Goal: Task Accomplishment & Management: Manage account settings

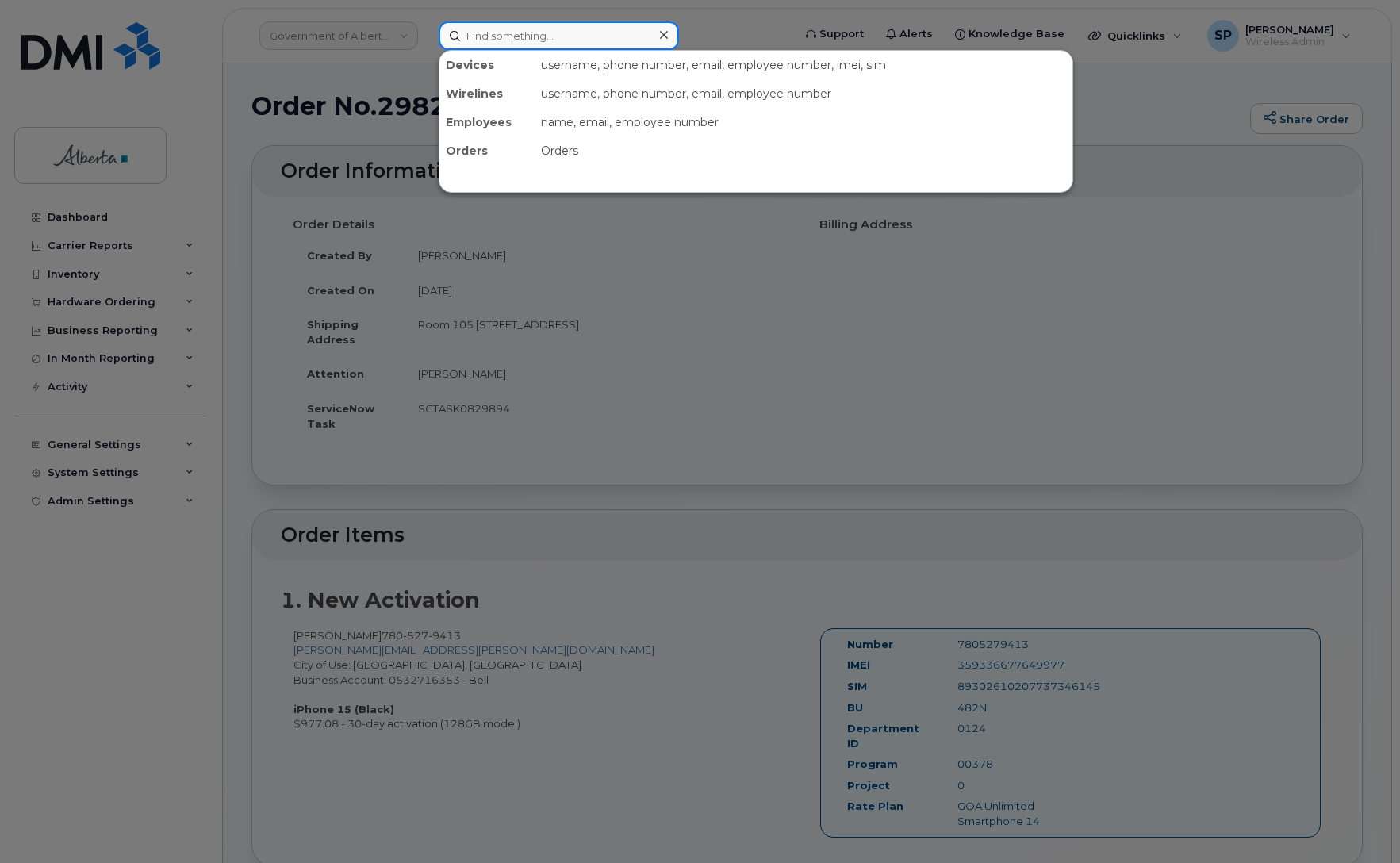
click at [493, 36] on input at bounding box center [559, 35] width 240 height 28
paste input "5877840241"
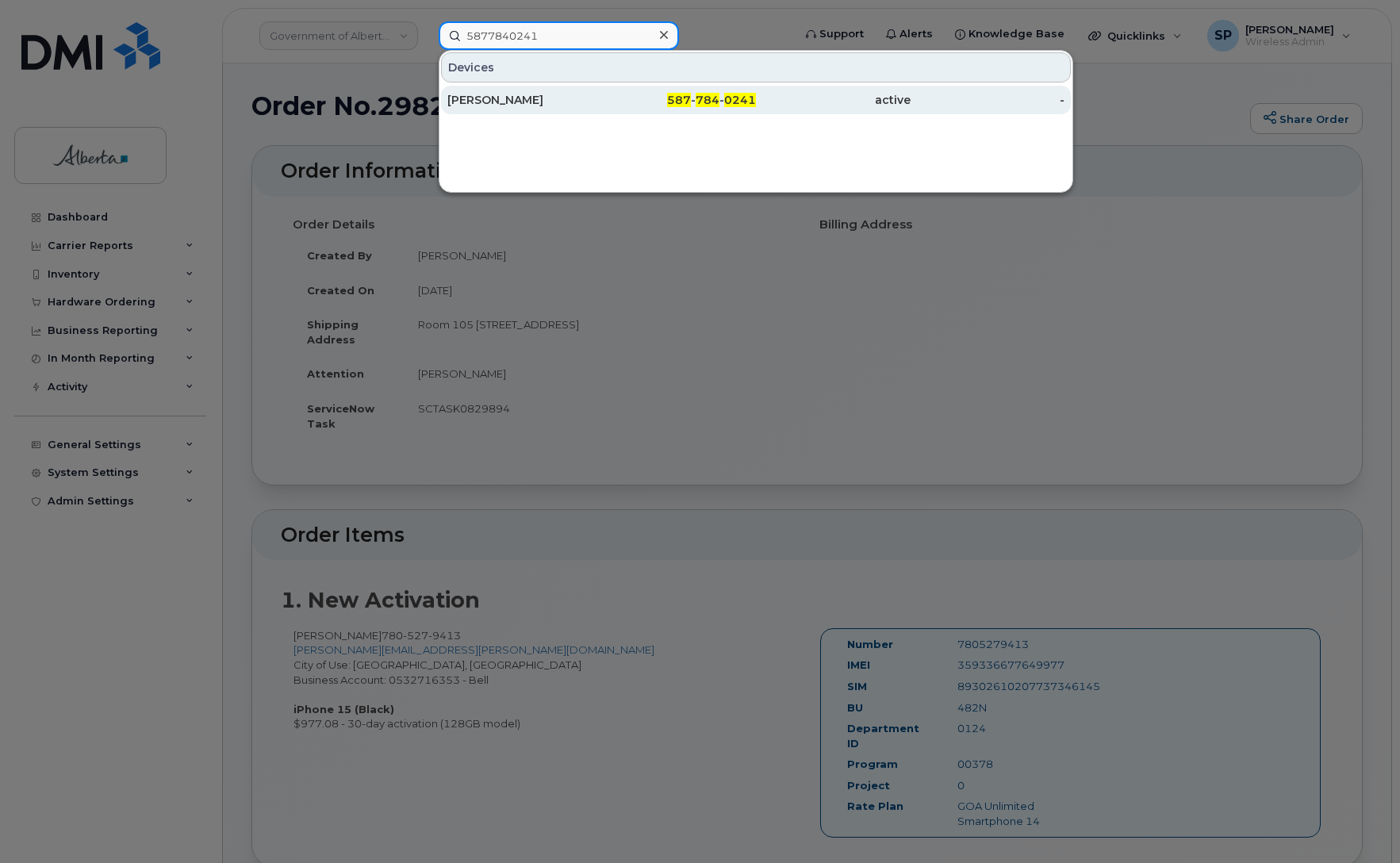
type input "5877840241"
click at [493, 104] on div "[PERSON_NAME]" at bounding box center [524, 99] width 155 height 15
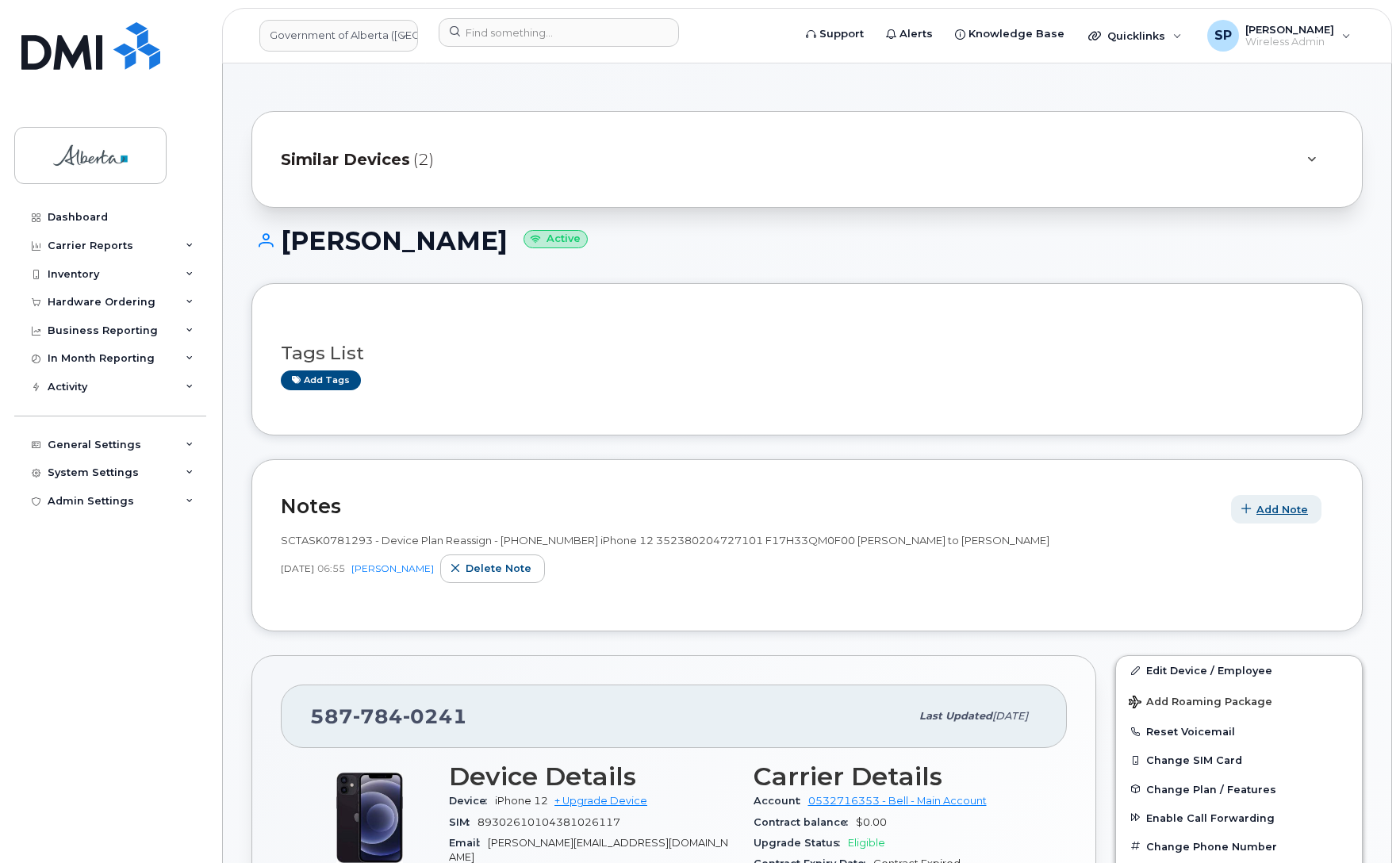
click at [1273, 510] on span "Add Note" at bounding box center [1282, 509] width 52 height 15
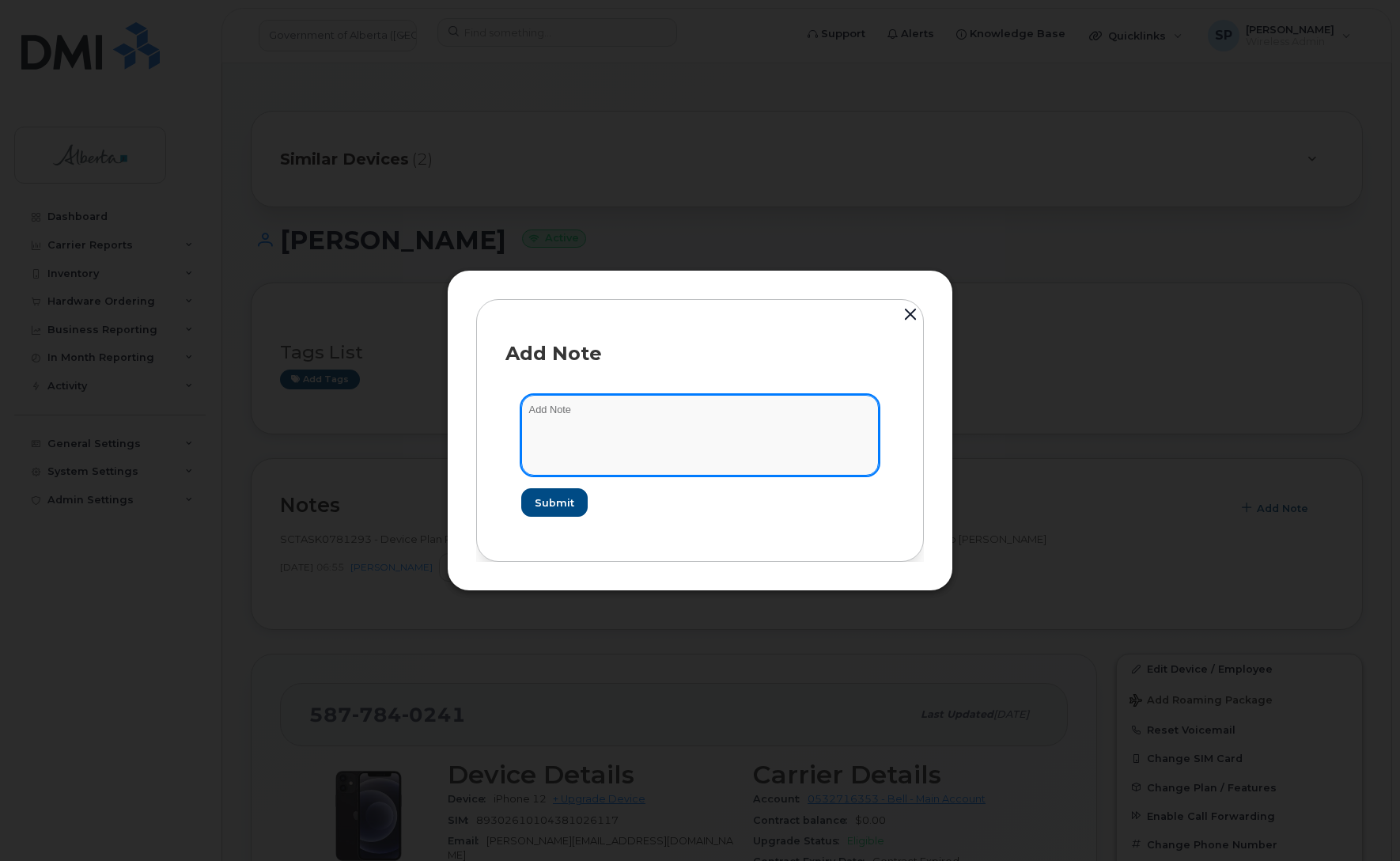
click at [695, 433] on textarea at bounding box center [700, 435] width 357 height 80
type textarea "C"
click at [680, 423] on textarea at bounding box center [700, 435] width 357 height 80
paste textarea "SCTASK0836868"
click at [650, 428] on textarea "SCTASK0836868" at bounding box center [700, 435] width 357 height 80
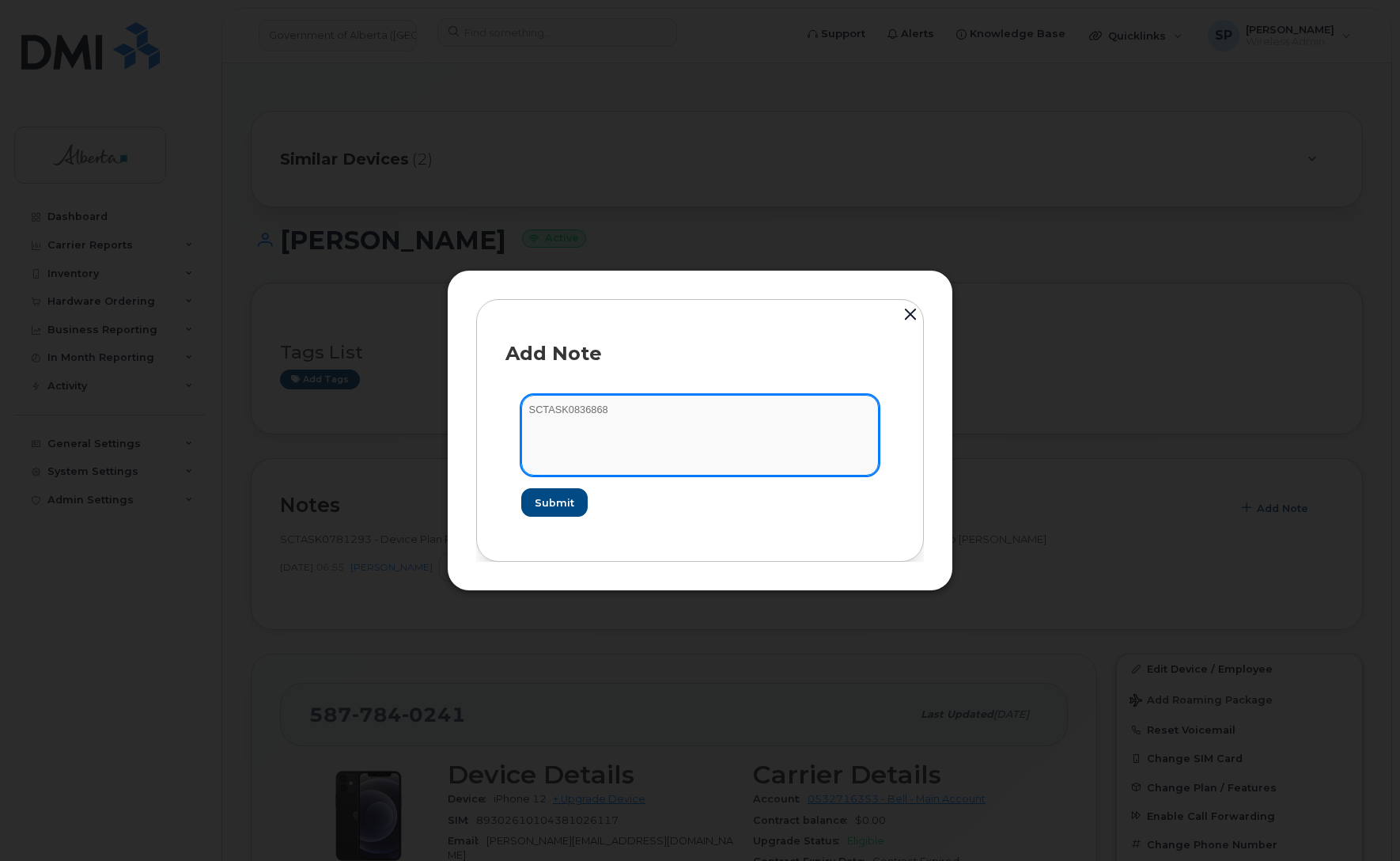
paste textarea "Dispute - 5877840241 Remove SOC BCMP and Credit $150"
type textarea "SCTASK0836868 Dispute - 5877840241 Remove SOC BCMP and Credit $150 - credit wil…"
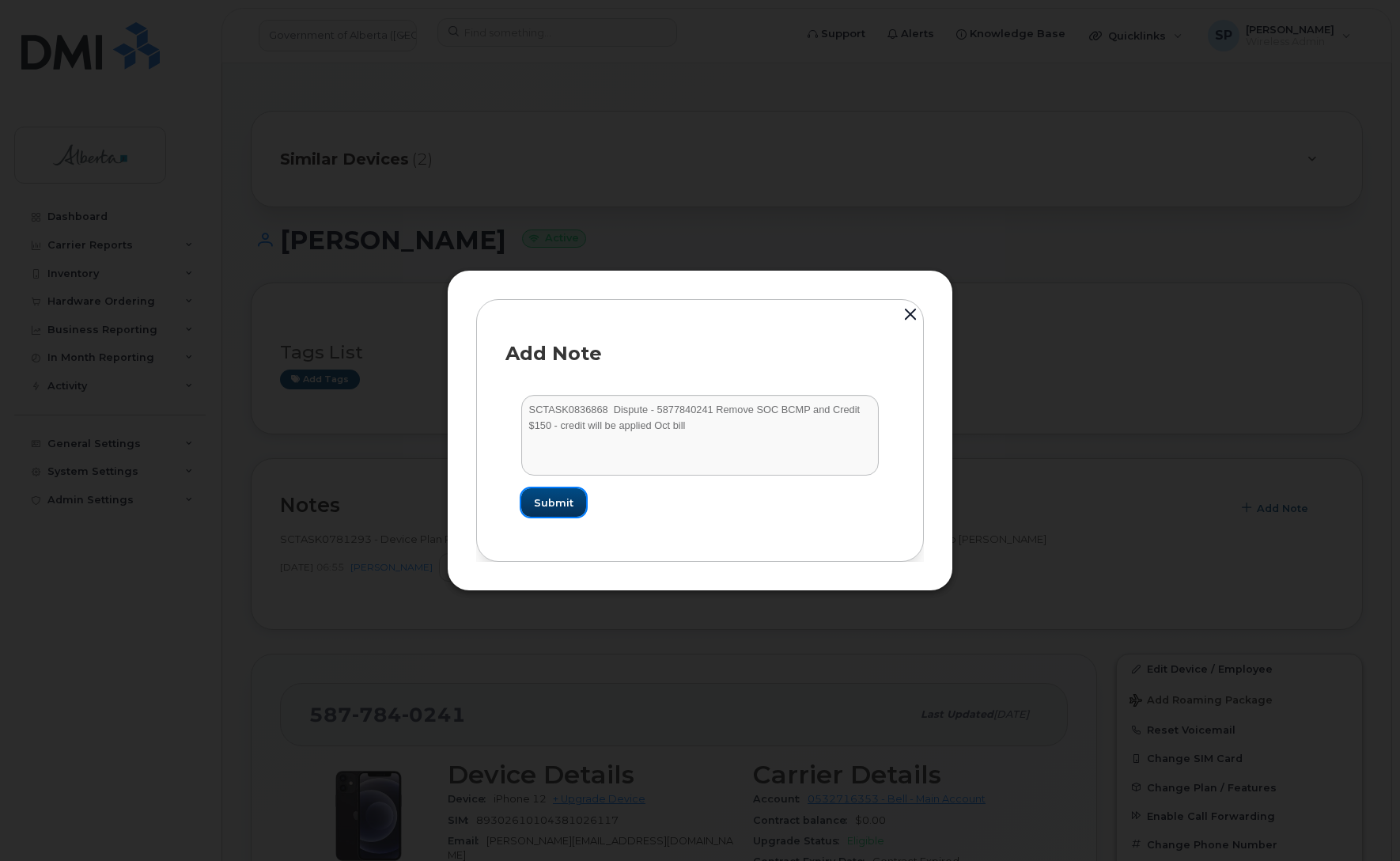
click at [553, 503] on span "Submit" at bounding box center [553, 503] width 40 height 15
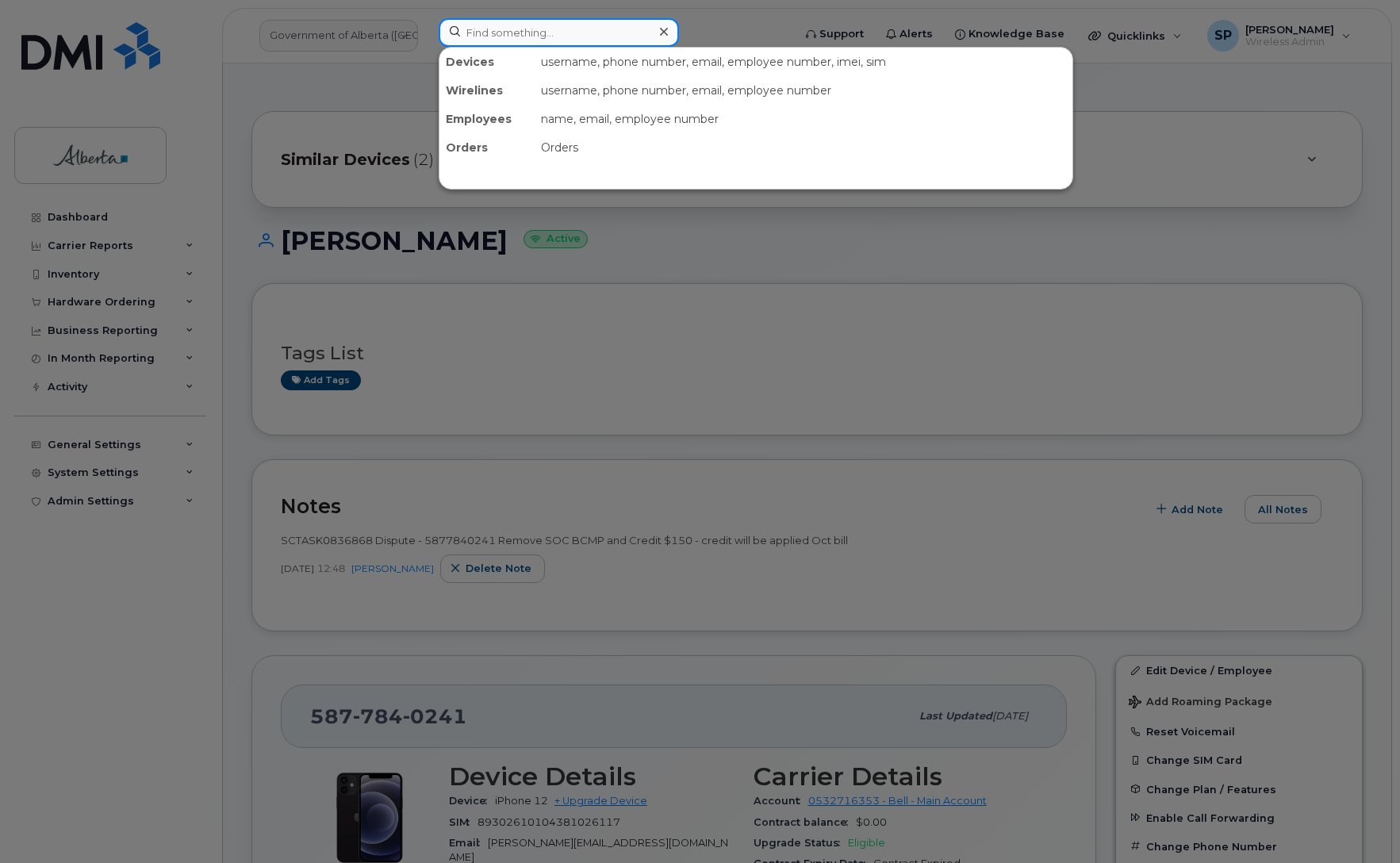
click at [581, 22] on input at bounding box center [559, 32] width 240 height 28
paste input "5873416887"
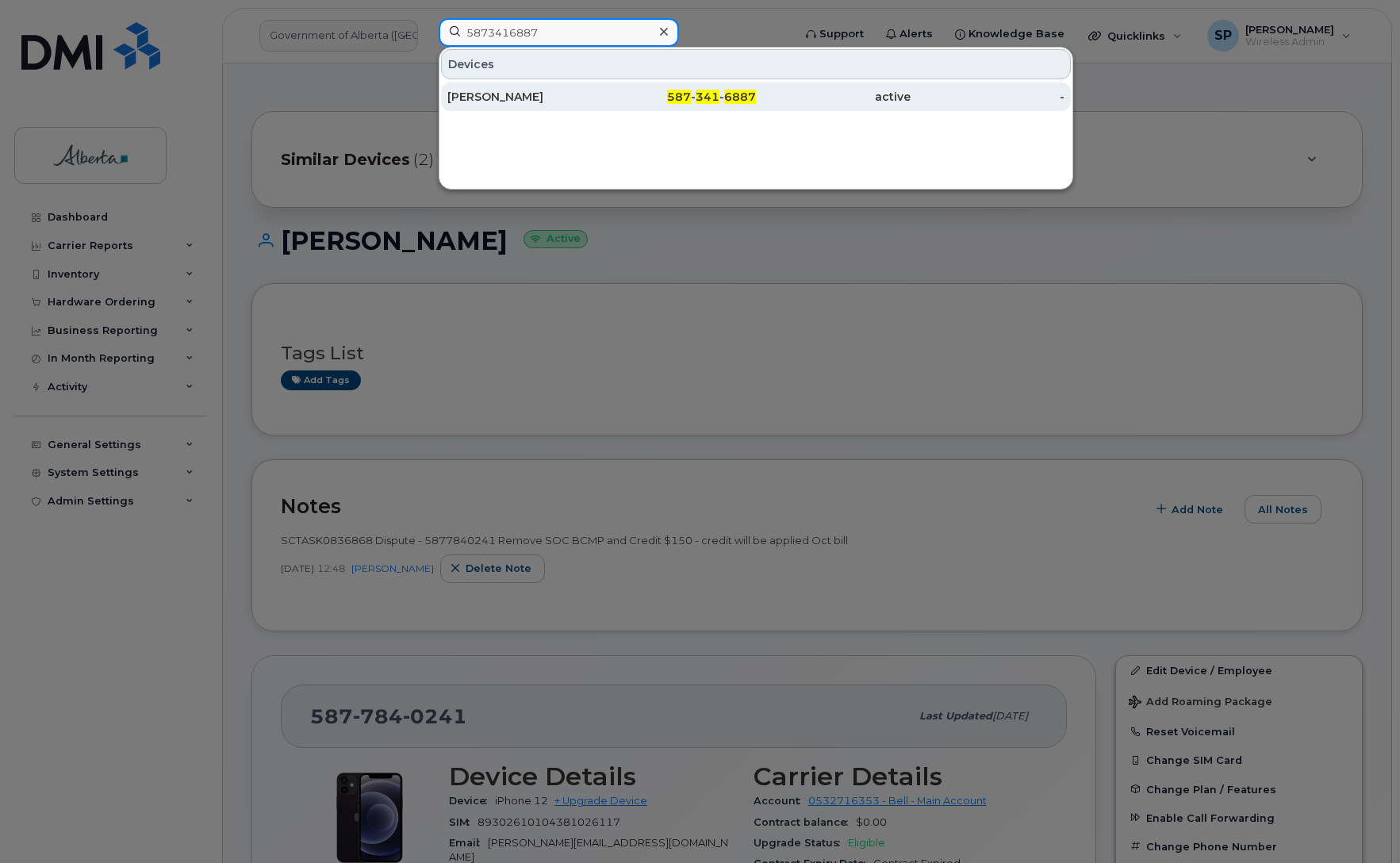
type input "5873416887"
click at [498, 100] on div "[PERSON_NAME]" at bounding box center [524, 96] width 155 height 15
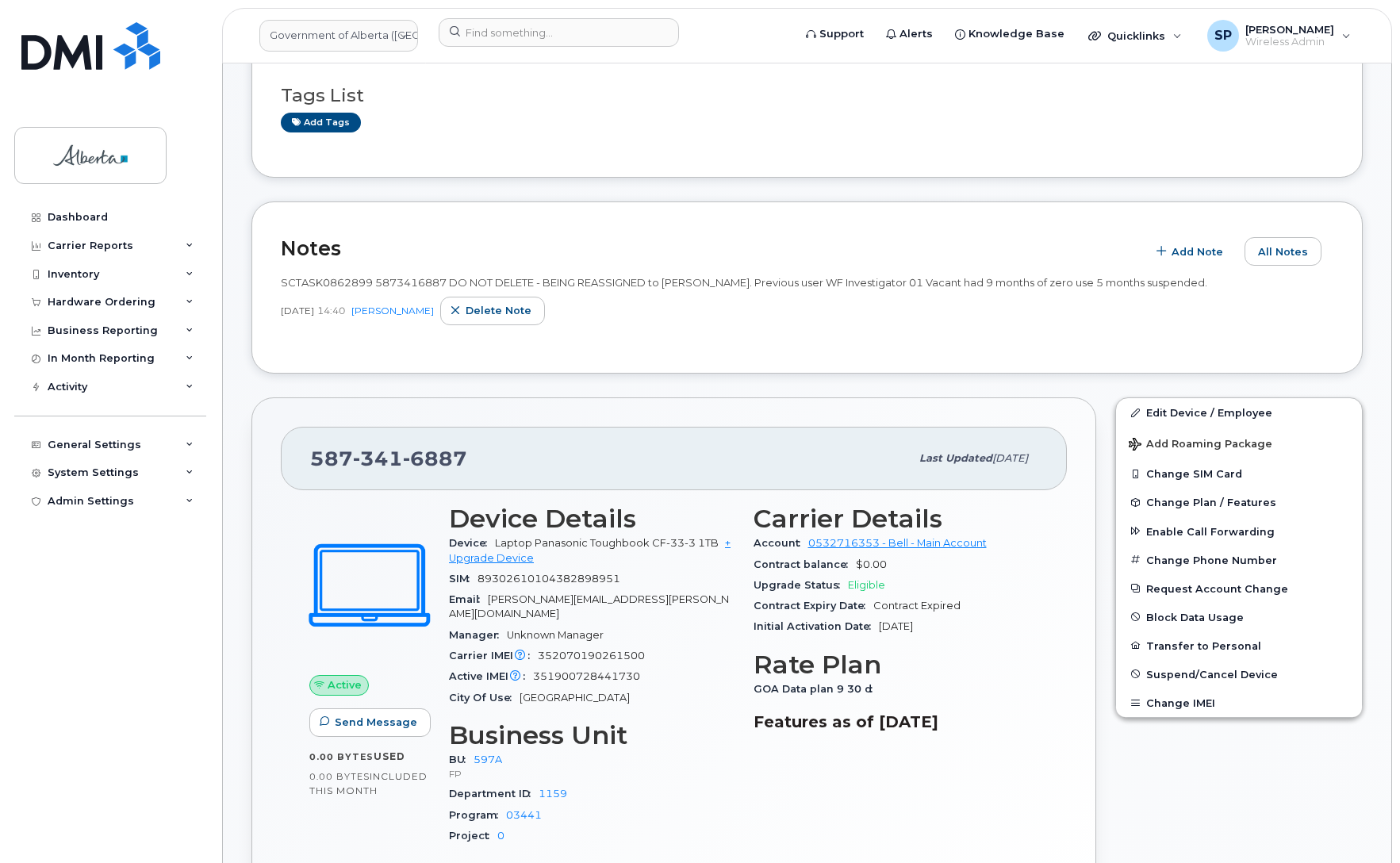
scroll to position [266, 0]
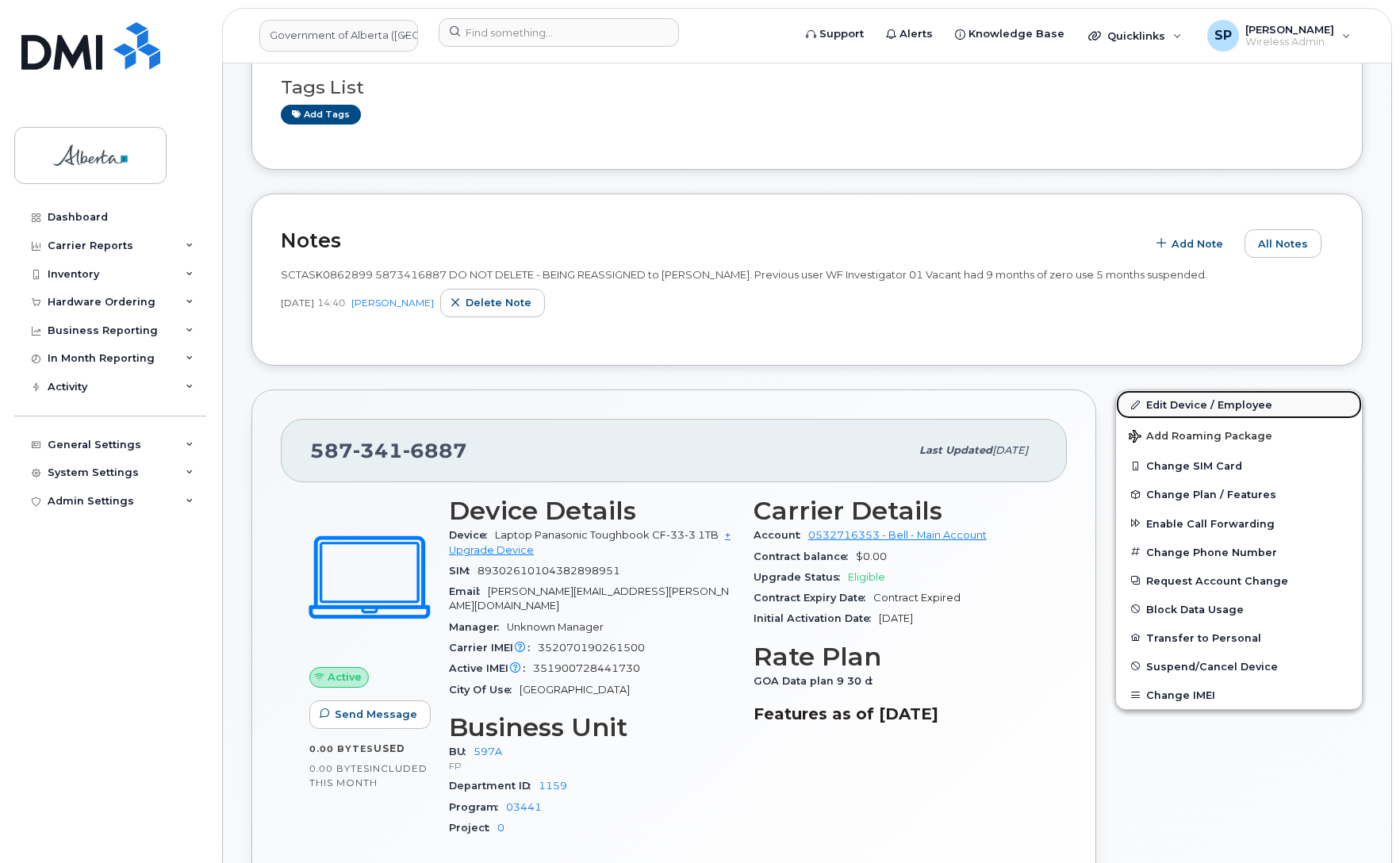
click at [1245, 407] on link "Edit Device / Employee" at bounding box center [1239, 403] width 246 height 28
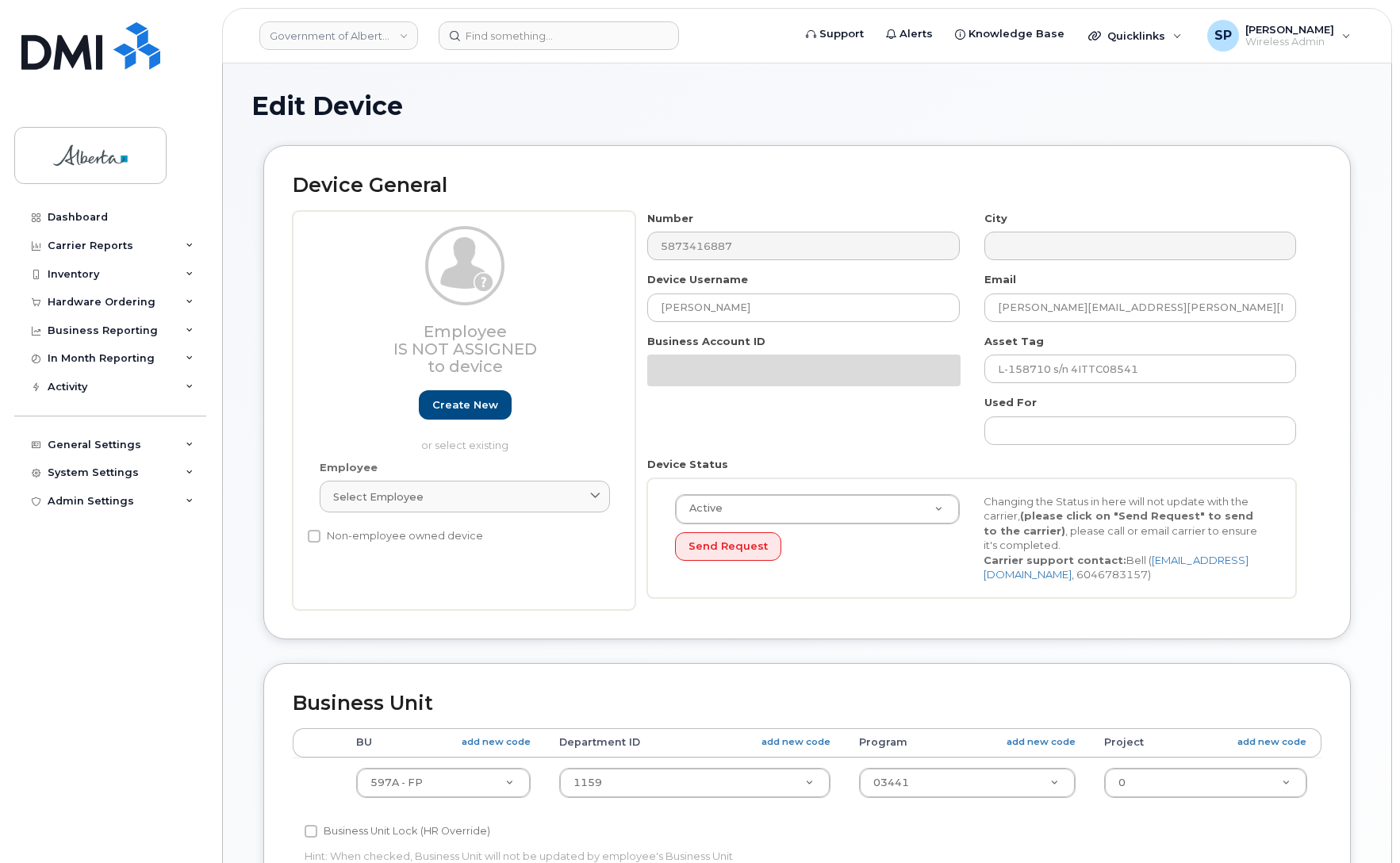
select select "4797726"
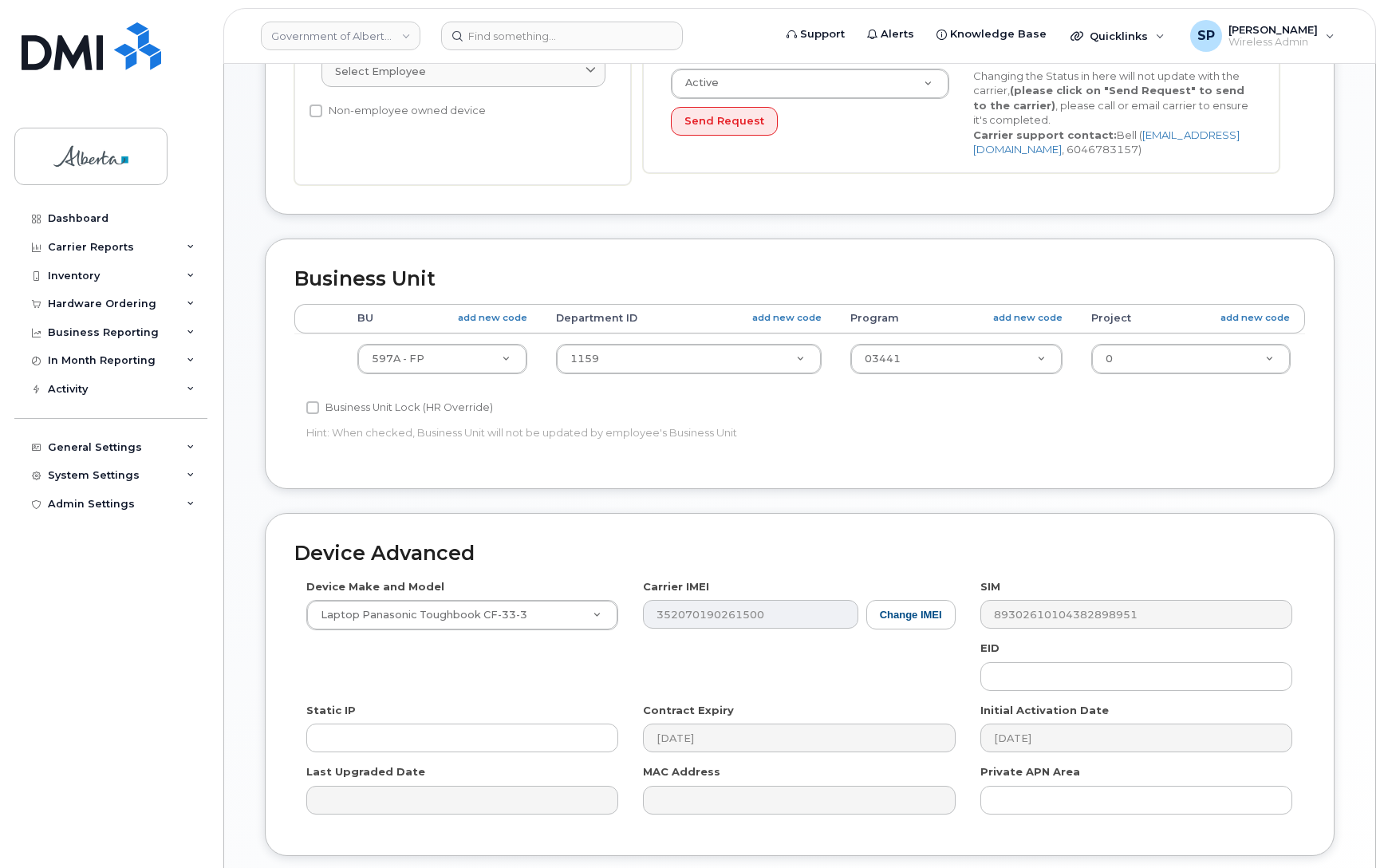
scroll to position [433, 0]
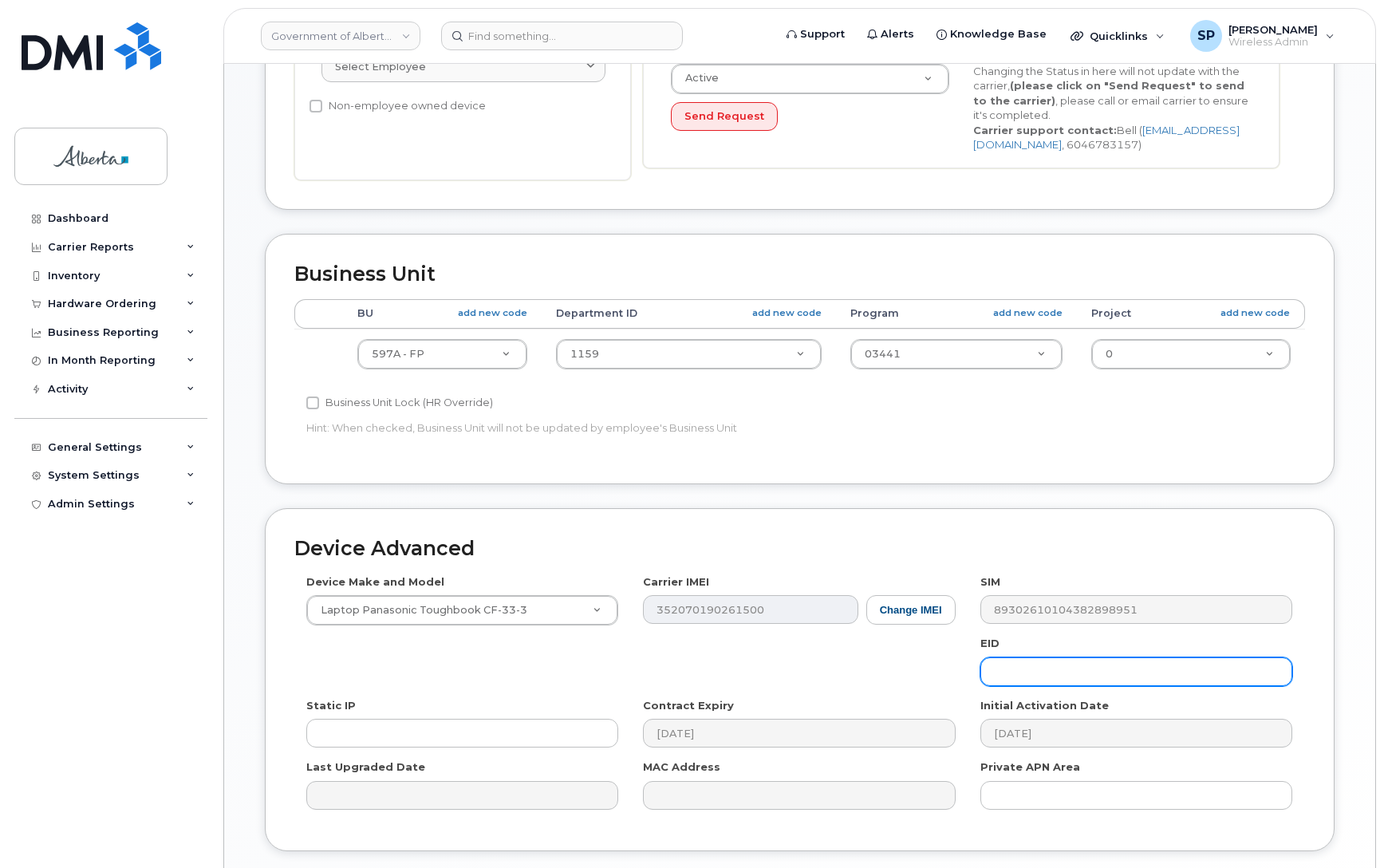
click at [1070, 680] on input "text" at bounding box center [1136, 671] width 312 height 28
paste input "89033023426200000000025102375112"
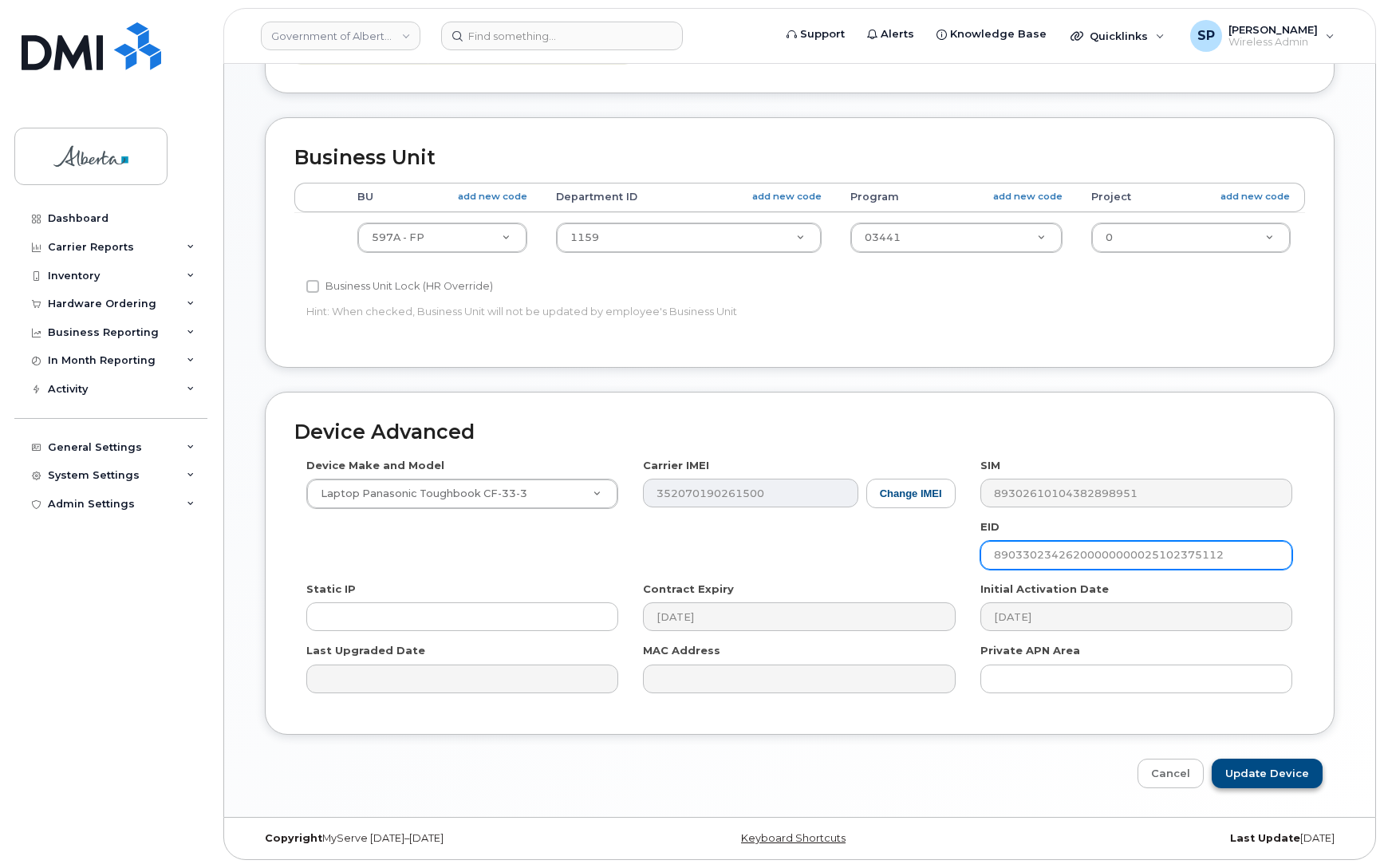
type input "89033023426200000000025102375112"
click at [1282, 774] on input "Update Device" at bounding box center [1267, 773] width 111 height 29
type input "Saving..."
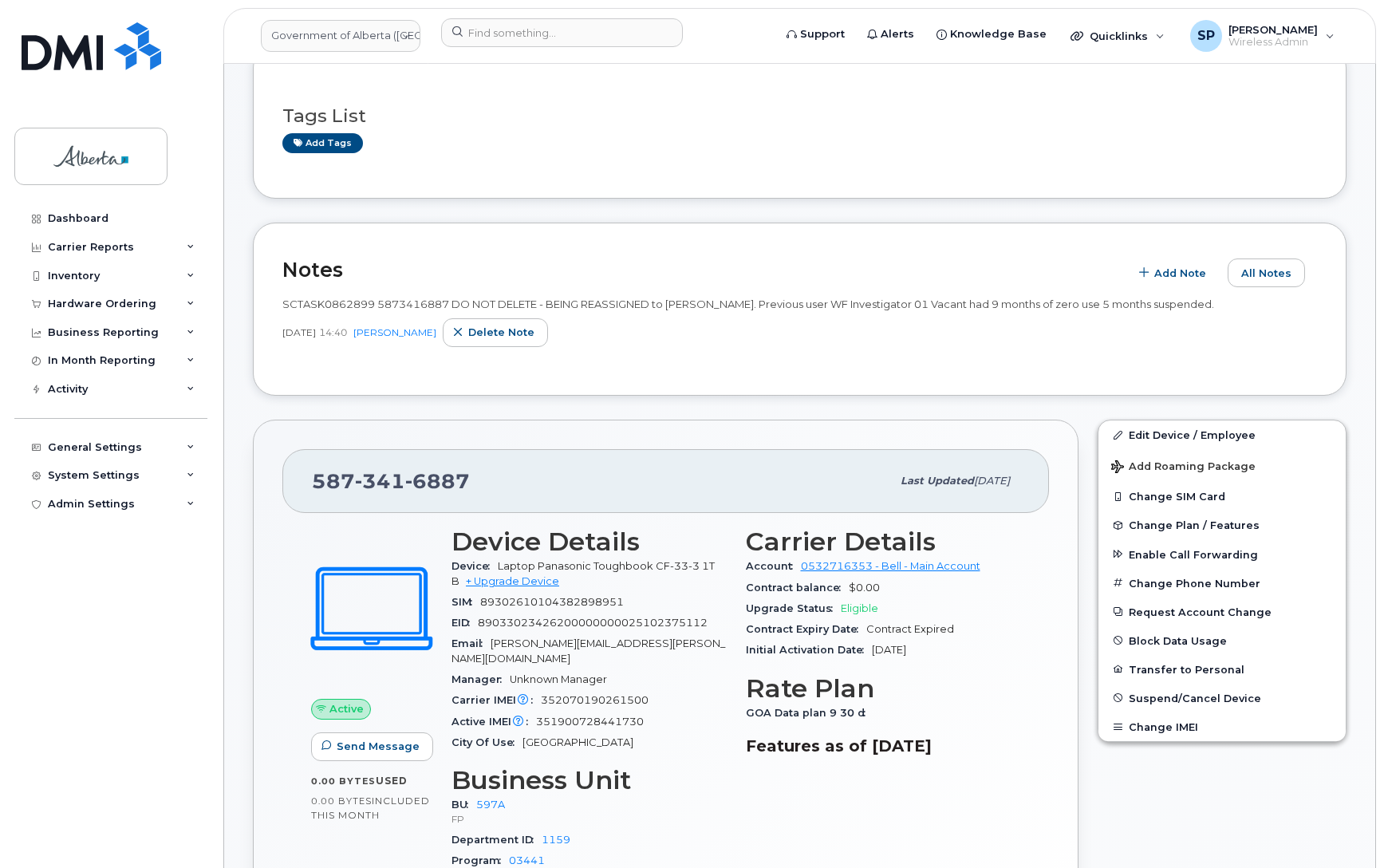
scroll to position [247, 0]
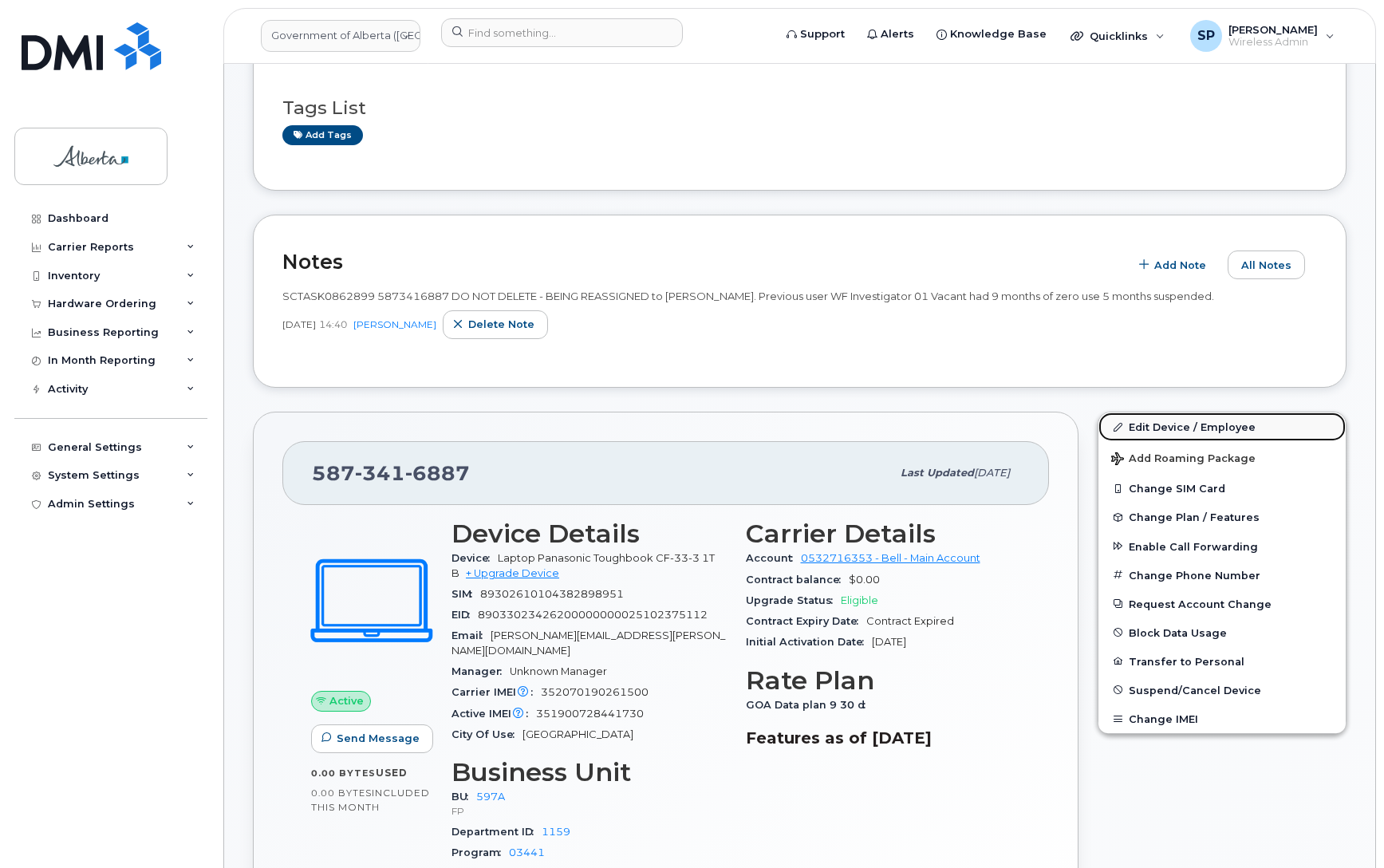
click at [1155, 424] on link "Edit Device / Employee" at bounding box center [1222, 426] width 247 height 28
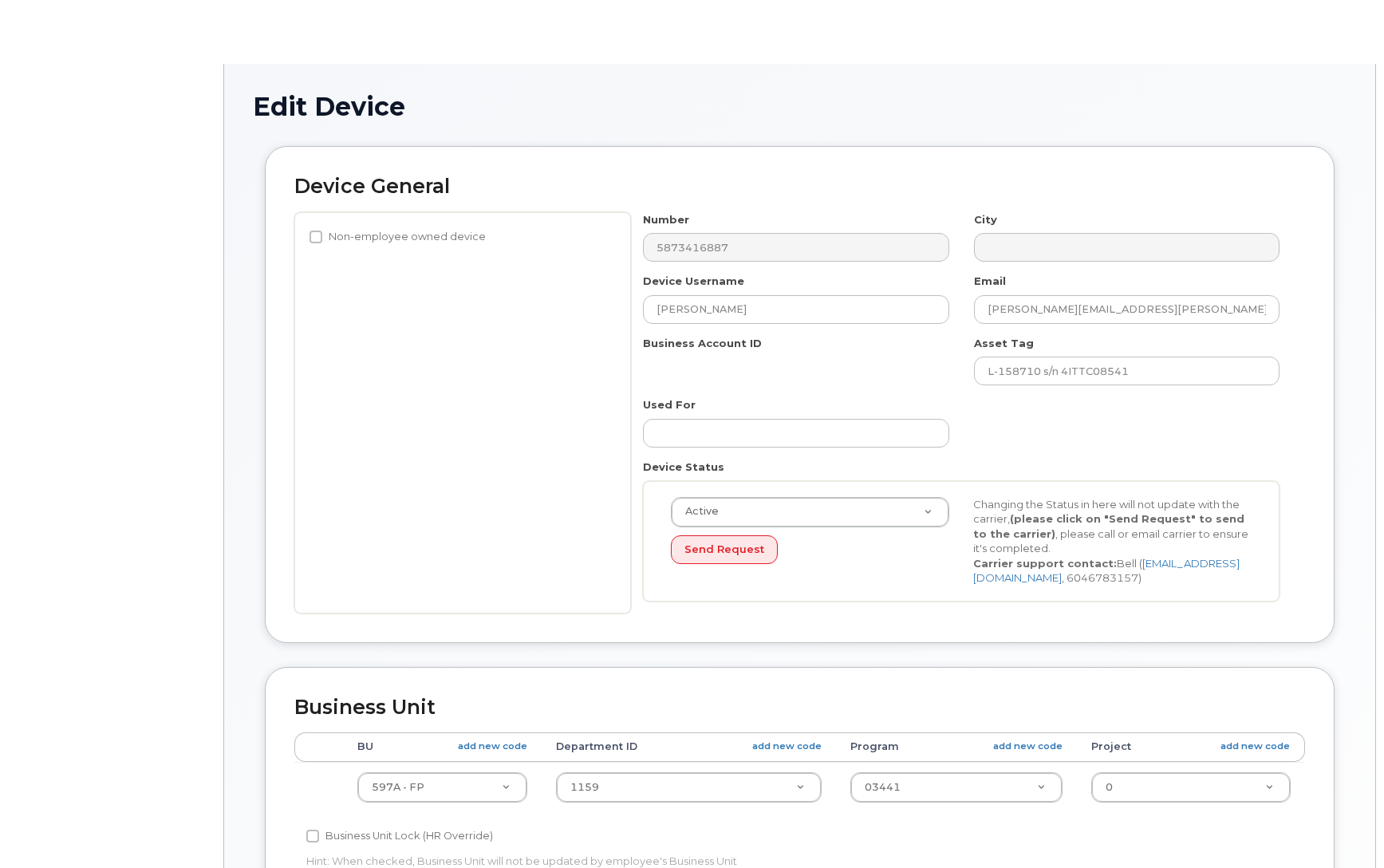
select select "4797726"
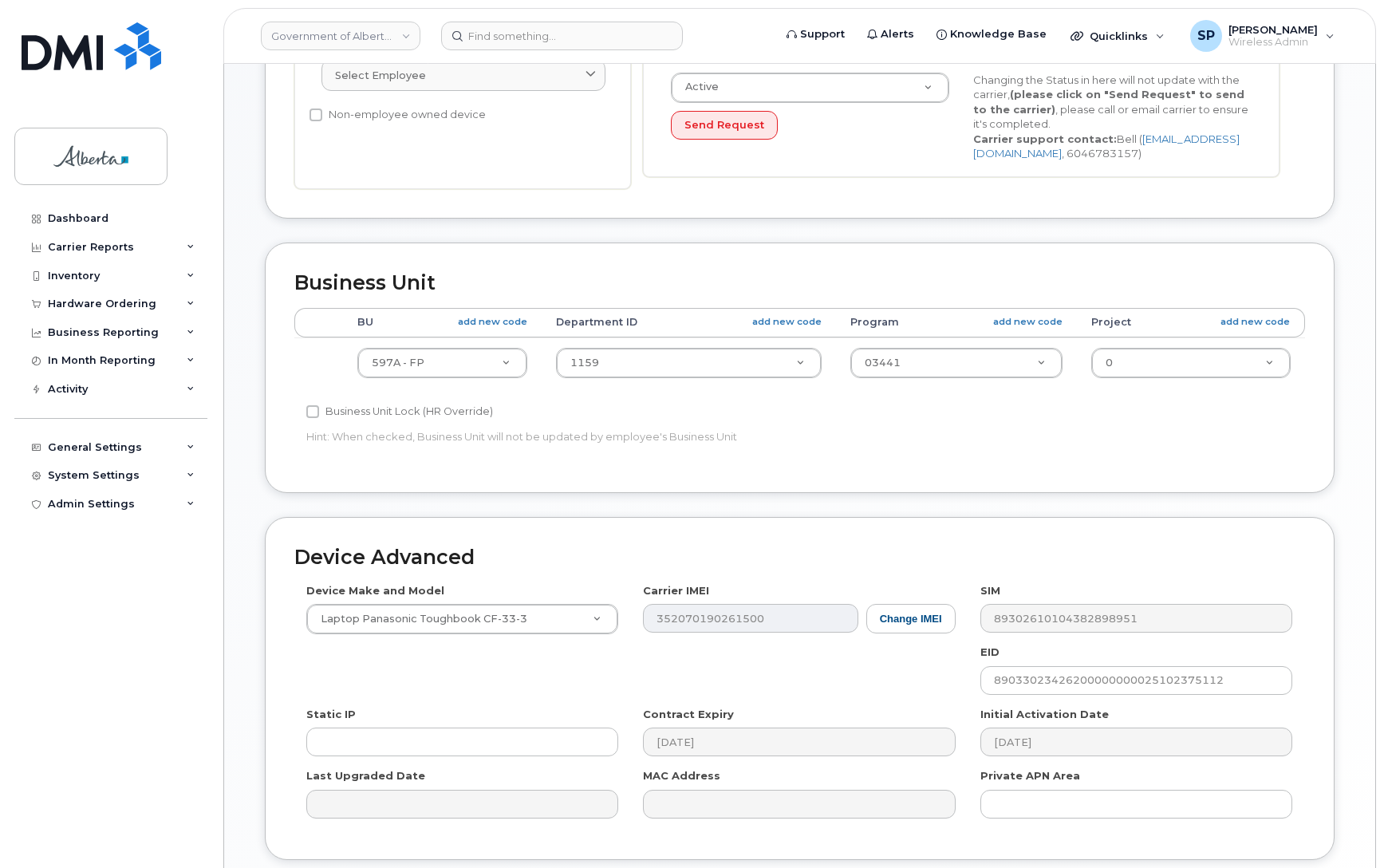
scroll to position [552, 0]
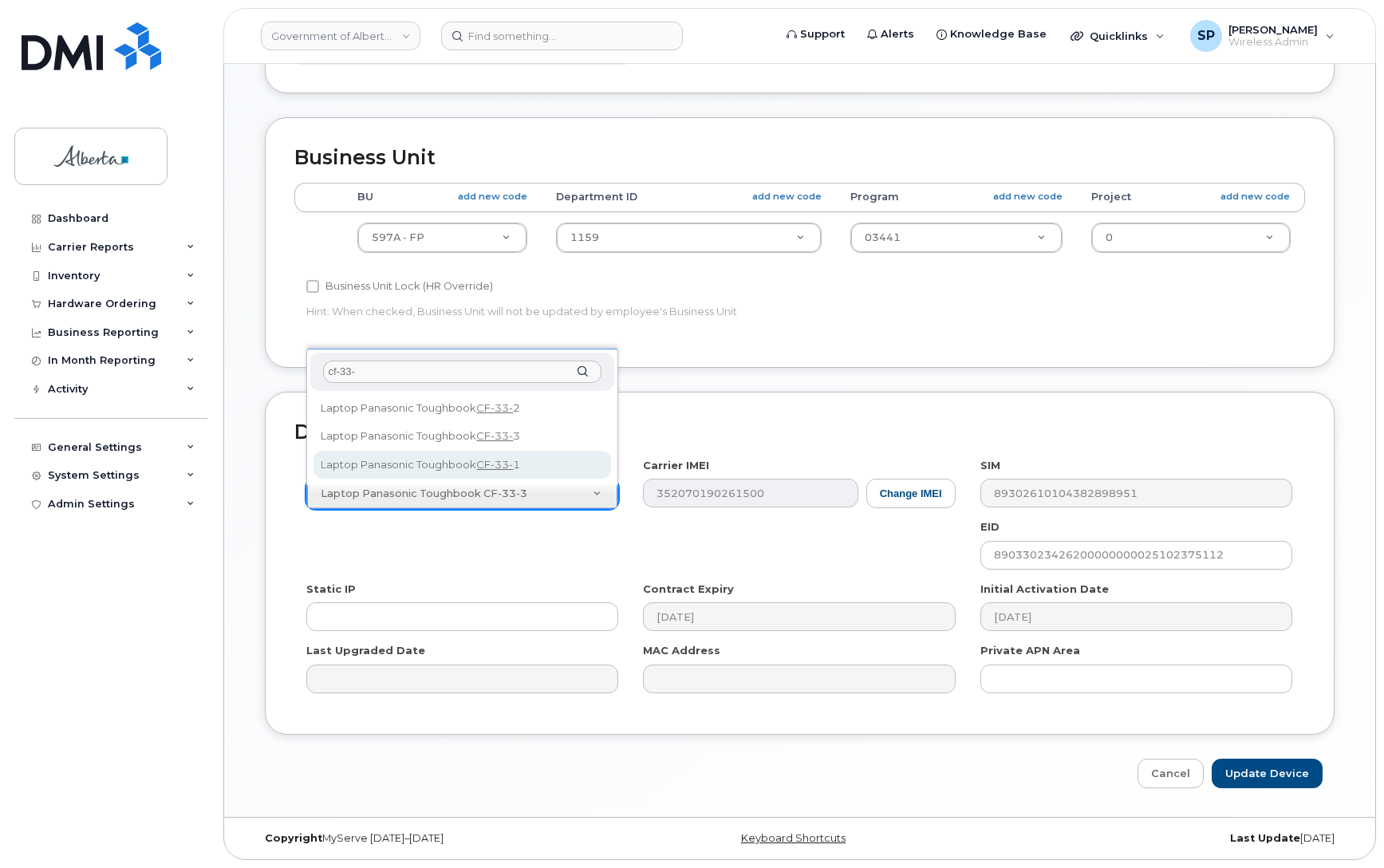
type input "cf-33-"
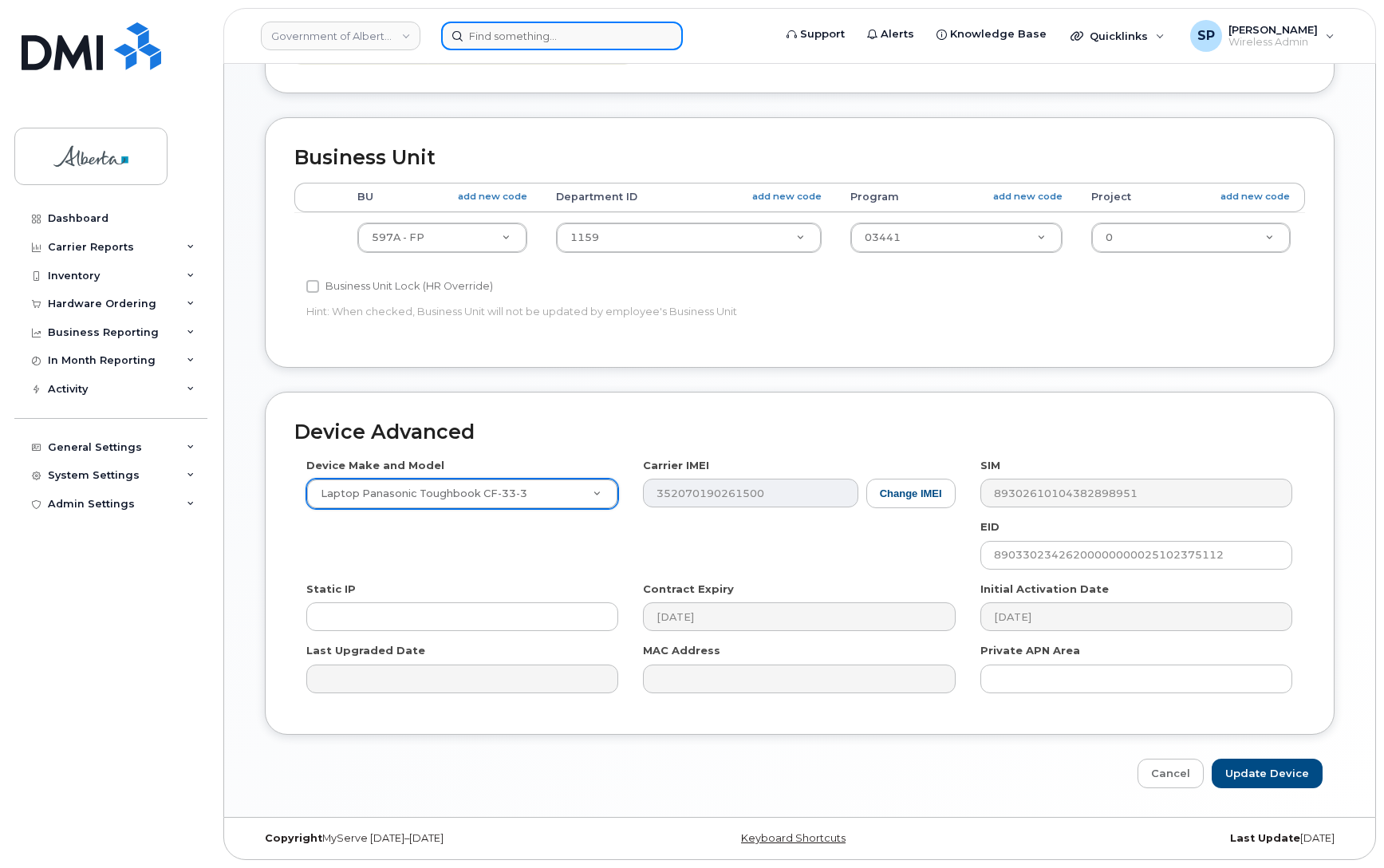
click at [489, 40] on input at bounding box center [562, 36] width 242 height 28
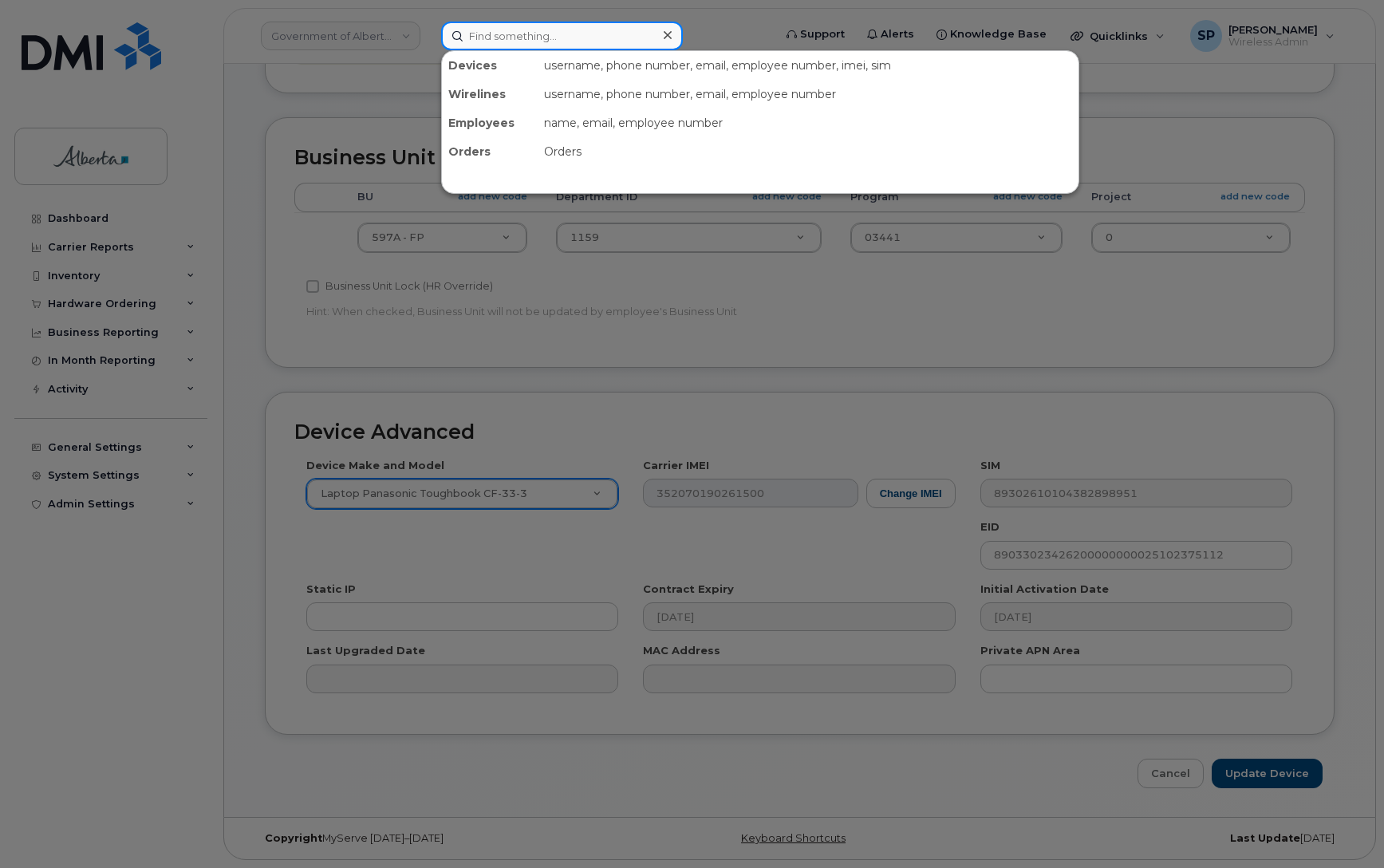
paste input "5879917542"
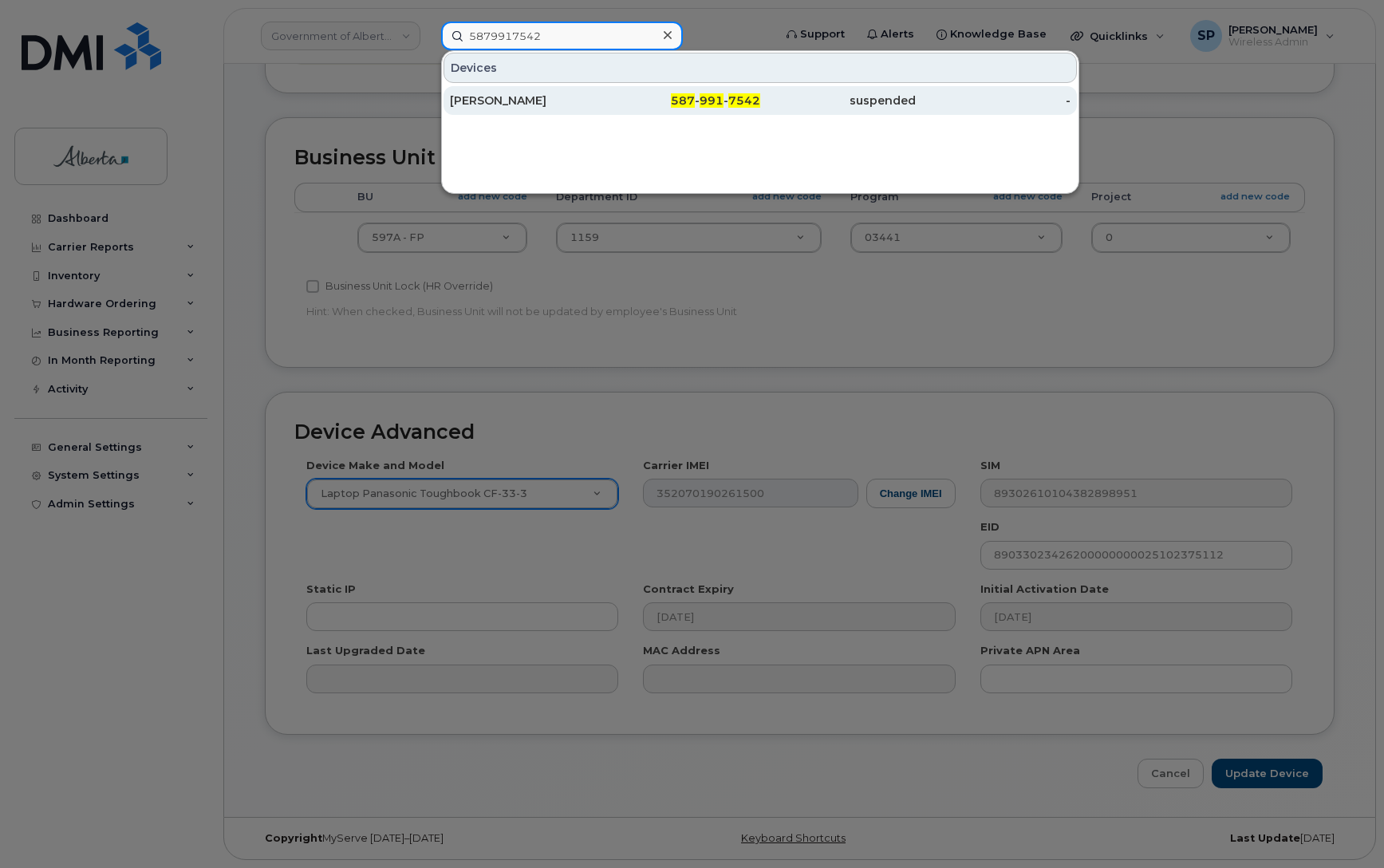
type input "5879917542"
click at [522, 105] on div "[PERSON_NAME]" at bounding box center [527, 99] width 156 height 16
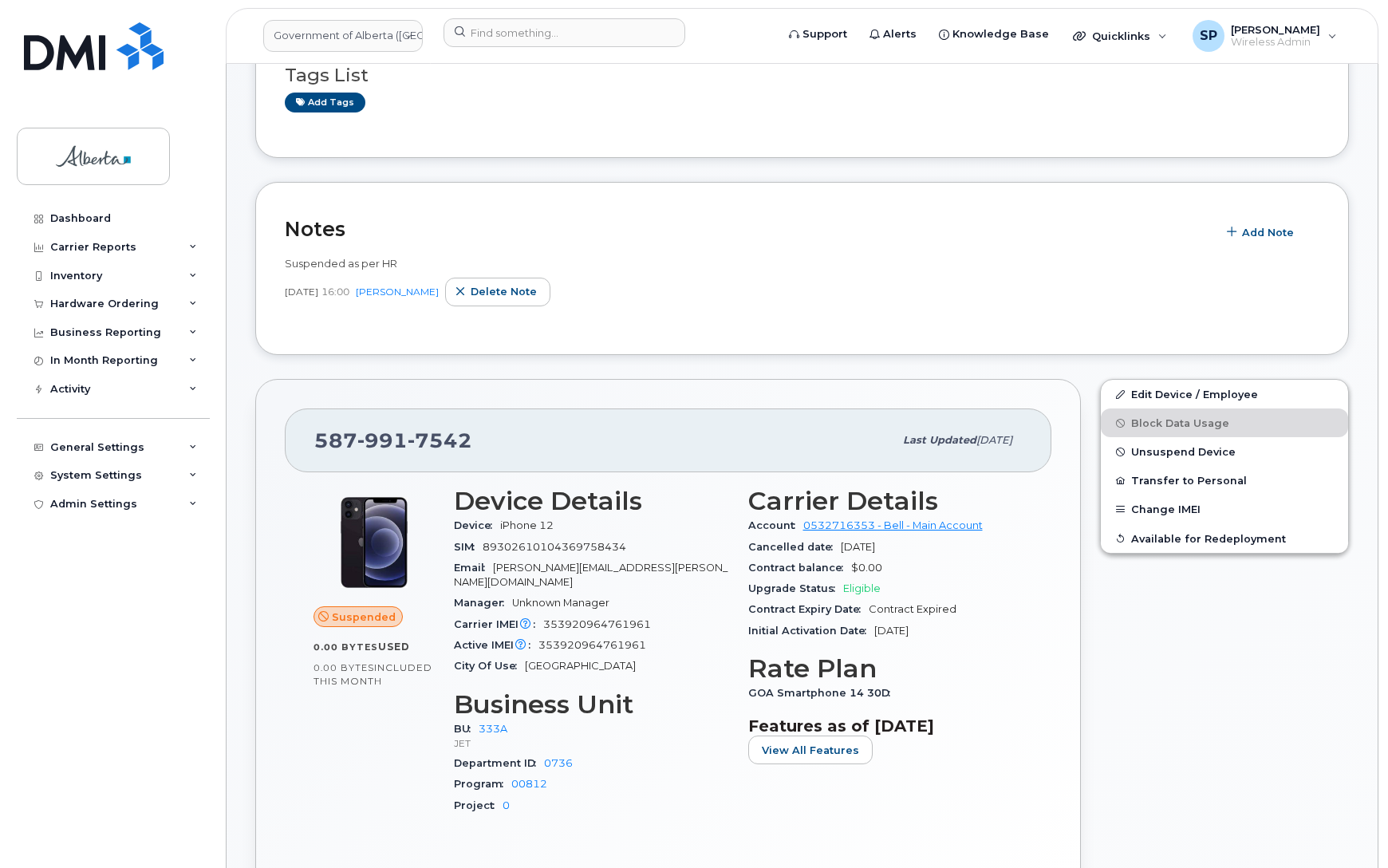
scroll to position [157, 0]
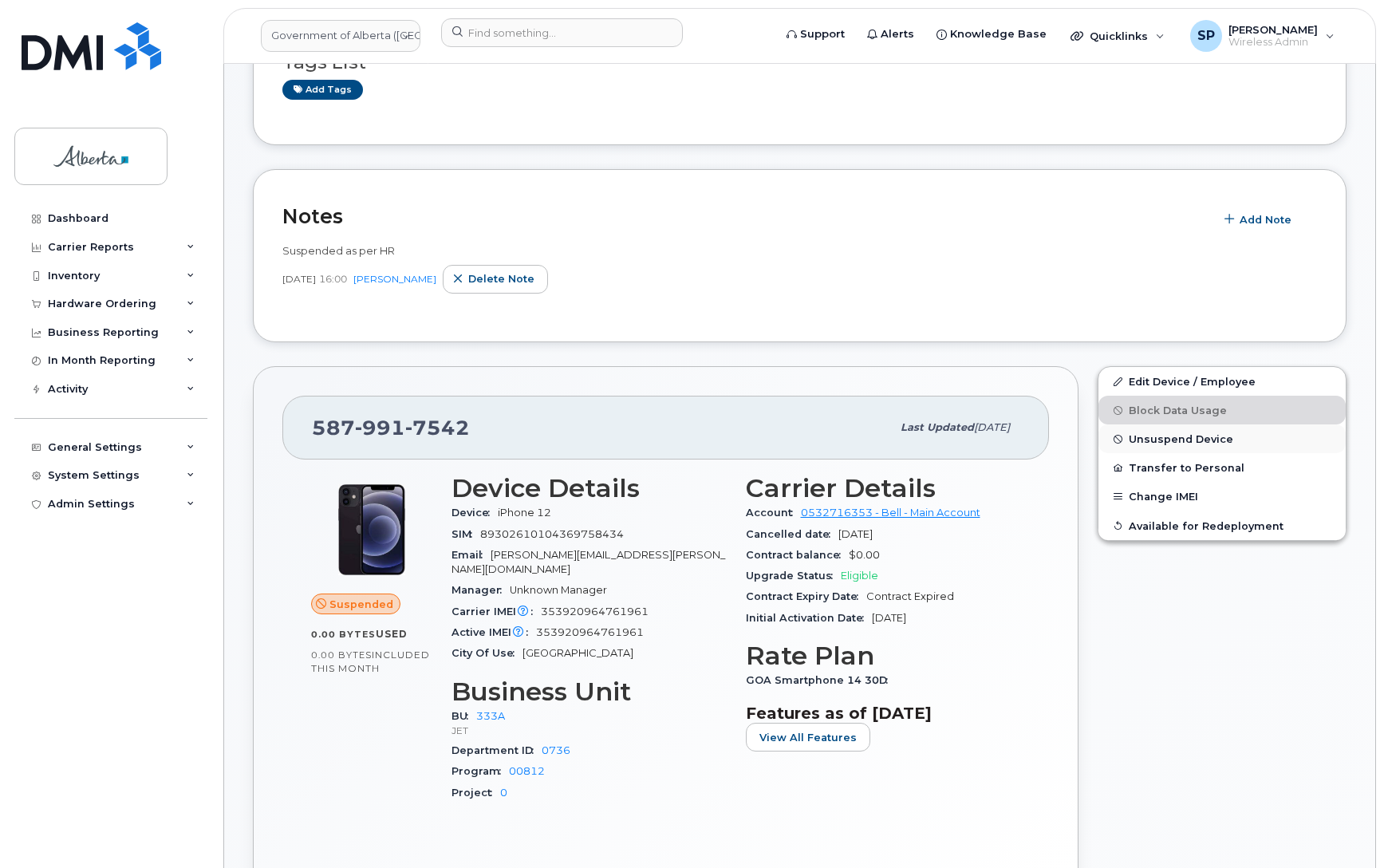
click at [1150, 439] on span "Unsuspend Device" at bounding box center [1181, 439] width 105 height 12
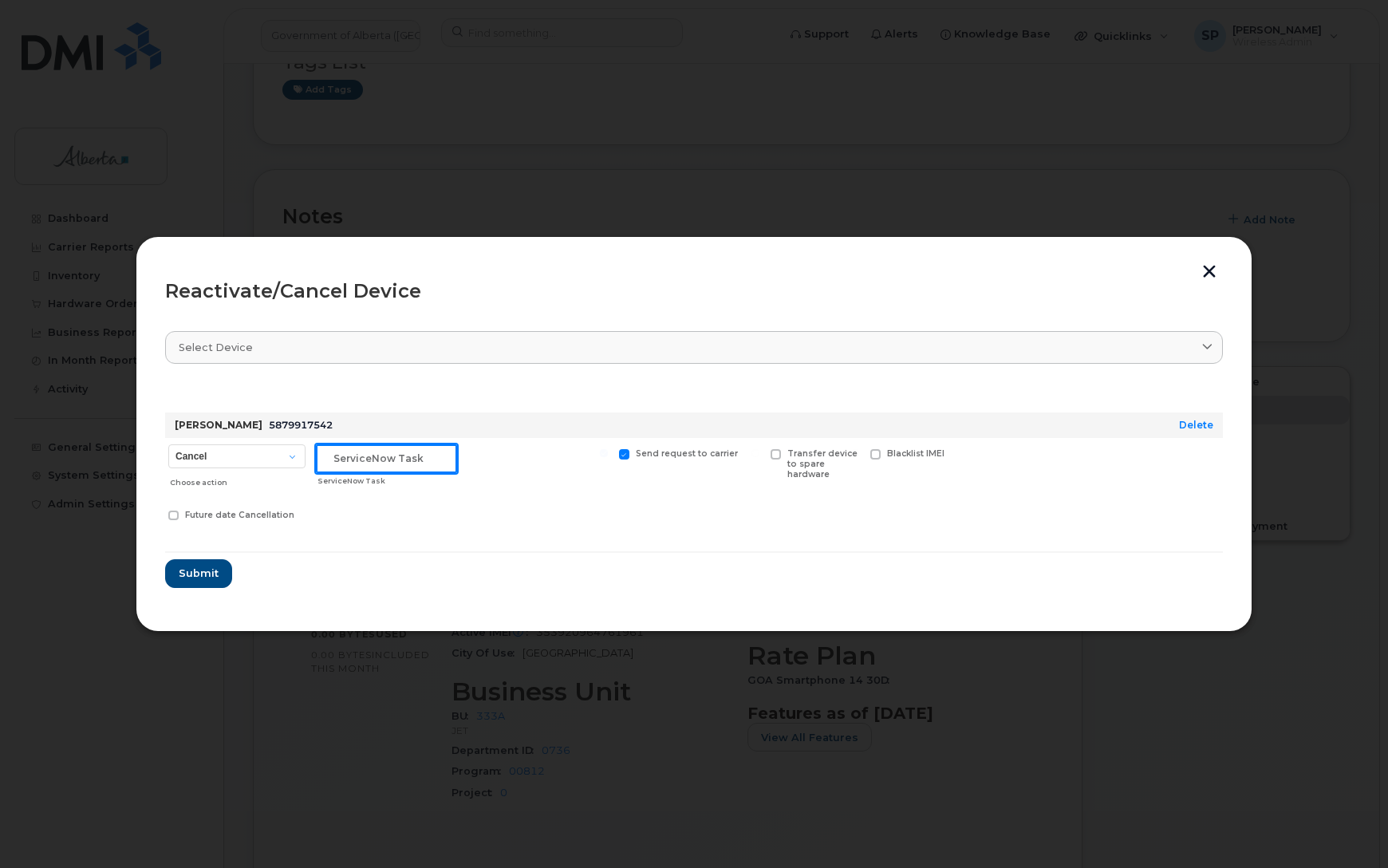
click at [387, 460] on input "text" at bounding box center [386, 458] width 141 height 28
paste input "SCTASK0860246"
type input "SCTASK0860246 Unsuspend"
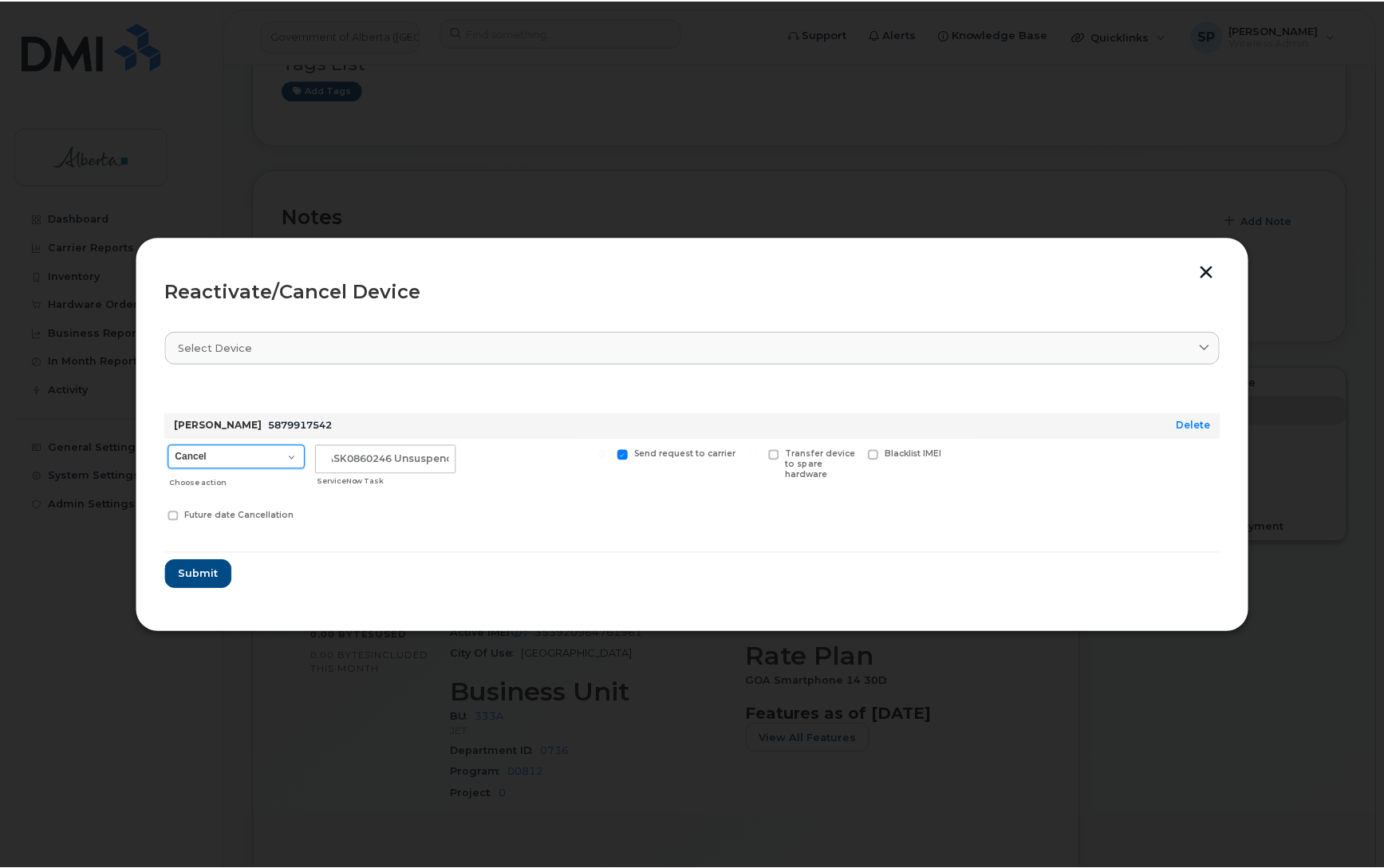
scroll to position [0, 0]
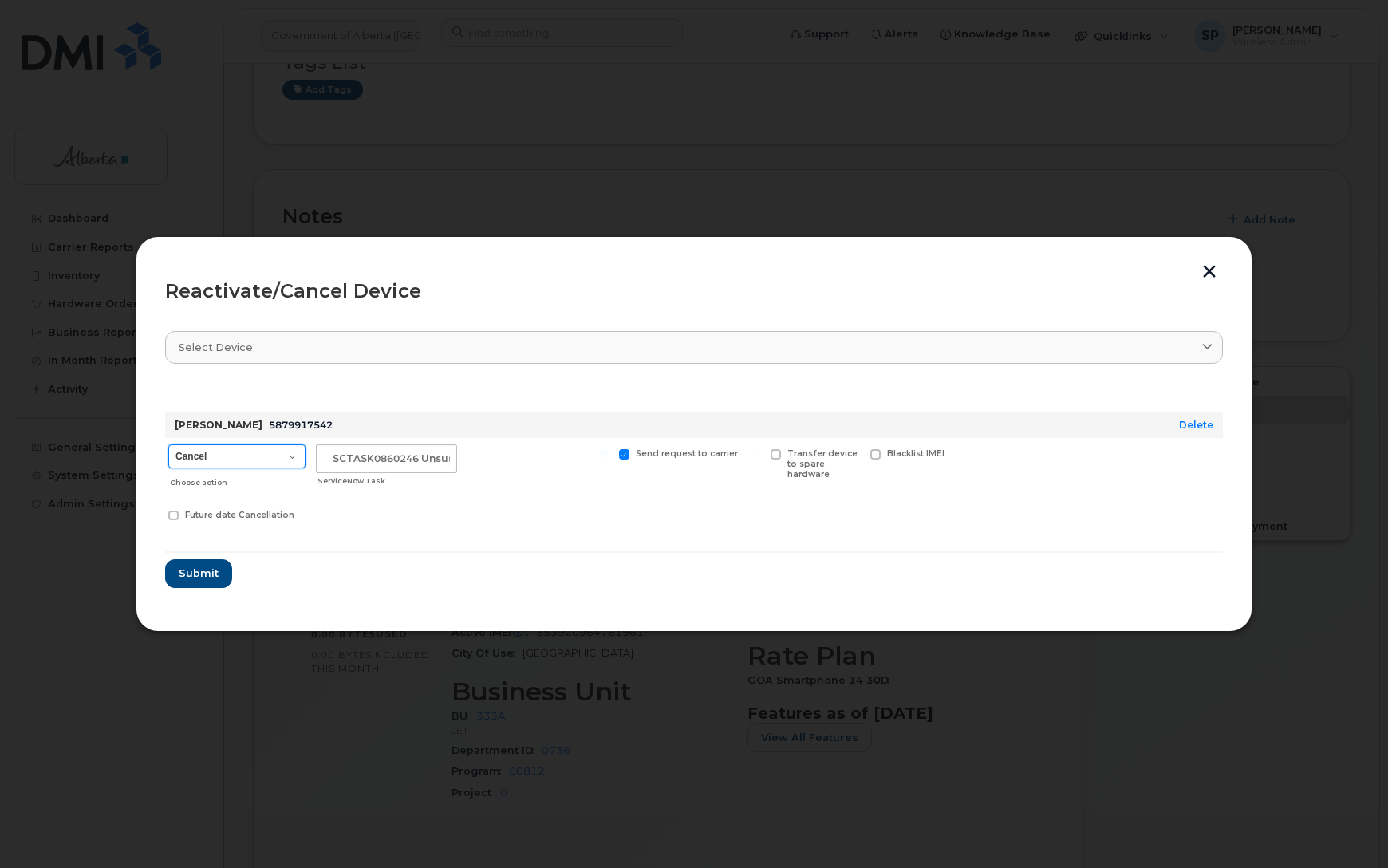
click at [207, 456] on select "Cancel Suspend - Extend Suspension Reactivate" at bounding box center [237, 456] width 137 height 24
select select "[object Object]"
click at [169, 444] on select "Cancel Suspend - Extend Suspension Reactivate" at bounding box center [237, 456] width 137 height 24
click at [197, 572] on span "Submit" at bounding box center [198, 573] width 40 height 16
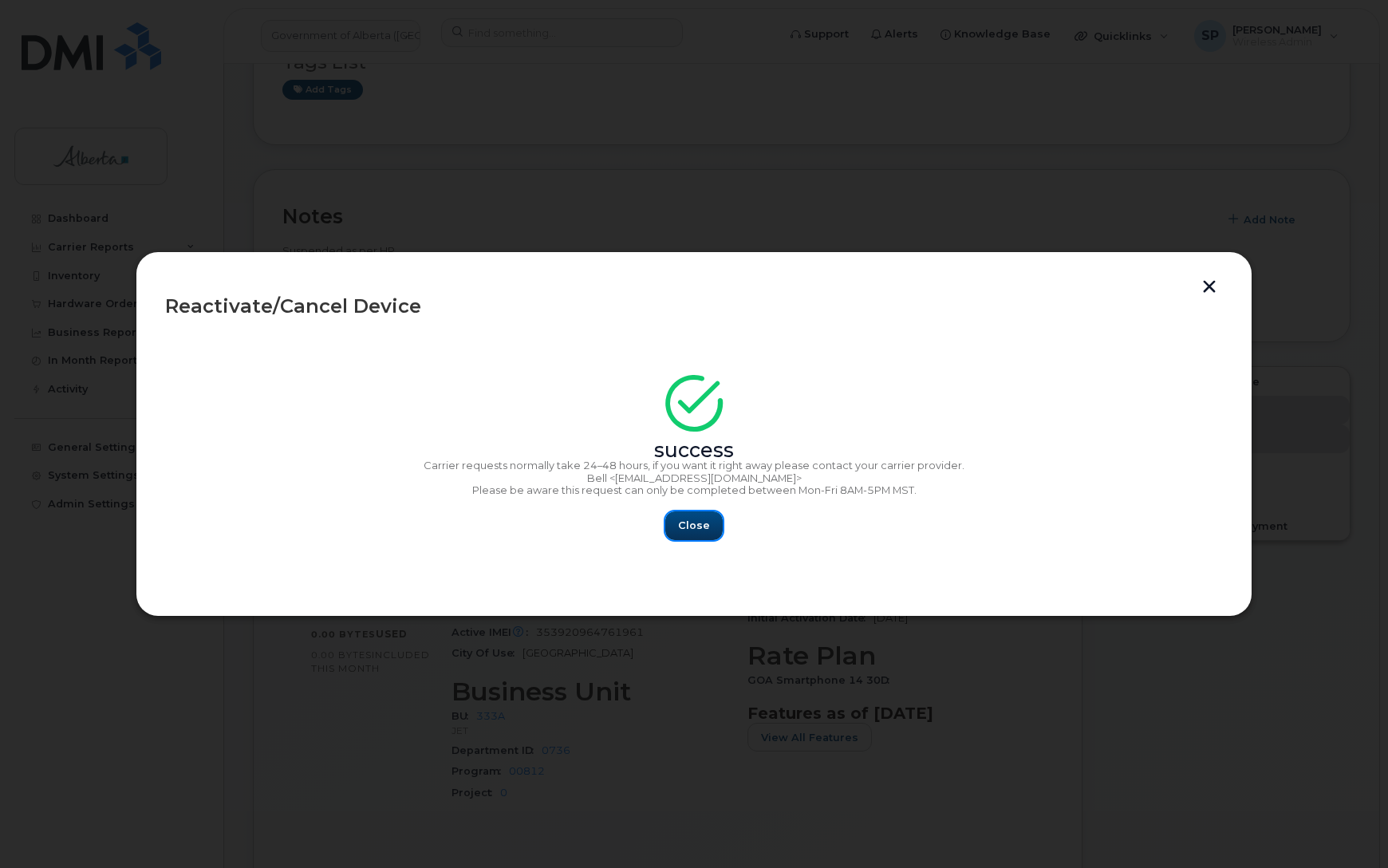
click at [698, 526] on span "Close" at bounding box center [694, 525] width 32 height 16
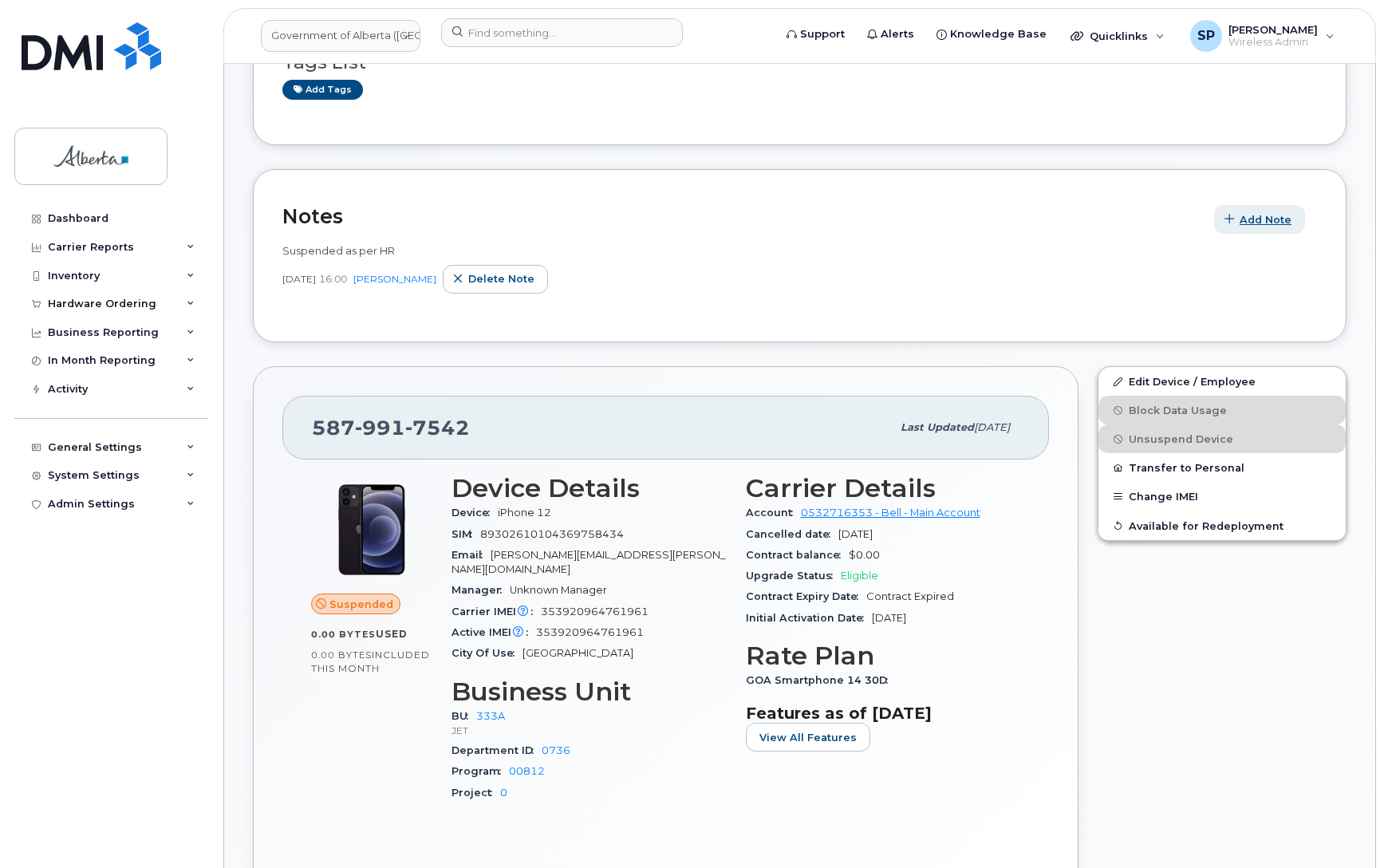
click at [1274, 215] on span "Add Note" at bounding box center [1265, 220] width 52 height 16
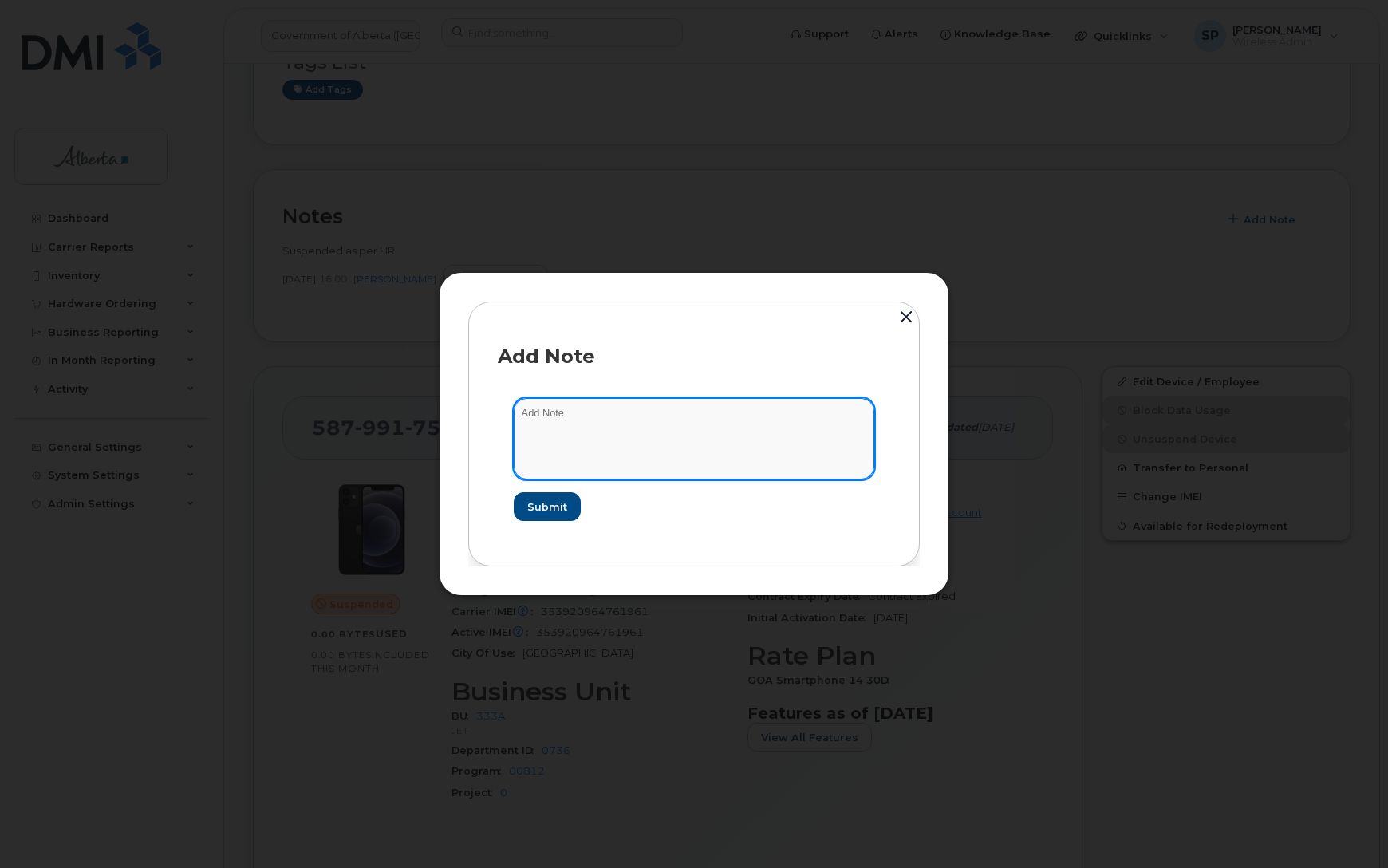
click at [658, 409] on textarea at bounding box center [693, 439] width 360 height 81
paste textarea "SCTASK0860246 5879917542 DO NOT DELETE - BEING REASSIGNED to Michelle Lewis. Pr…"
type textarea "SCTASK0860246 5879917542 DO NOT DELETE - BEING REASSIGNED to Michelle Lewis. Pr…"
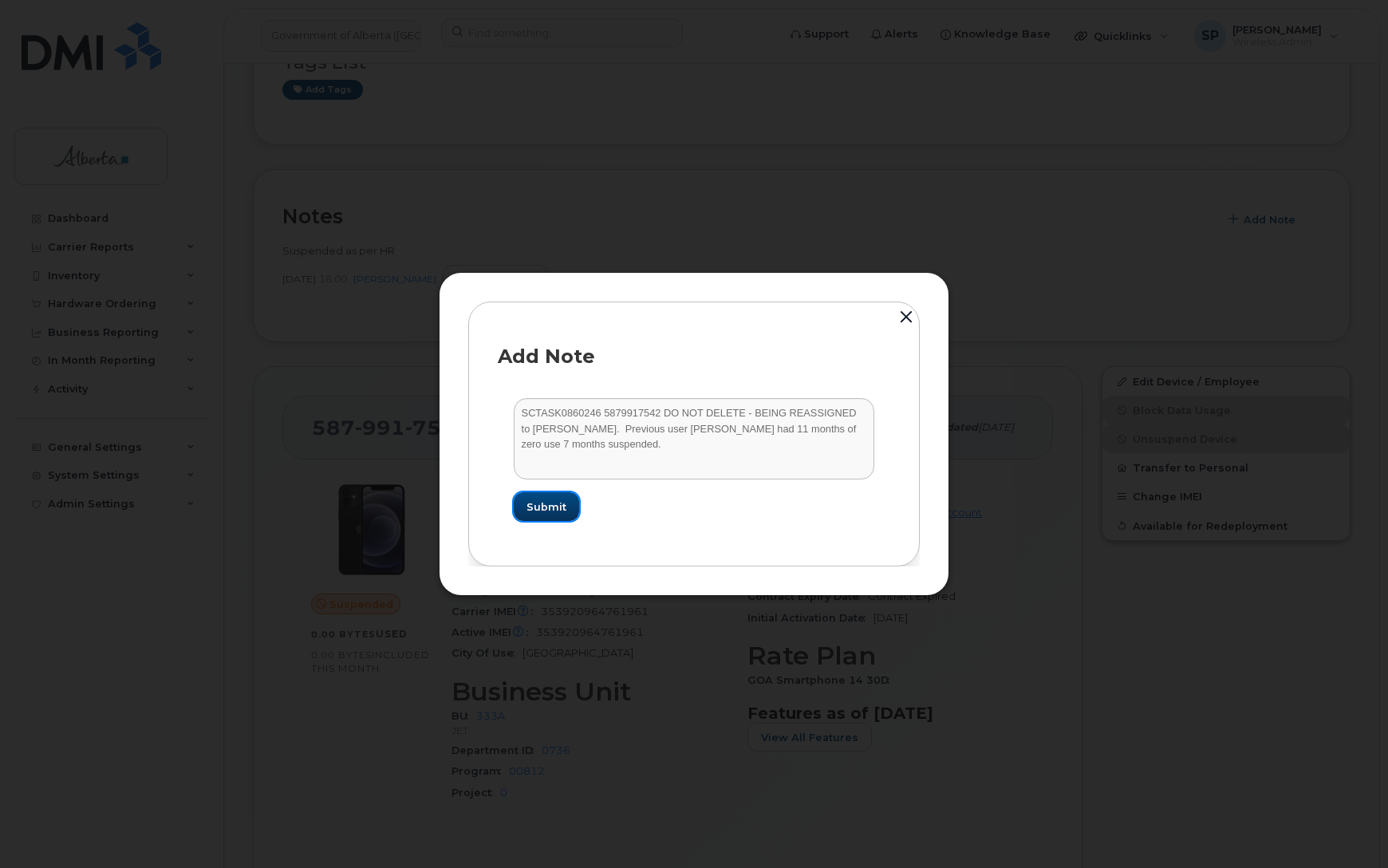
click at [564, 505] on span "Submit" at bounding box center [546, 507] width 40 height 16
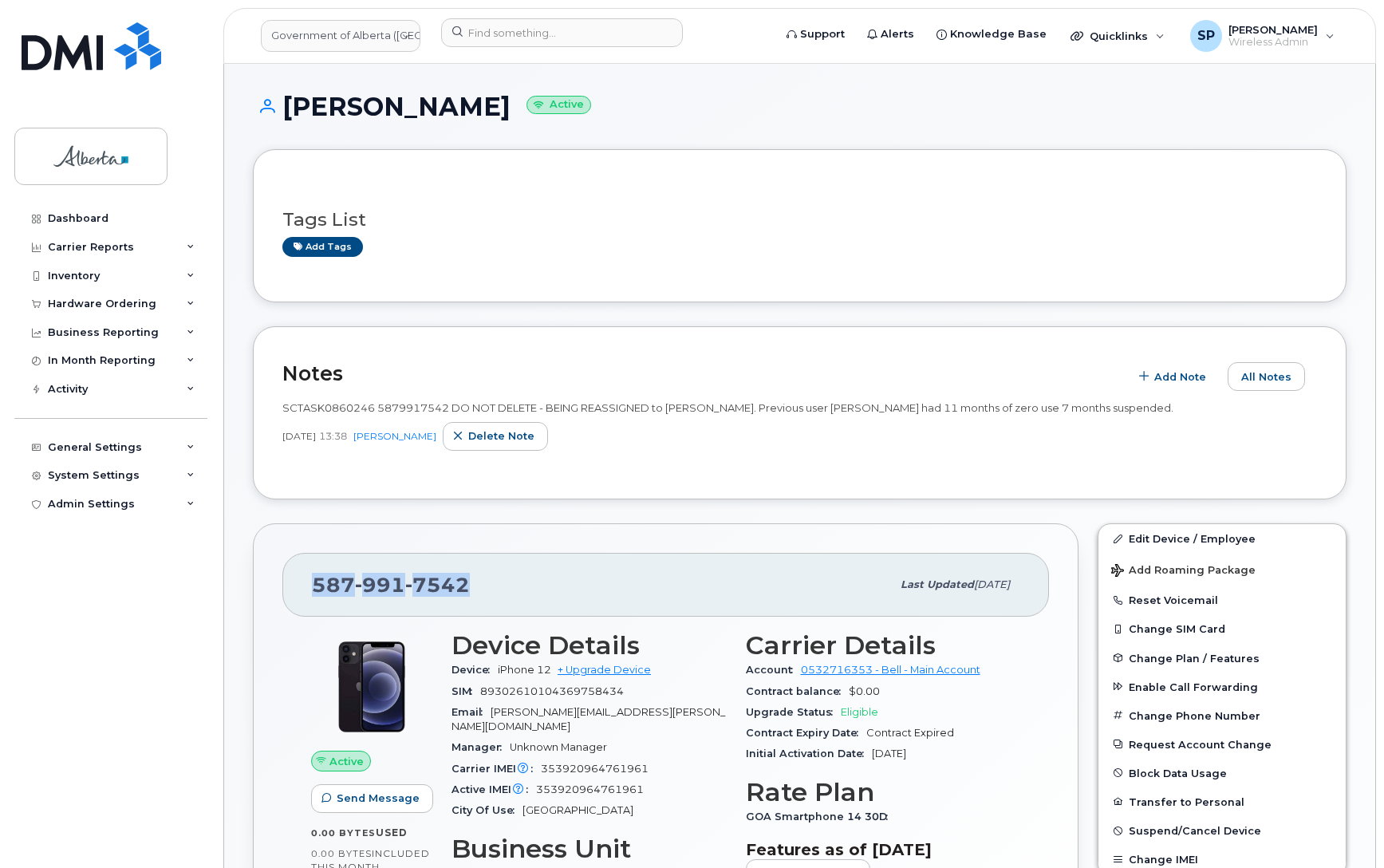
drag, startPoint x: 487, startPoint y: 588, endPoint x: 284, endPoint y: 586, distance: 203.0
click at [284, 586] on div "[PHONE_NUMBER] Last updated [DATE]" at bounding box center [666, 584] width 767 height 64
copy span "[PHONE_NUMBER]"
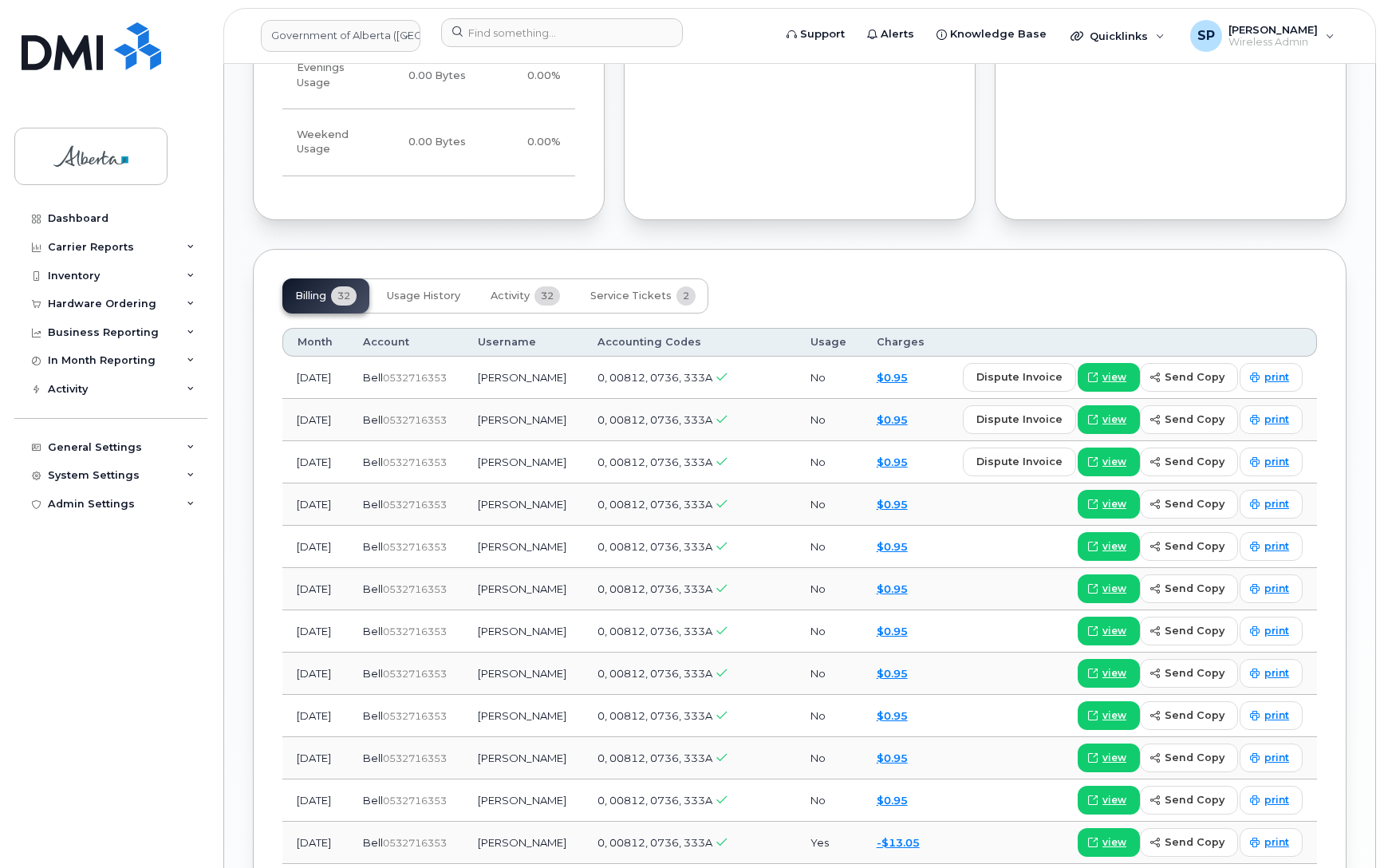
scroll to position [1286, 0]
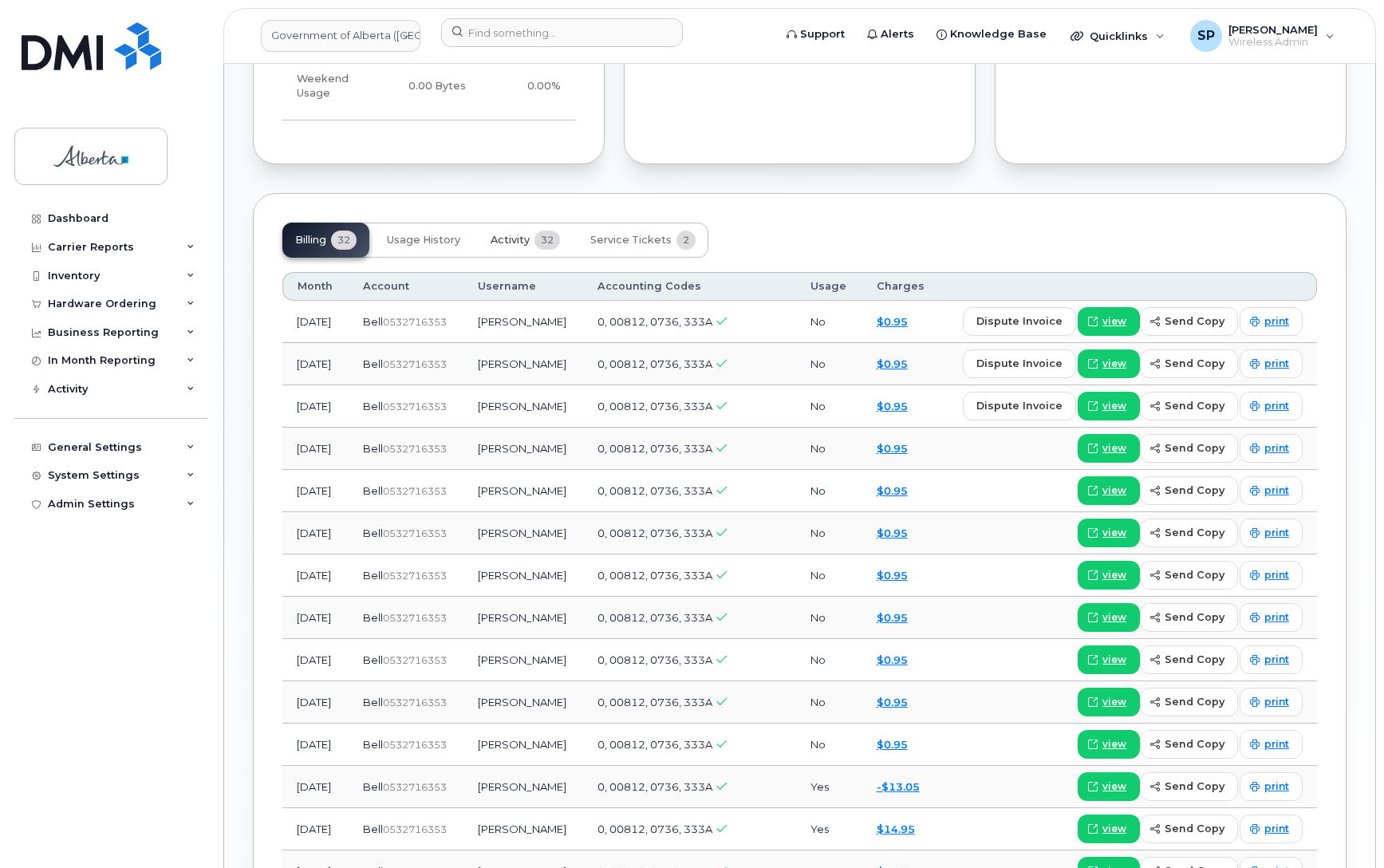
click at [511, 233] on span "Activity" at bounding box center [510, 240] width 39 height 13
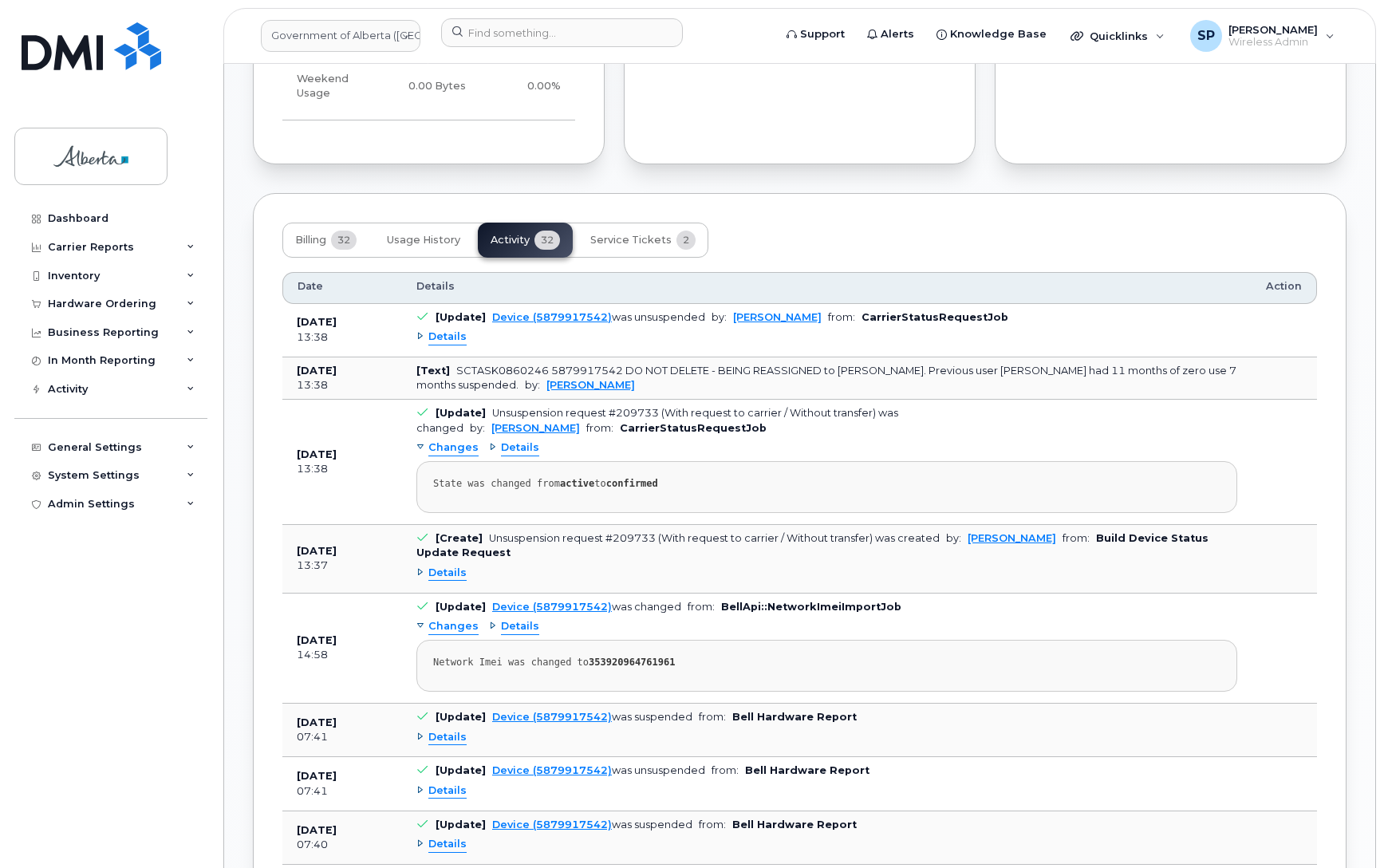
click at [448, 329] on span "Details" at bounding box center [448, 336] width 38 height 16
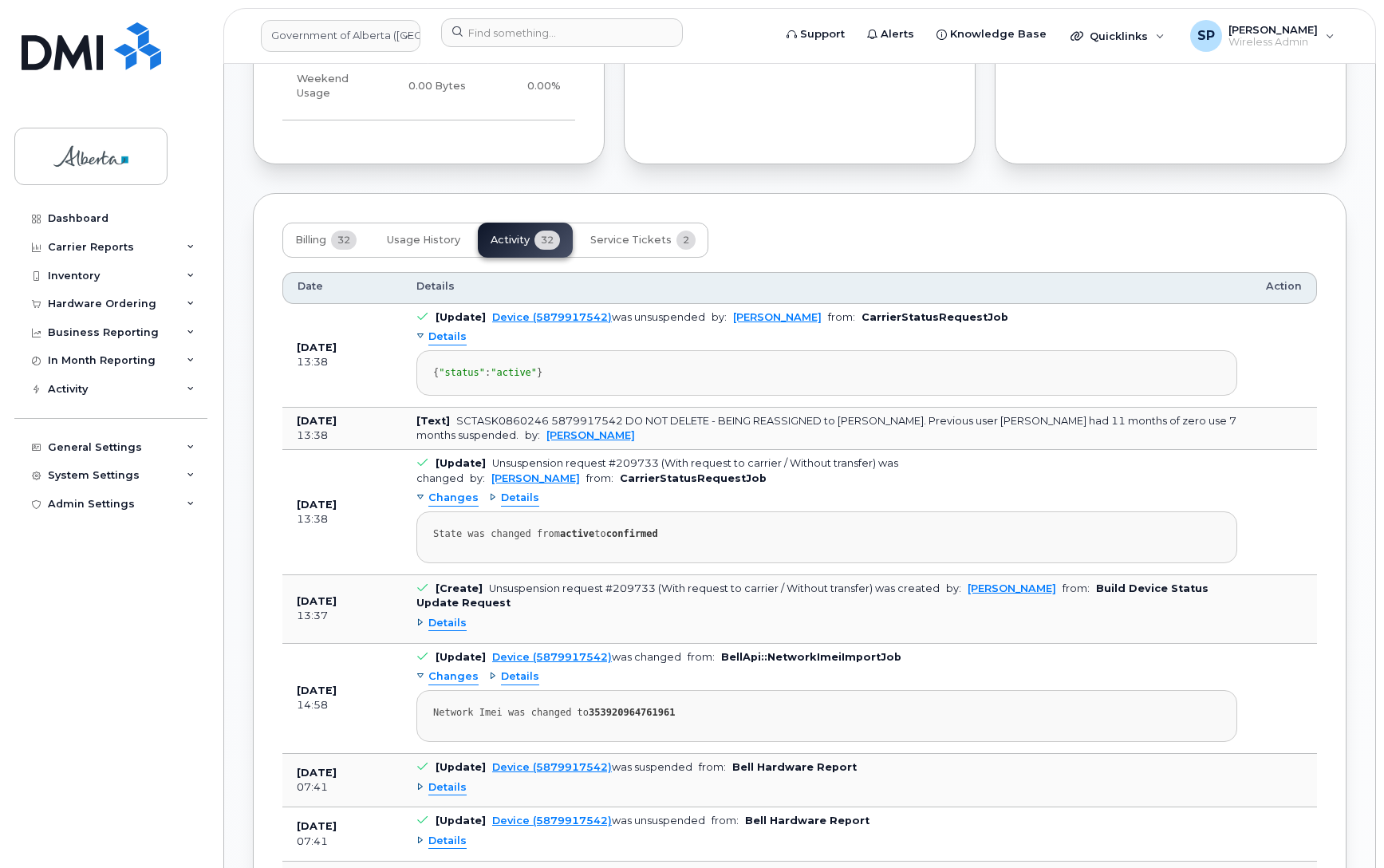
click at [443, 506] on span "Changes" at bounding box center [453, 498] width 50 height 16
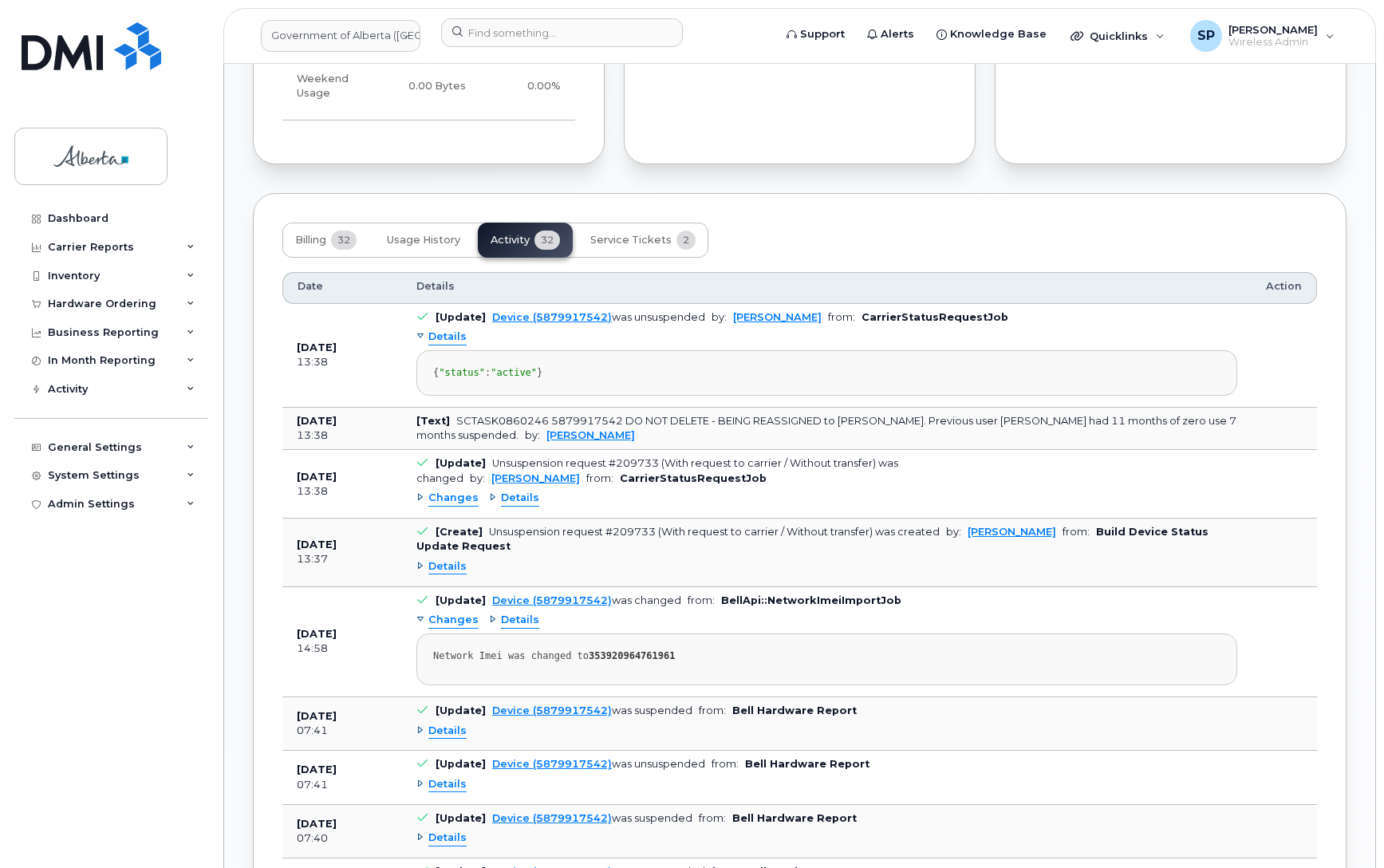
click at [443, 506] on span "Changes" at bounding box center [453, 498] width 50 height 16
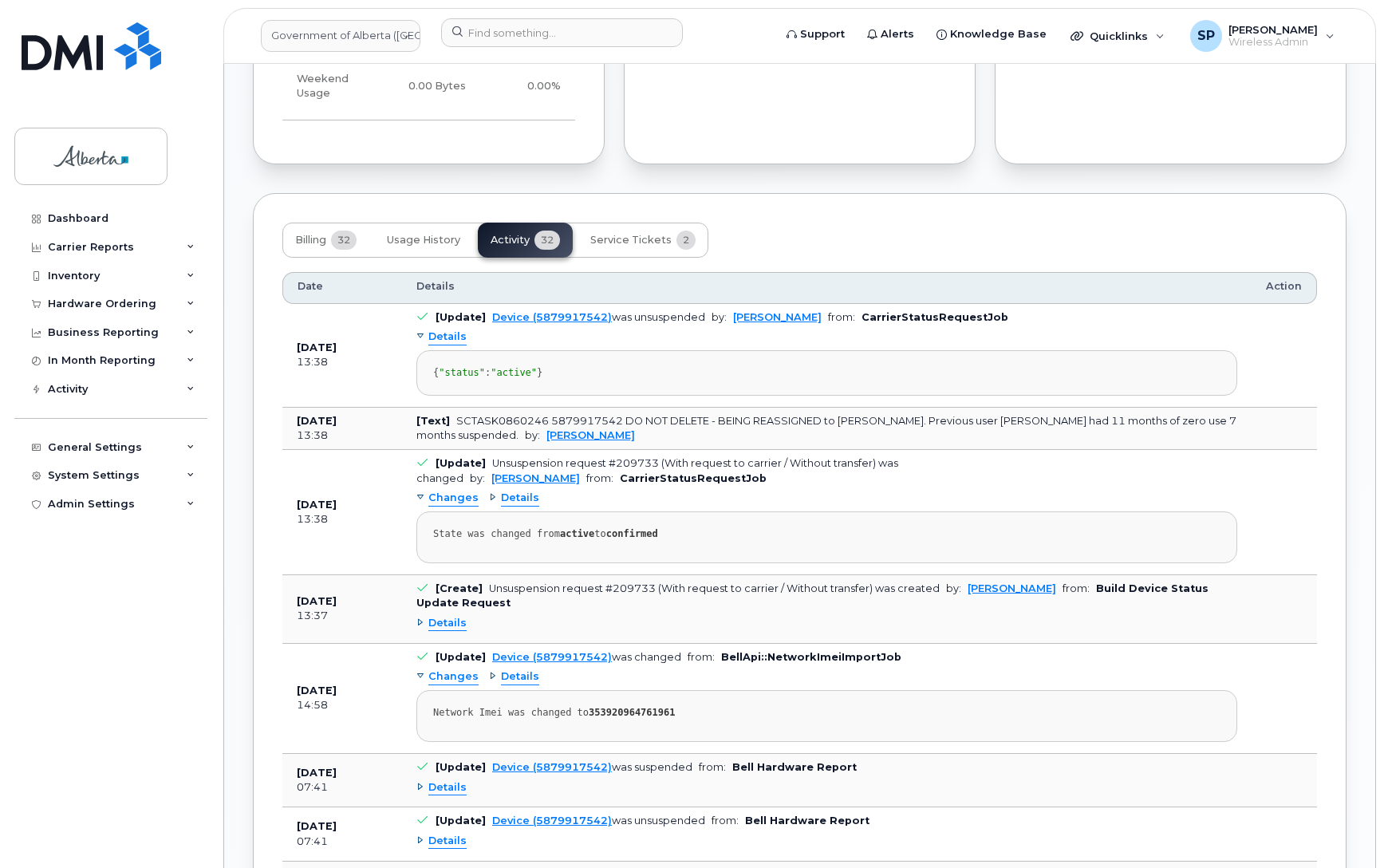
click at [443, 506] on span "Changes" at bounding box center [453, 498] width 50 height 16
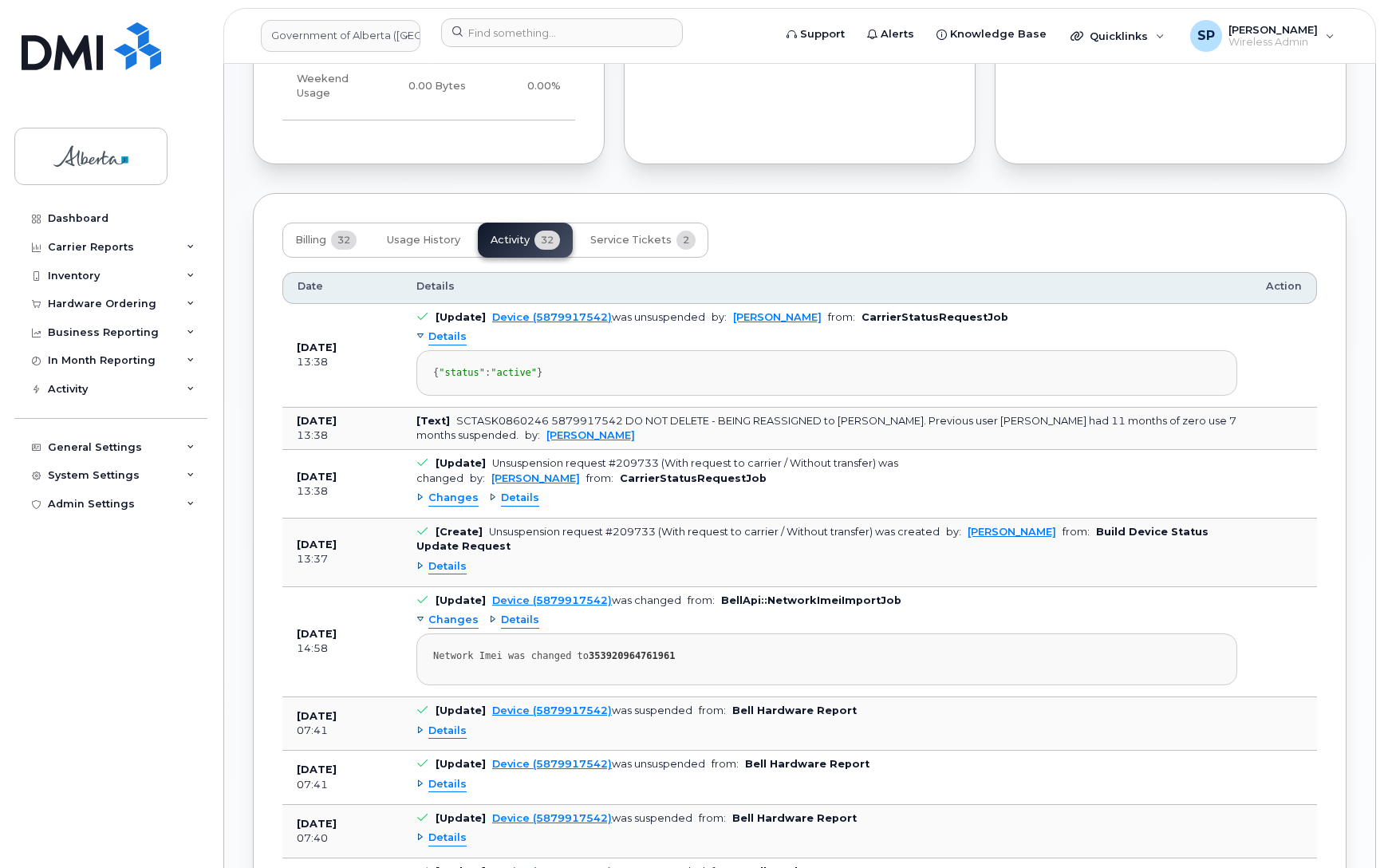
click at [451, 574] on span "Details" at bounding box center [448, 566] width 38 height 16
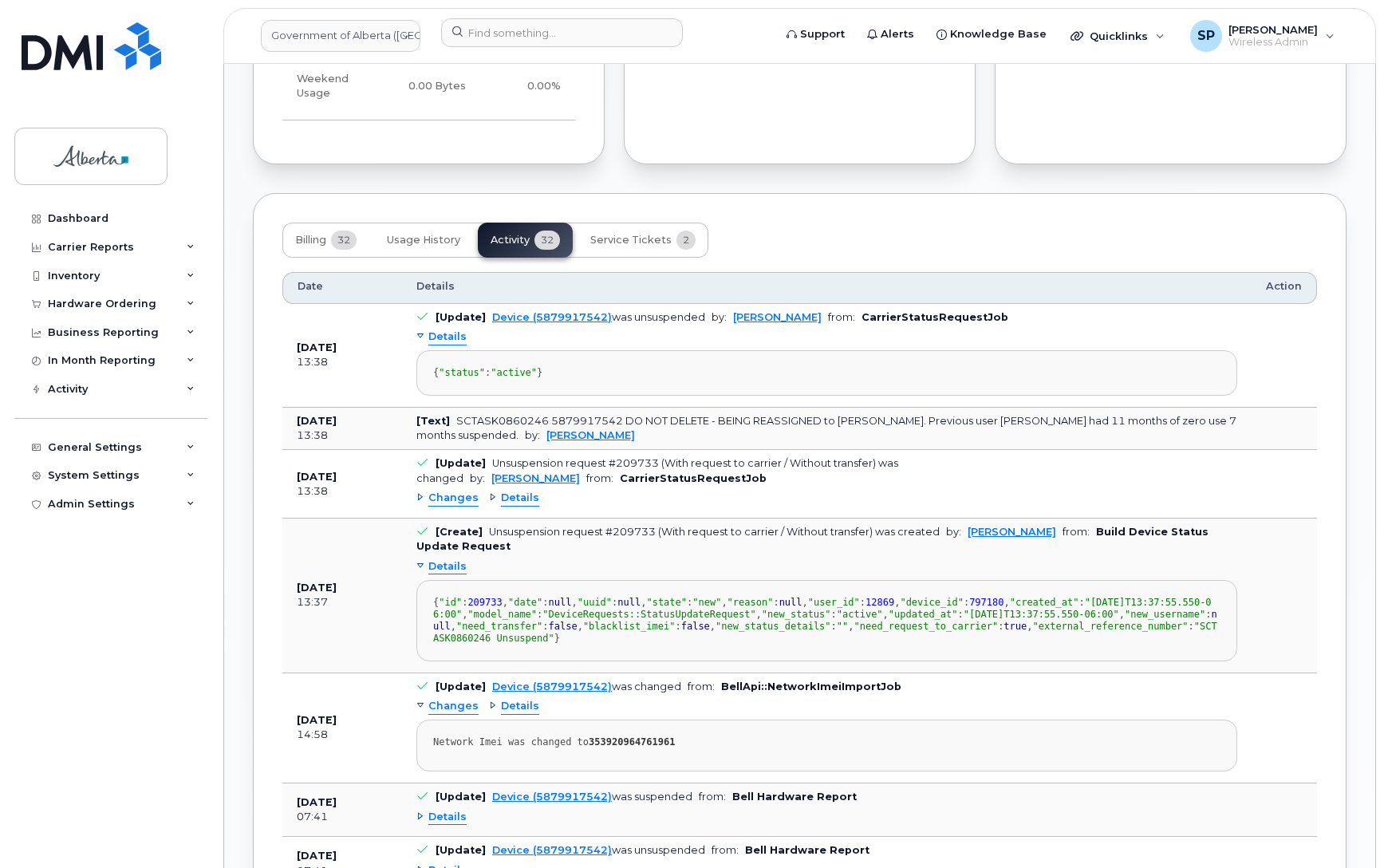
click at [451, 574] on span "Details" at bounding box center [448, 566] width 38 height 16
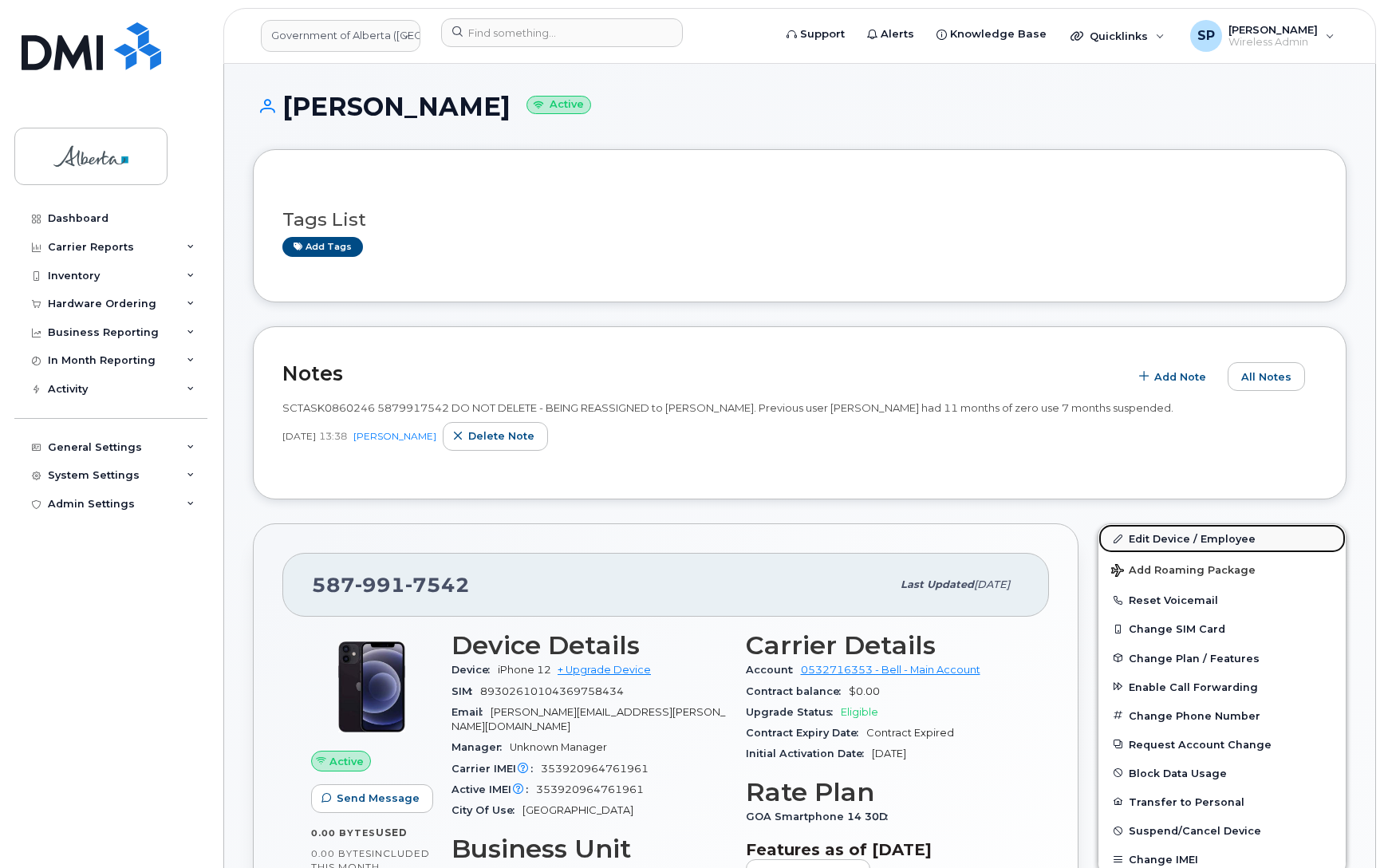
click at [1159, 538] on link "Edit Device / Employee" at bounding box center [1222, 538] width 247 height 28
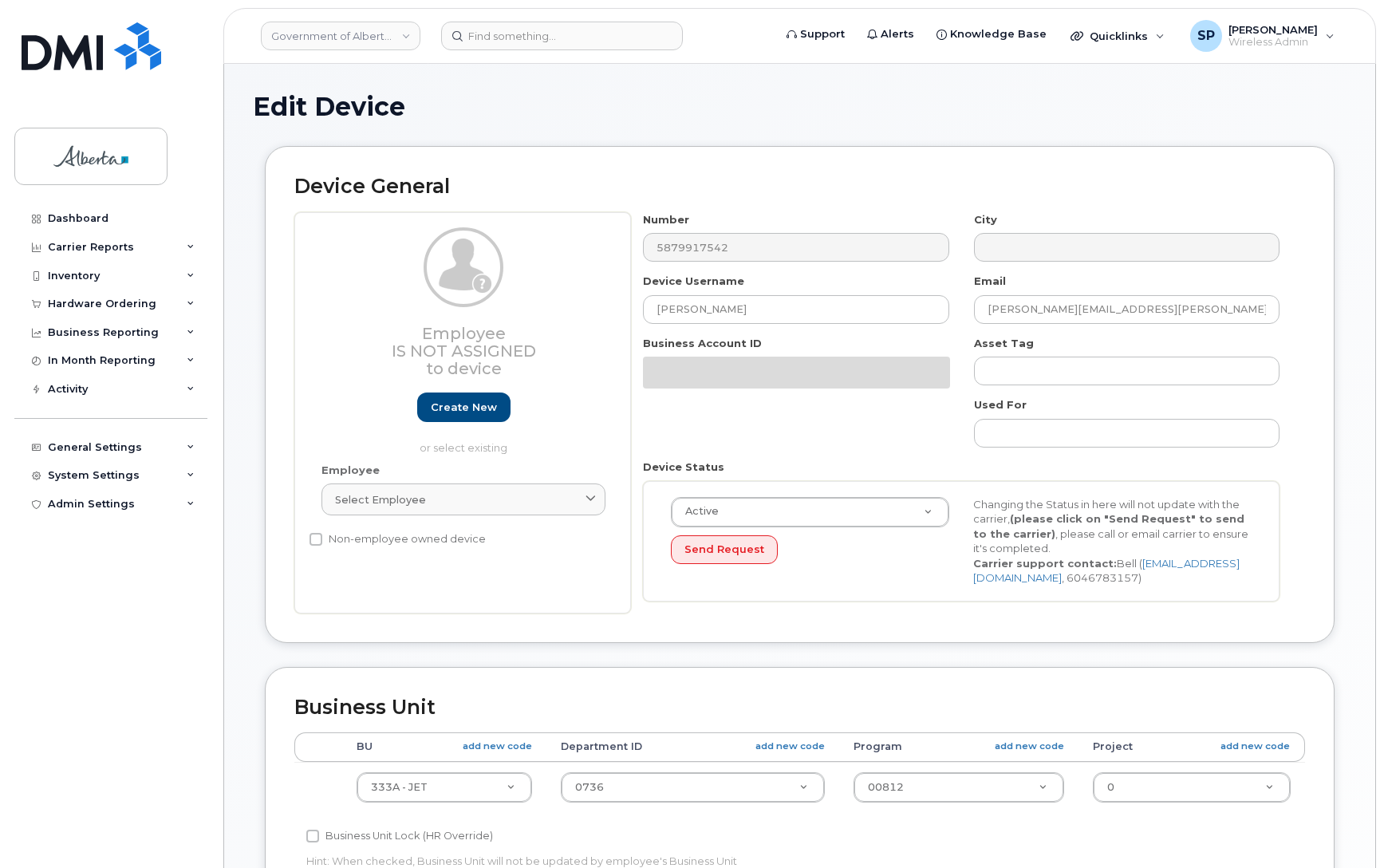
select select "4206363"
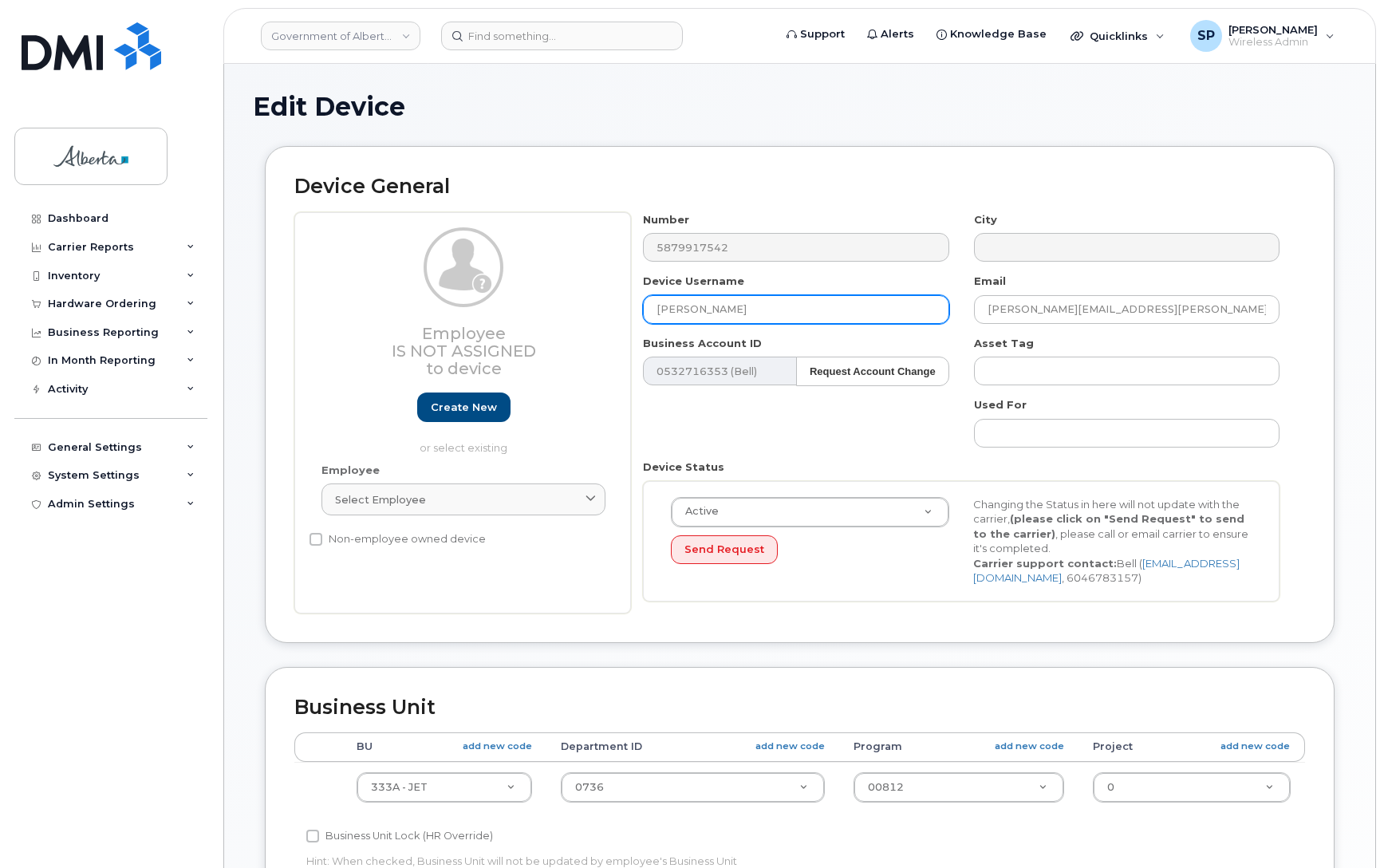
drag, startPoint x: 793, startPoint y: 300, endPoint x: 497, endPoint y: 317, distance: 296.5
click at [497, 317] on div "Employee Is not assigned to device Create new or select existing Employee Selec…" at bounding box center [800, 413] width 1010 height 401
paste input "[PERSON_NAME]"
type input "[PERSON_NAME]"
drag, startPoint x: 1130, startPoint y: 308, endPoint x: 880, endPoint y: 307, distance: 250.0
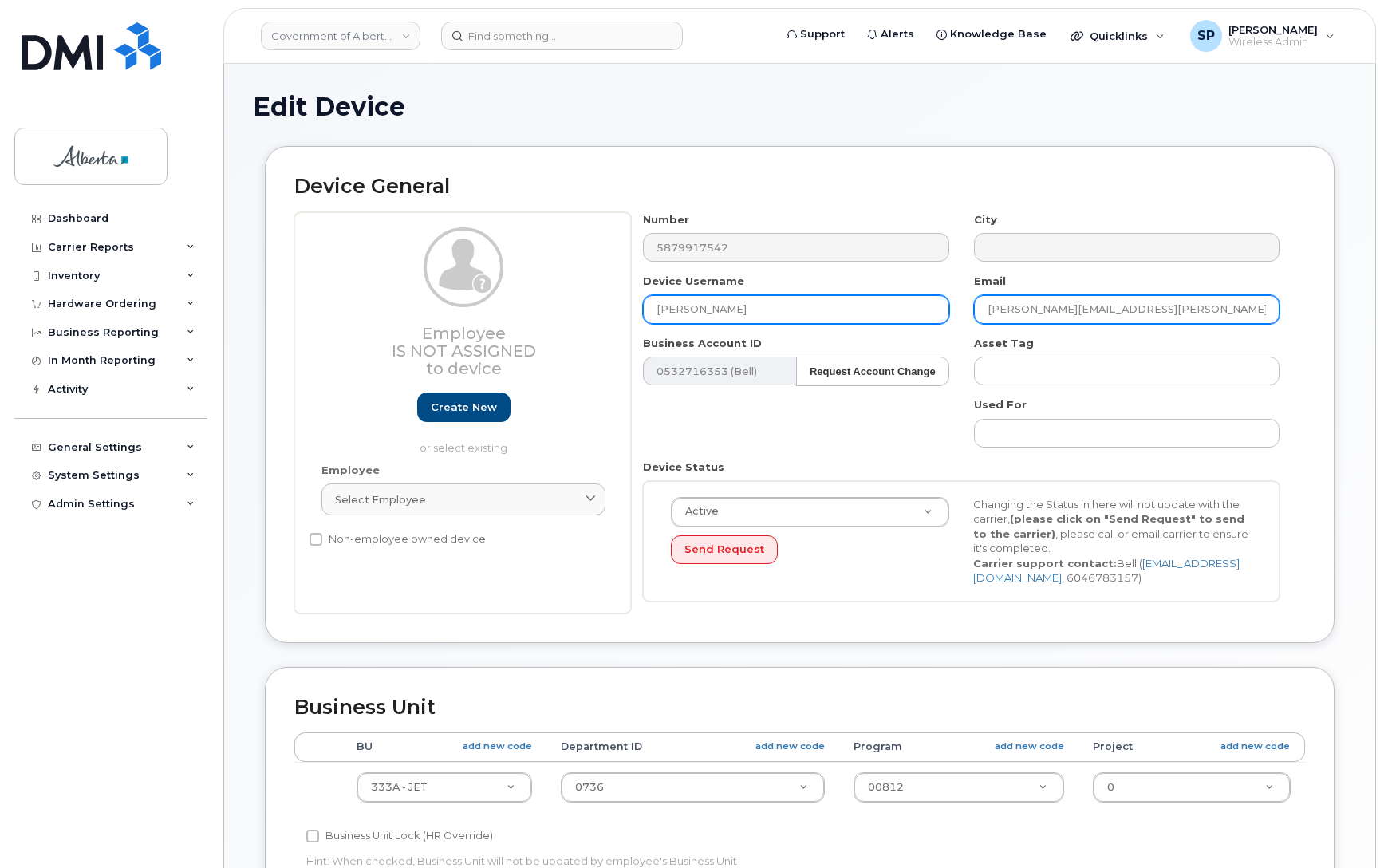
click at [880, 307] on div "Number 5879917542 City Device Username Michelle Lewis Email David.Robson@gov.ab…" at bounding box center [961, 413] width 661 height 401
paste input "Michelle.Lewis"
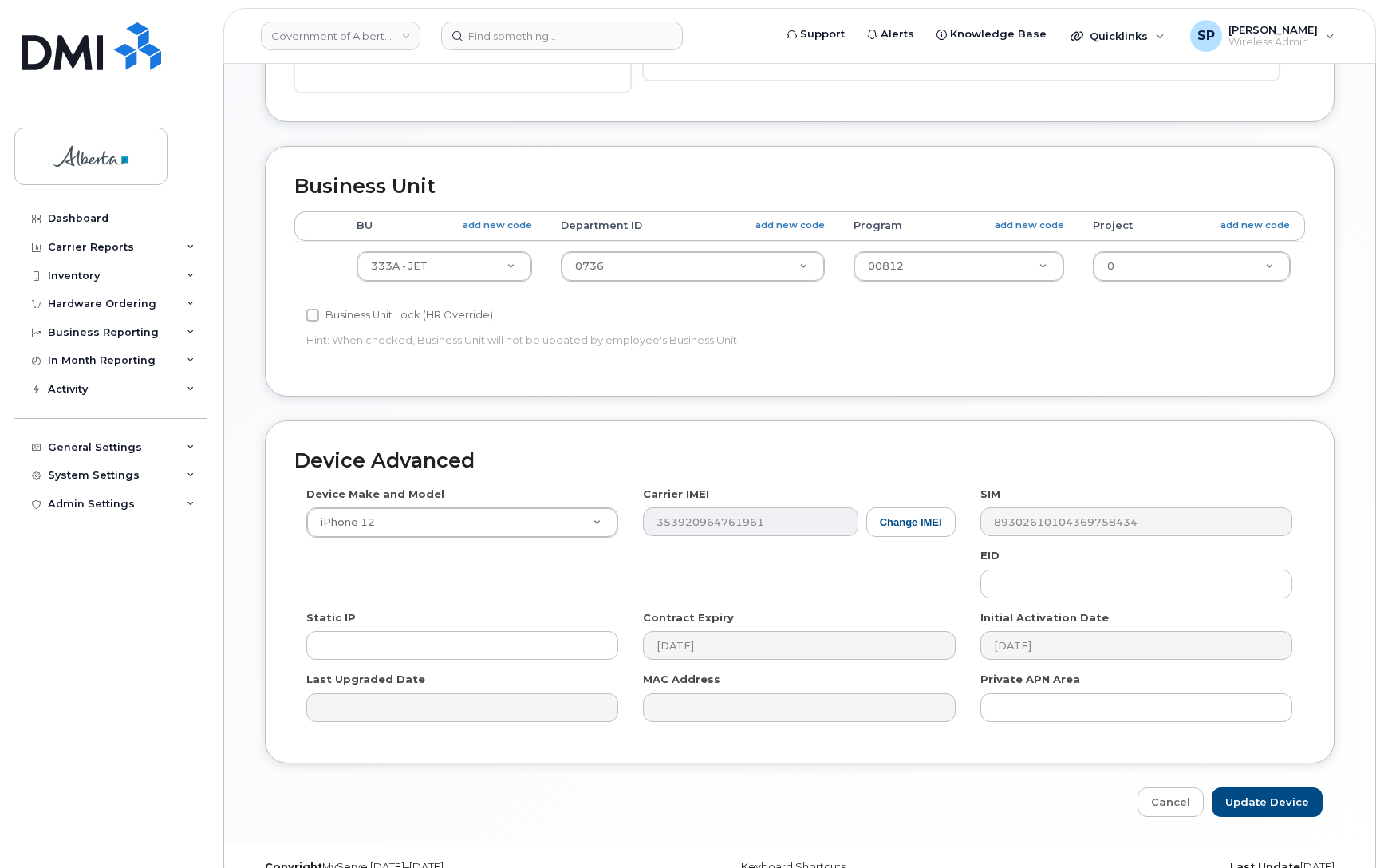
scroll to position [552, 0]
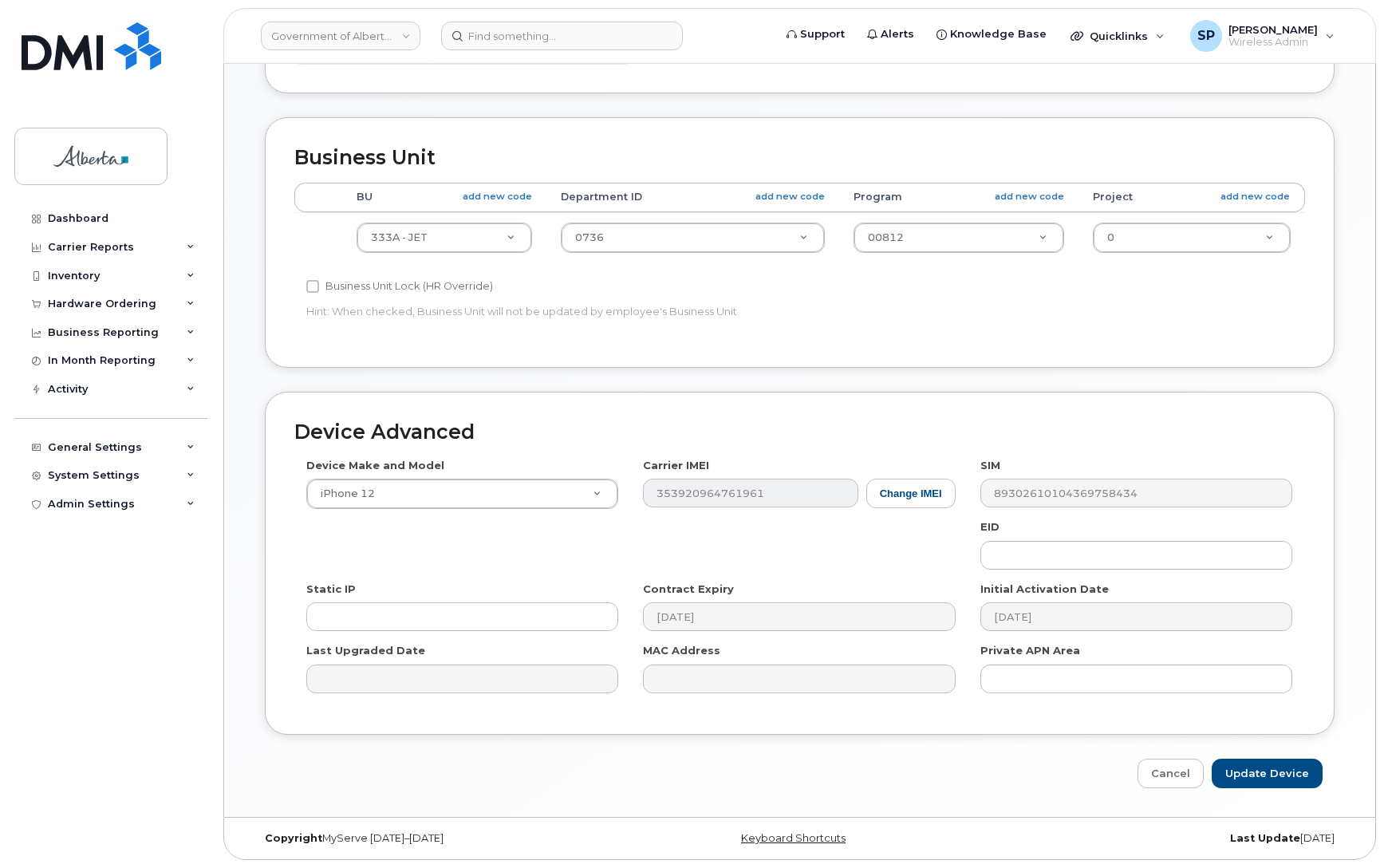
type input "Michelle.Lewis@gov.ab.ca"
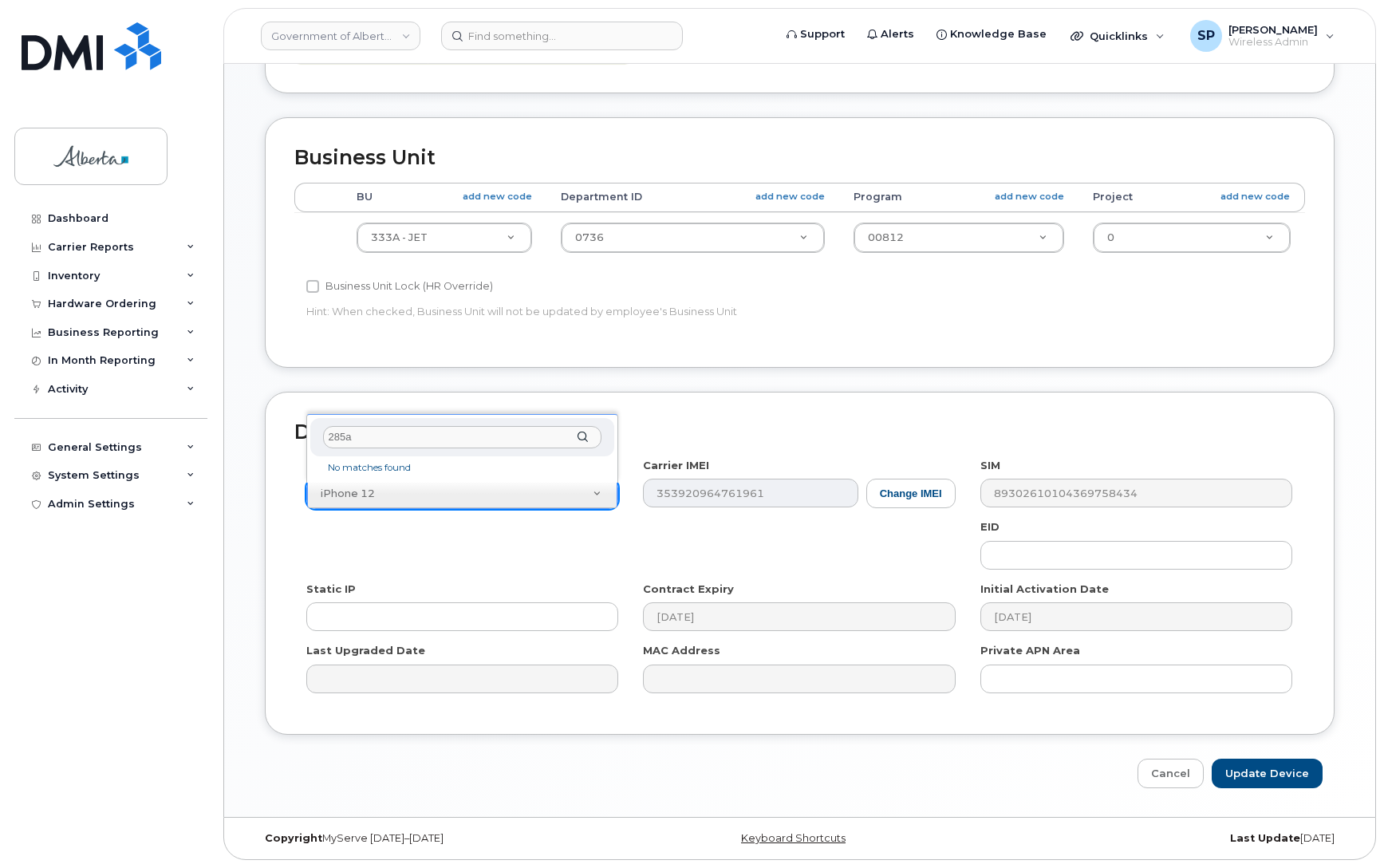
drag, startPoint x: 359, startPoint y: 437, endPoint x: 309, endPoint y: 436, distance: 50.0
click at [309, 436] on div "285a No matches found" at bounding box center [462, 448] width 312 height 68
type input "IR"
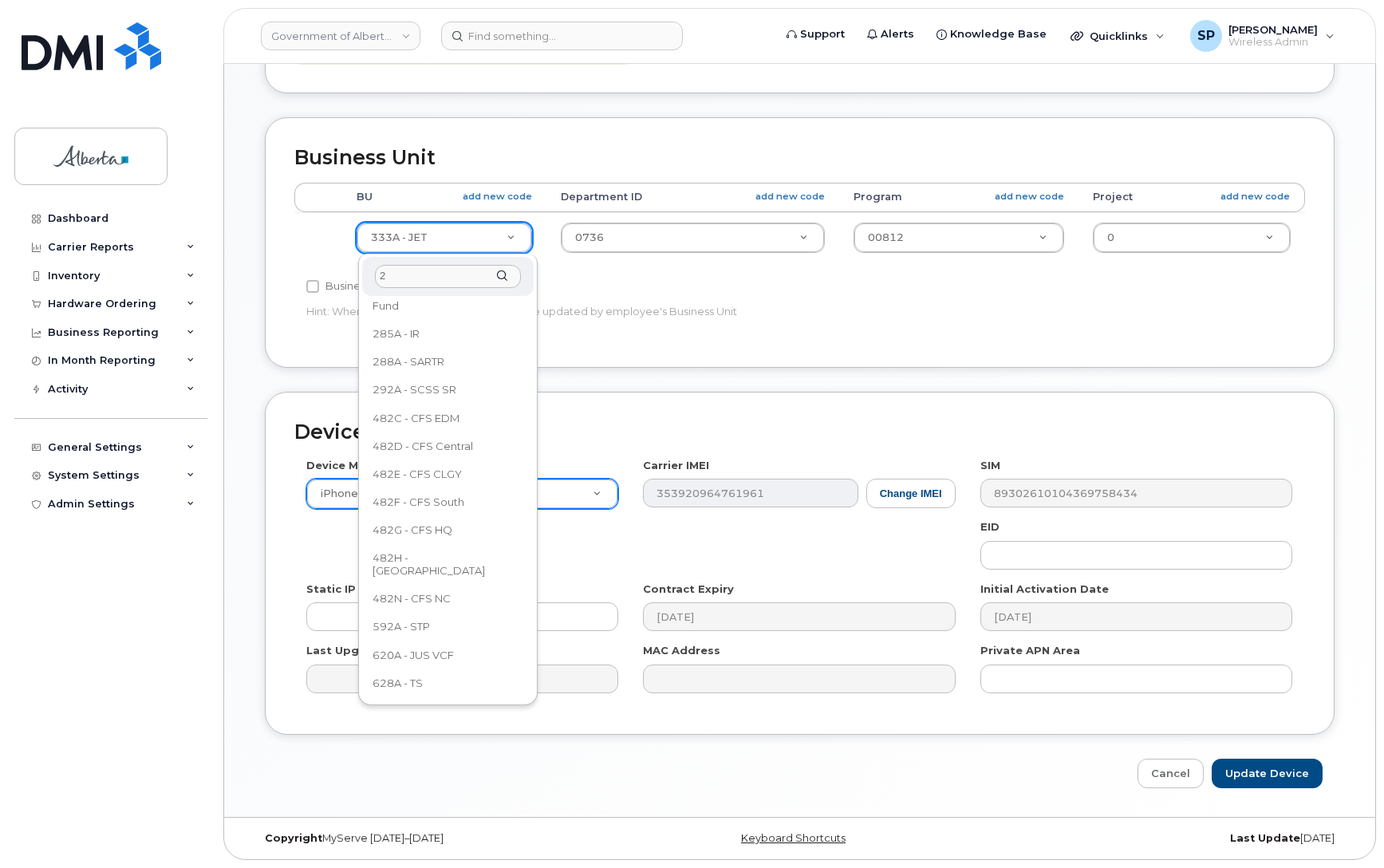
scroll to position [0, 0]
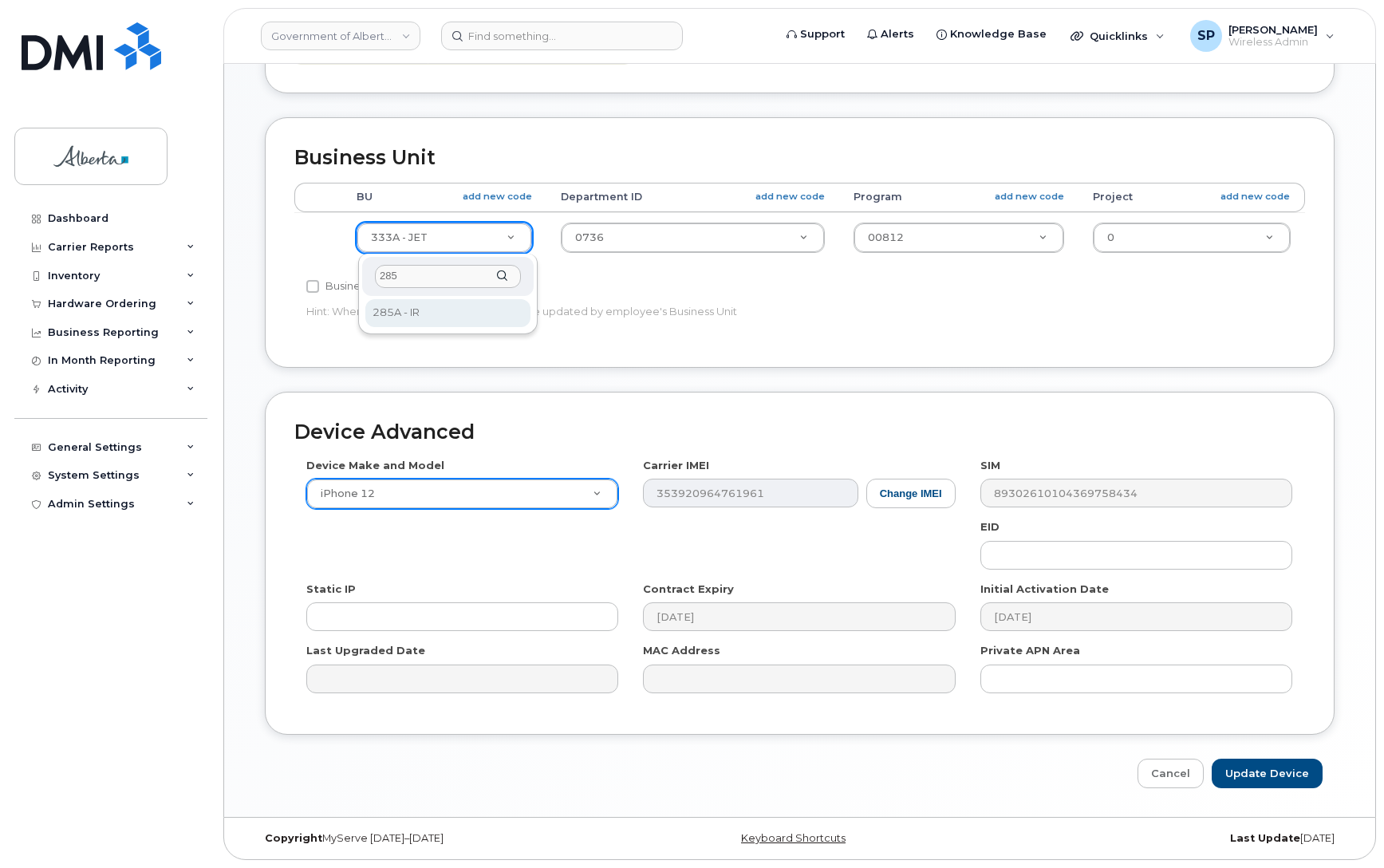
type input "285"
select select "4749734"
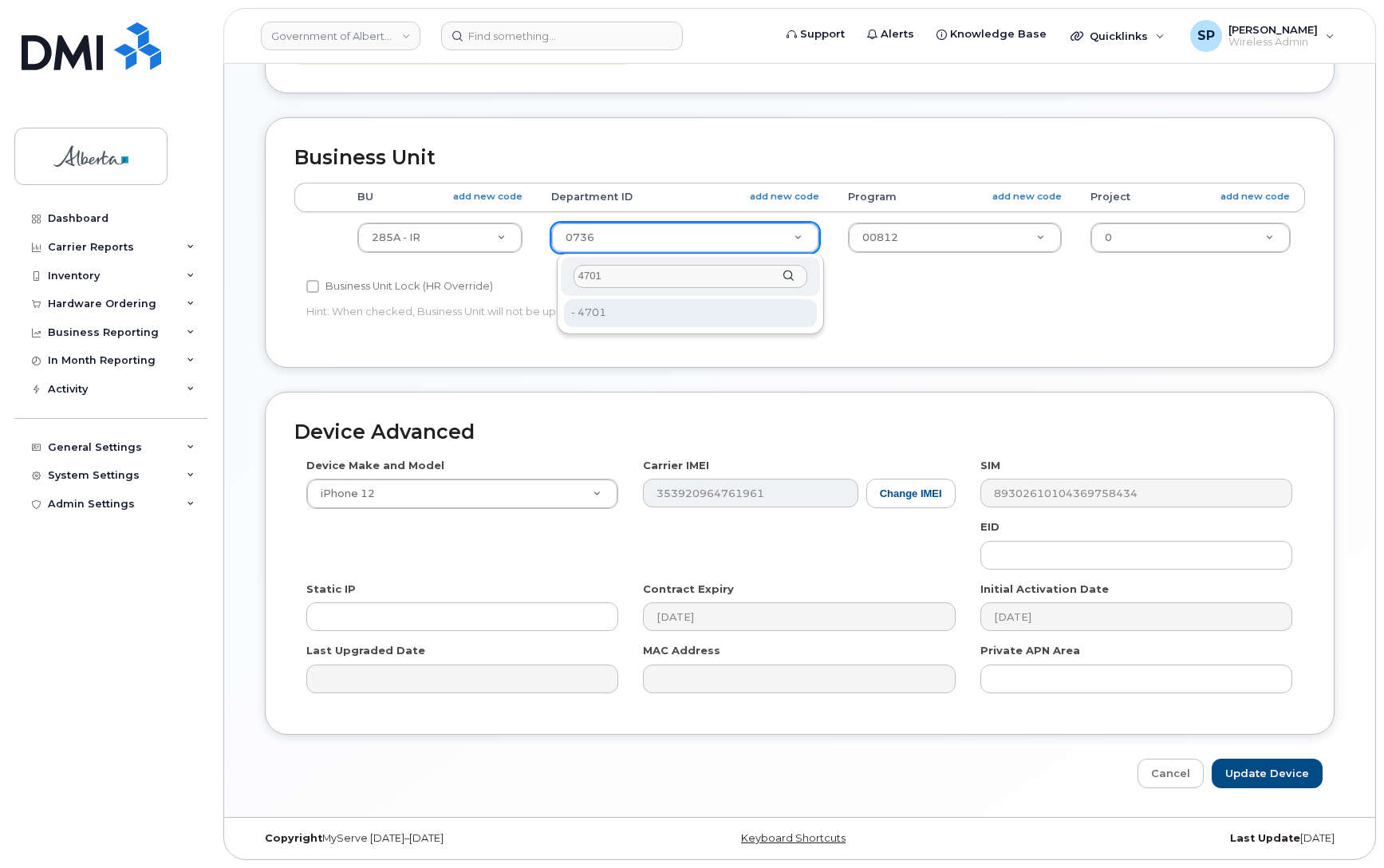
type input "4701"
type input "4752943"
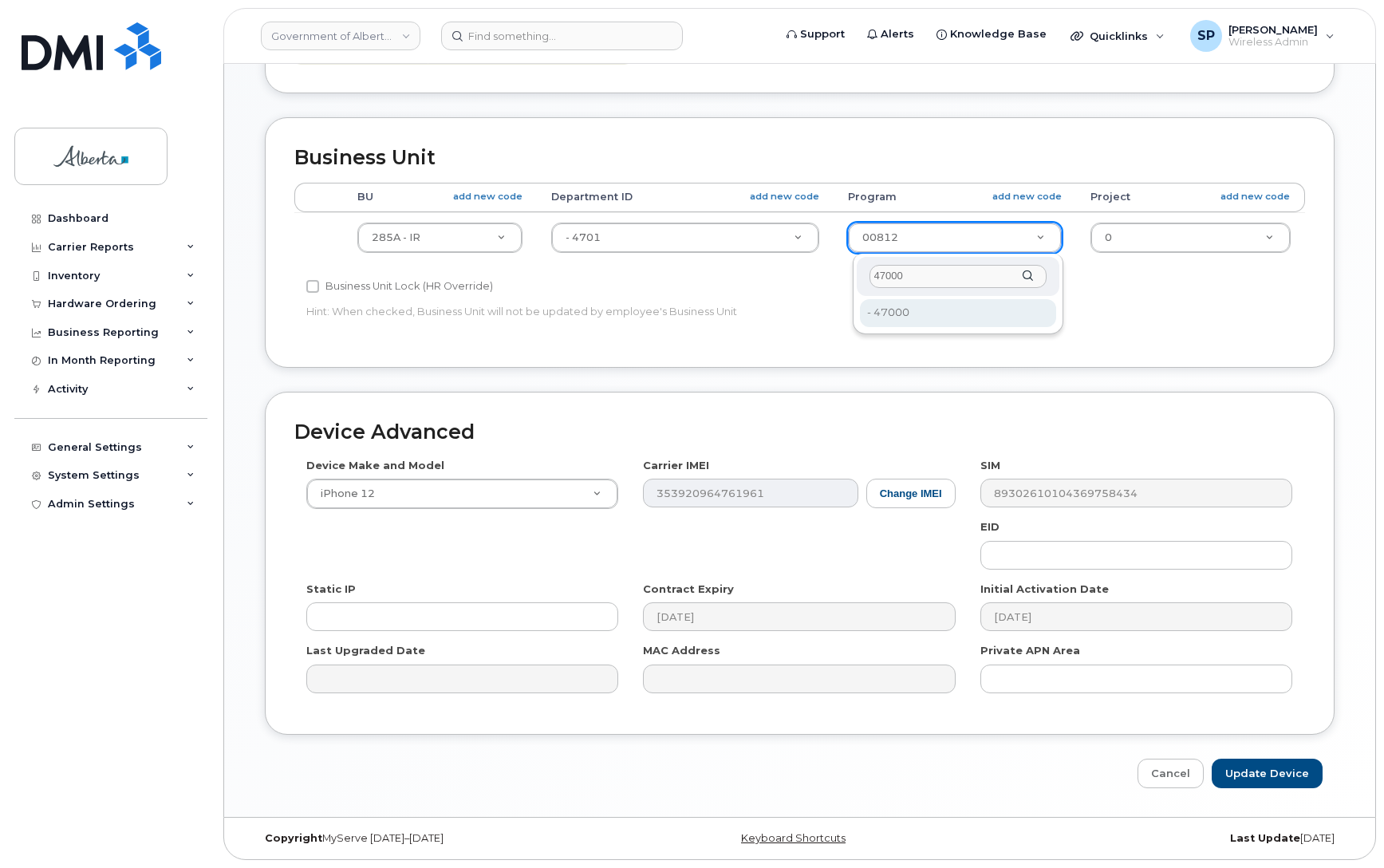
type input "47000"
type input "4753601"
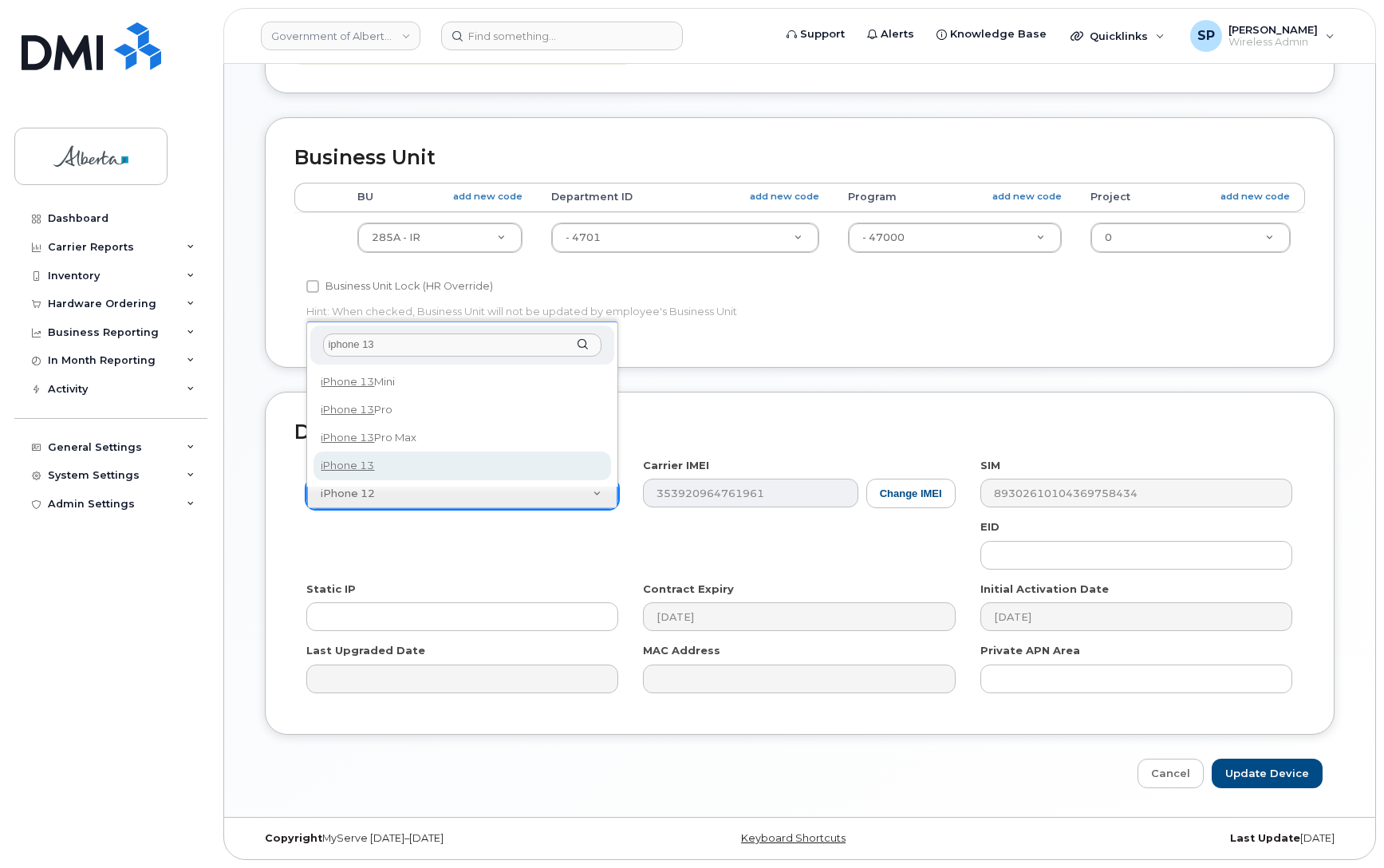
type input "iphone 13"
select select "2612"
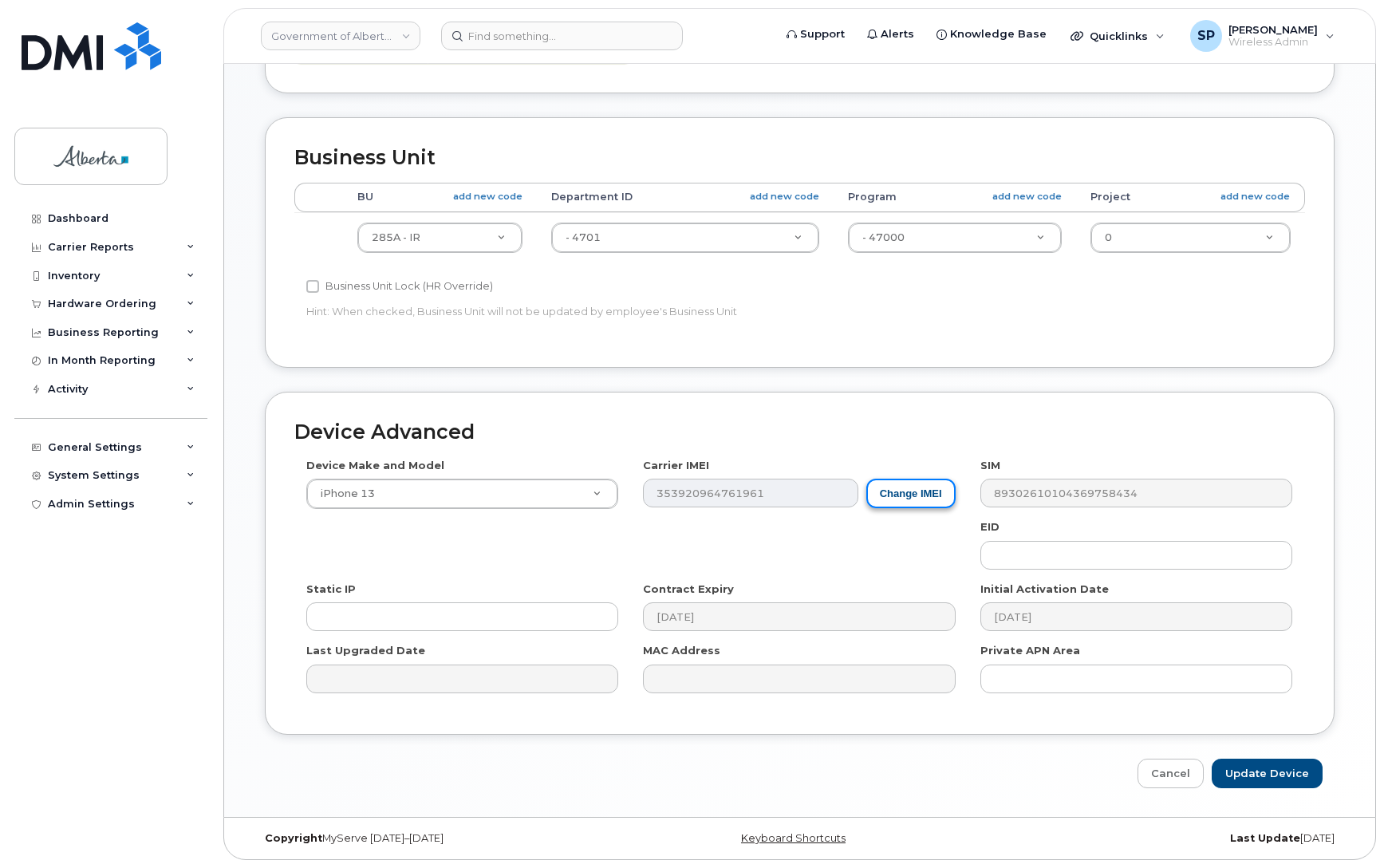
click at [903, 495] on button "Change IMEI" at bounding box center [911, 493] width 89 height 29
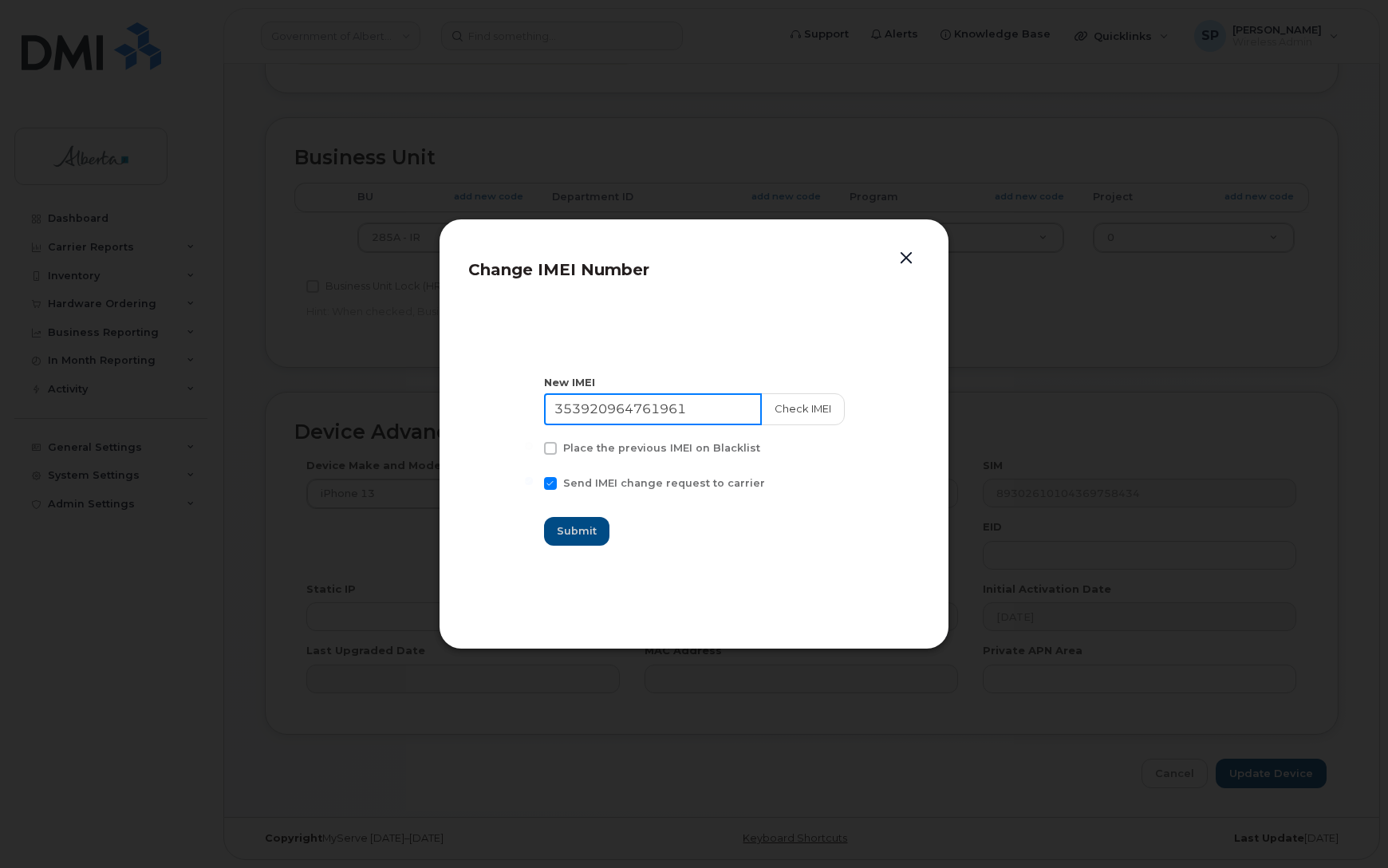
drag, startPoint x: 596, startPoint y: 412, endPoint x: 512, endPoint y: 416, distance: 84.1
click at [512, 413] on section "New IMEI 353920964761961 Check IMEI Place the previous IMEI on Blacklist Send I…" at bounding box center [694, 460] width 451 height 319
paste input "2556220155563"
type input "352556220155563"
click at [812, 409] on button "Check IMEI" at bounding box center [803, 408] width 84 height 32
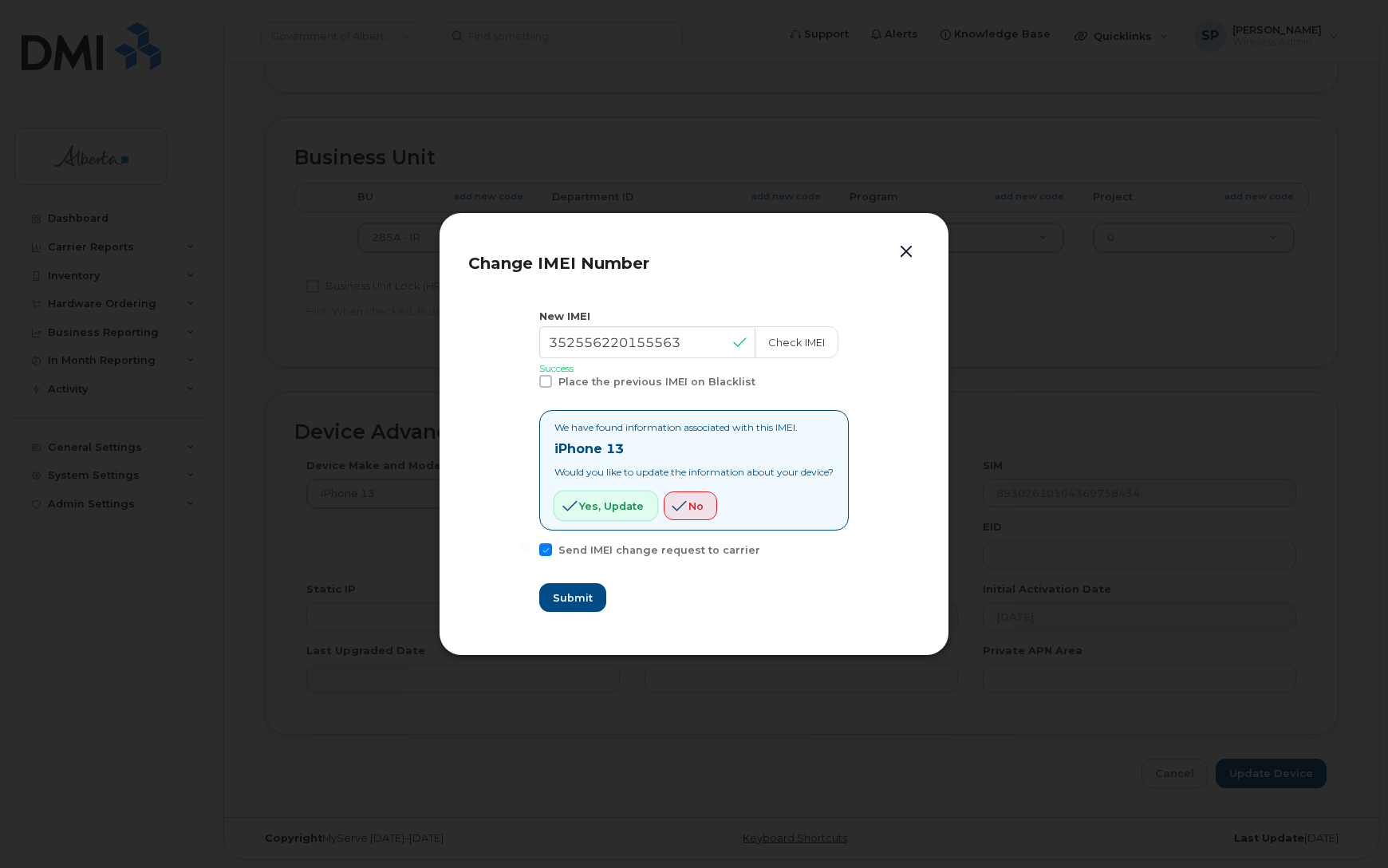
click at [602, 502] on span "Yes, update" at bounding box center [611, 506] width 65 height 16
click at [556, 599] on span "Submit" at bounding box center [572, 597] width 40 height 16
type input "352556220155563"
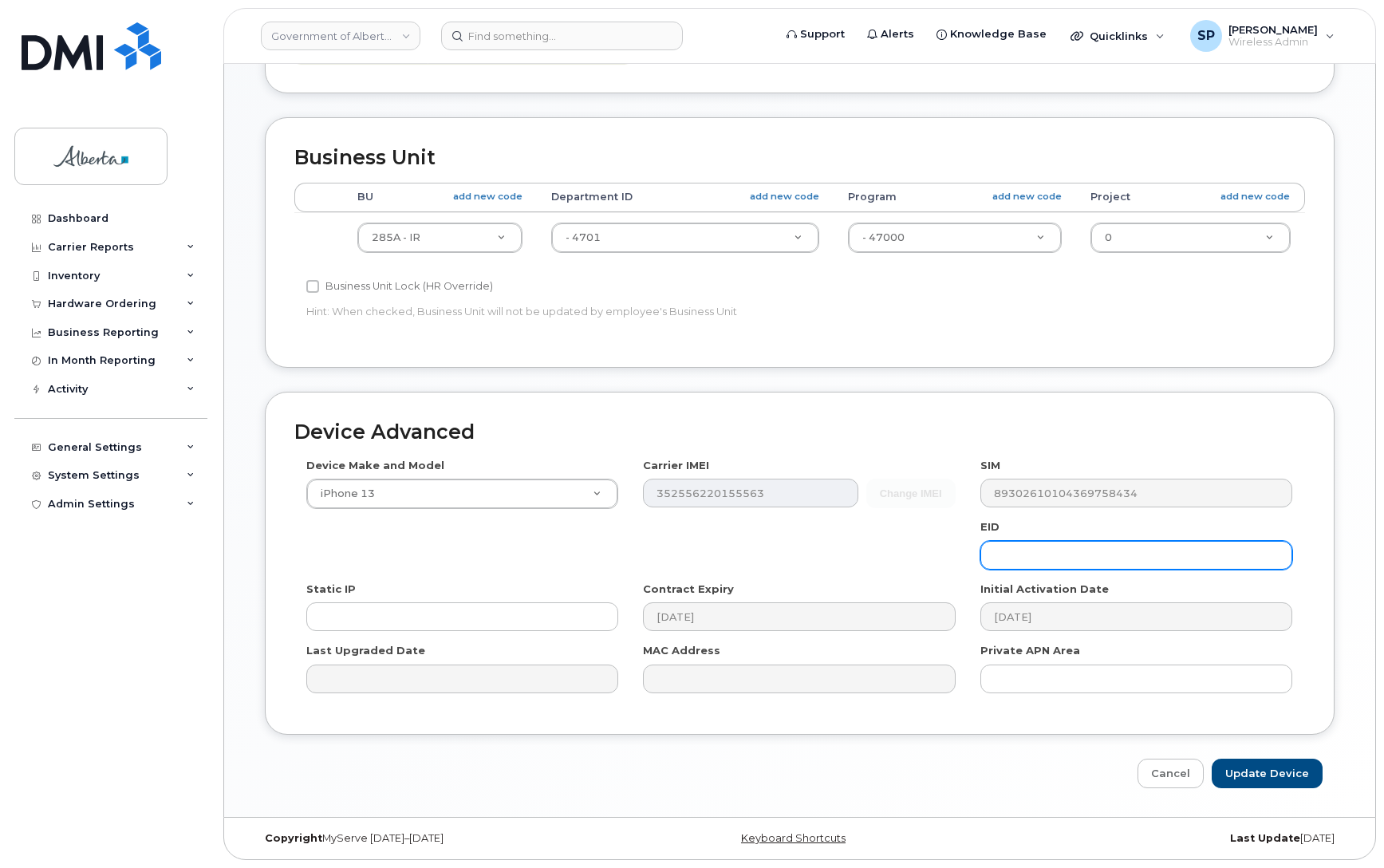
click at [1065, 558] on input "text" at bounding box center [1136, 554] width 312 height 28
paste input "89049032007008882600120866355611"
type input "89049032007008882600120866355611"
click at [1265, 771] on input "Update Device" at bounding box center [1267, 773] width 111 height 29
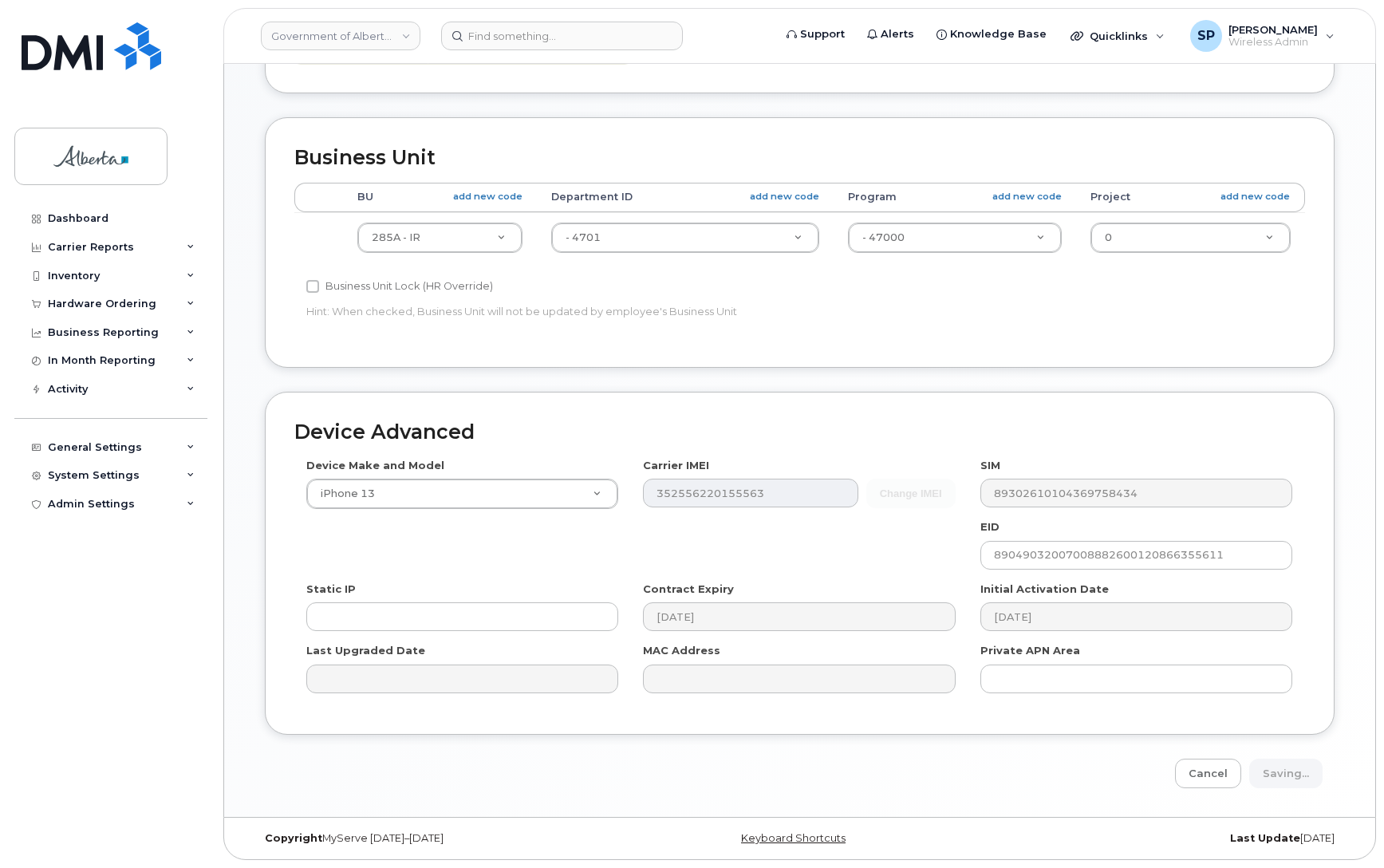
type input "Saving..."
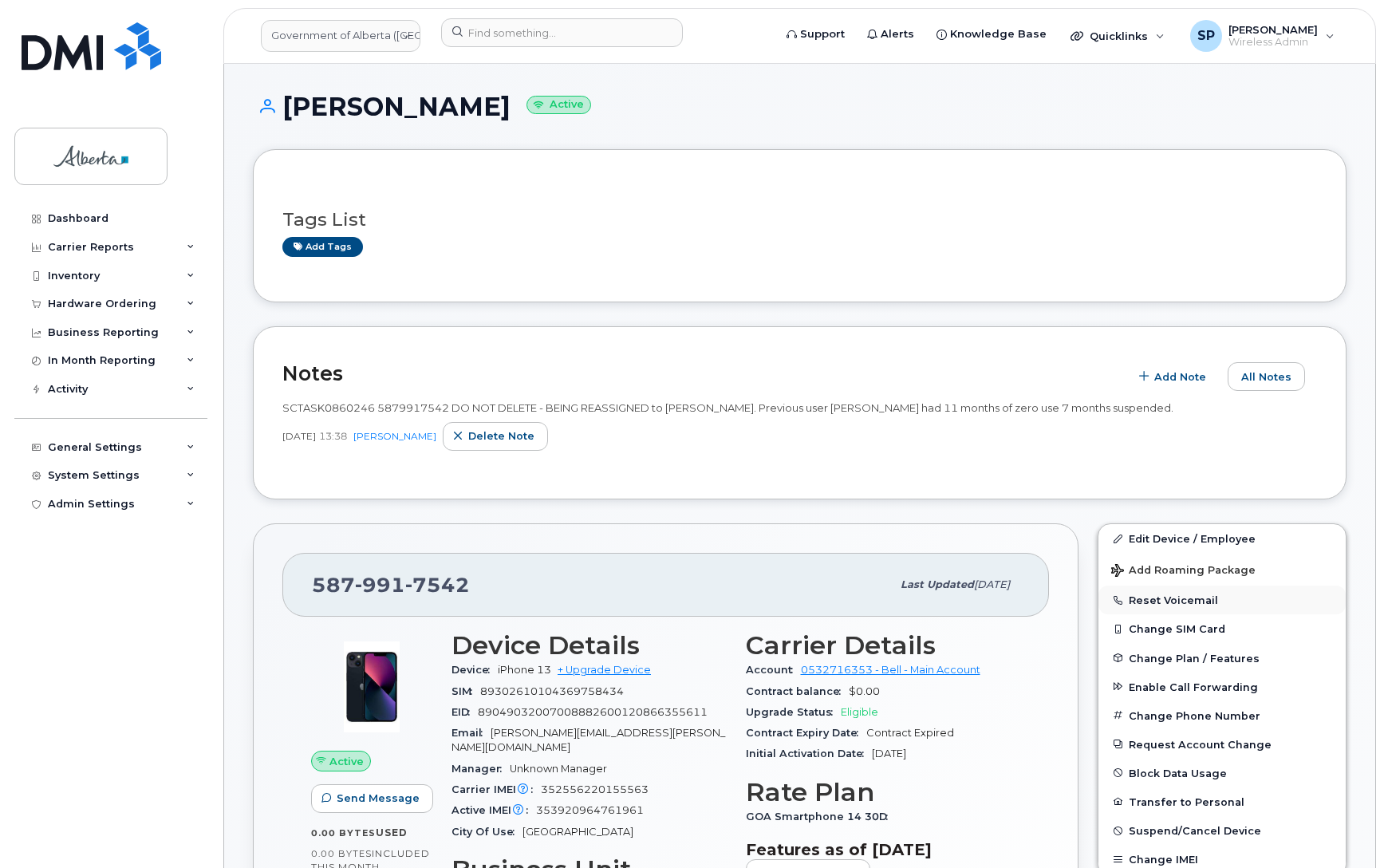
click at [1152, 602] on button "Reset Voicemail" at bounding box center [1222, 599] width 247 height 28
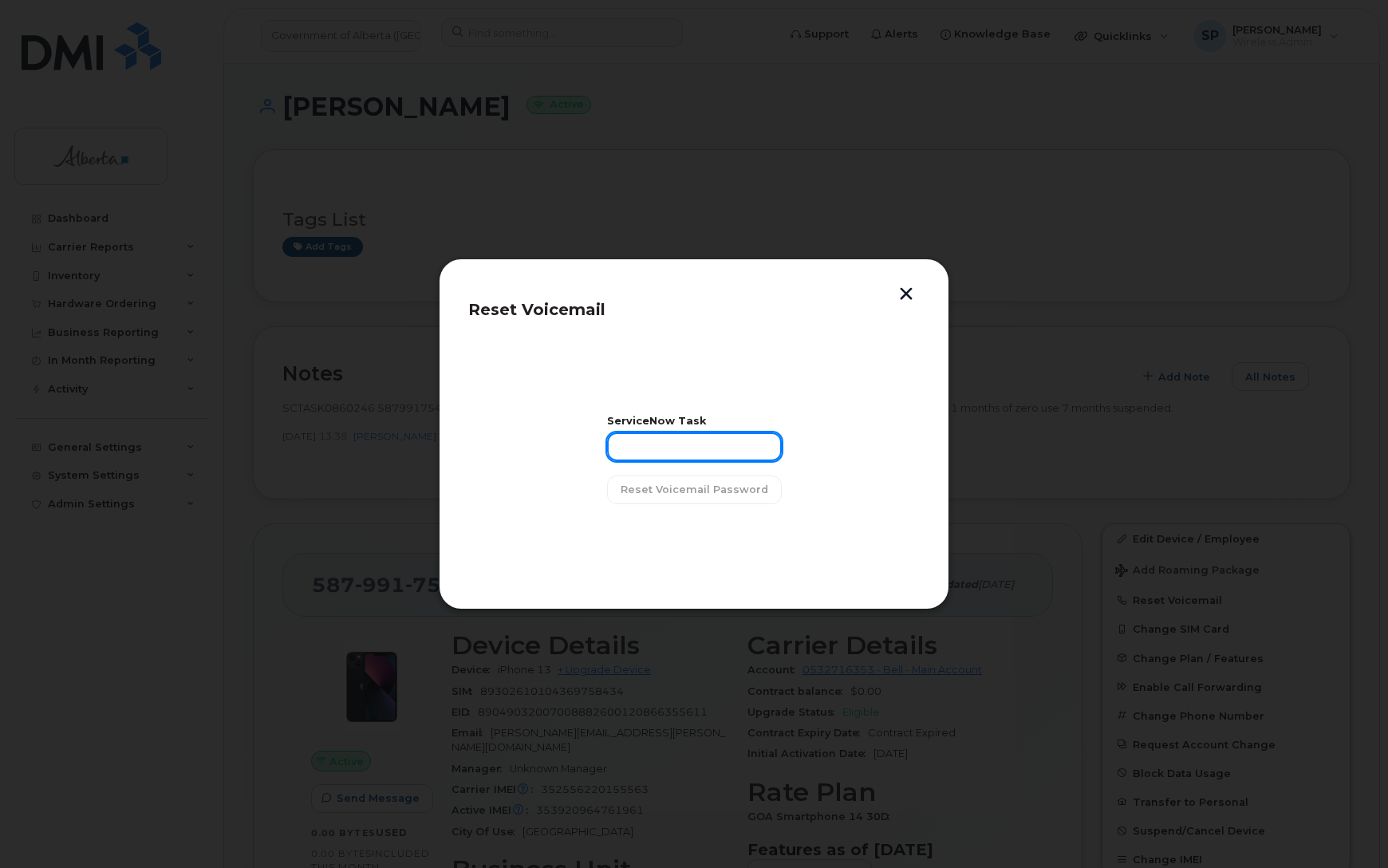
click at [672, 436] on input "text" at bounding box center [695, 446] width 175 height 28
paste input "SCTASK0860246"
type input "SCTASK0860246"
click at [680, 493] on span "Reset Voicemail Password" at bounding box center [695, 489] width 148 height 16
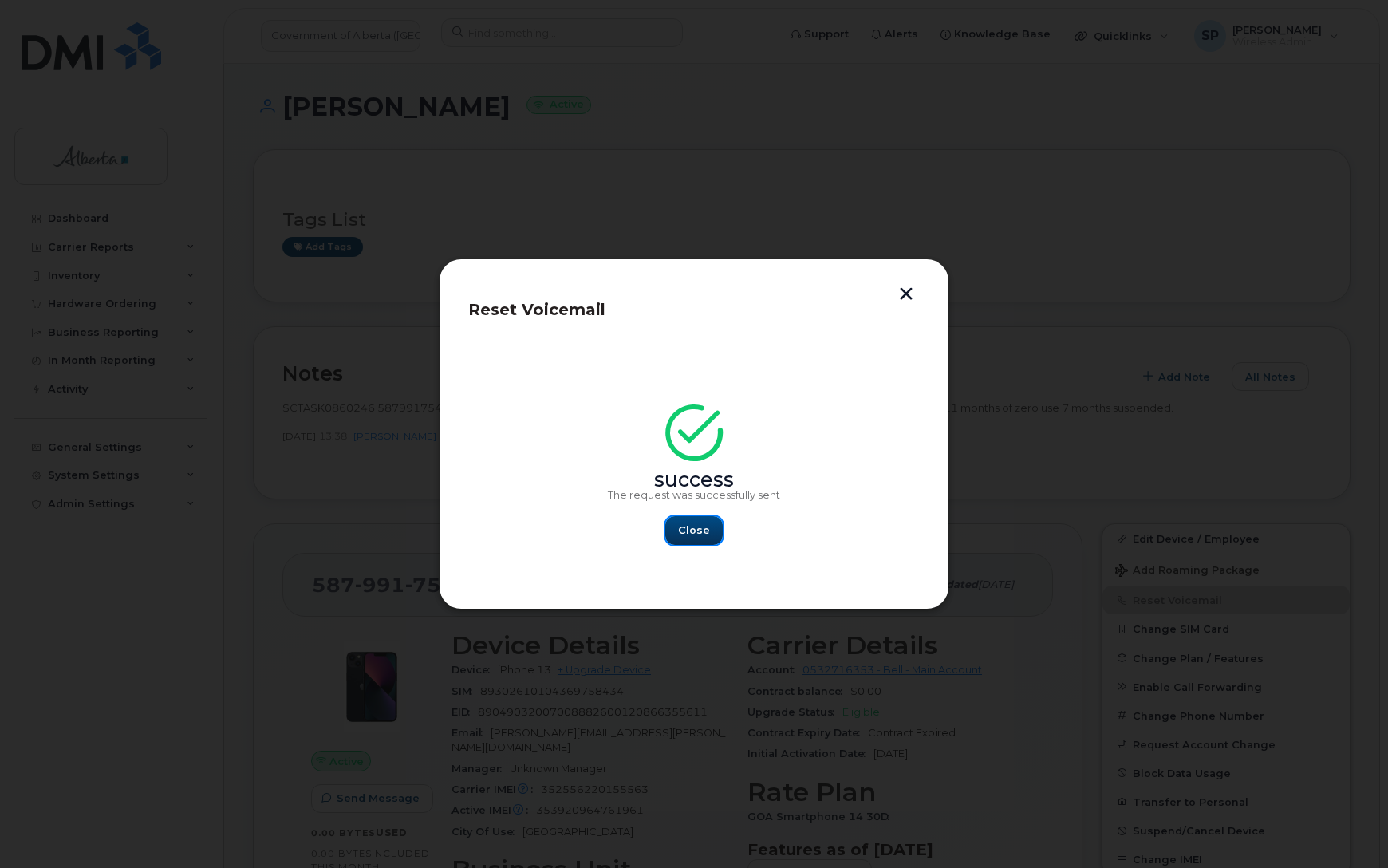
click at [692, 539] on button "Close" at bounding box center [694, 530] width 57 height 28
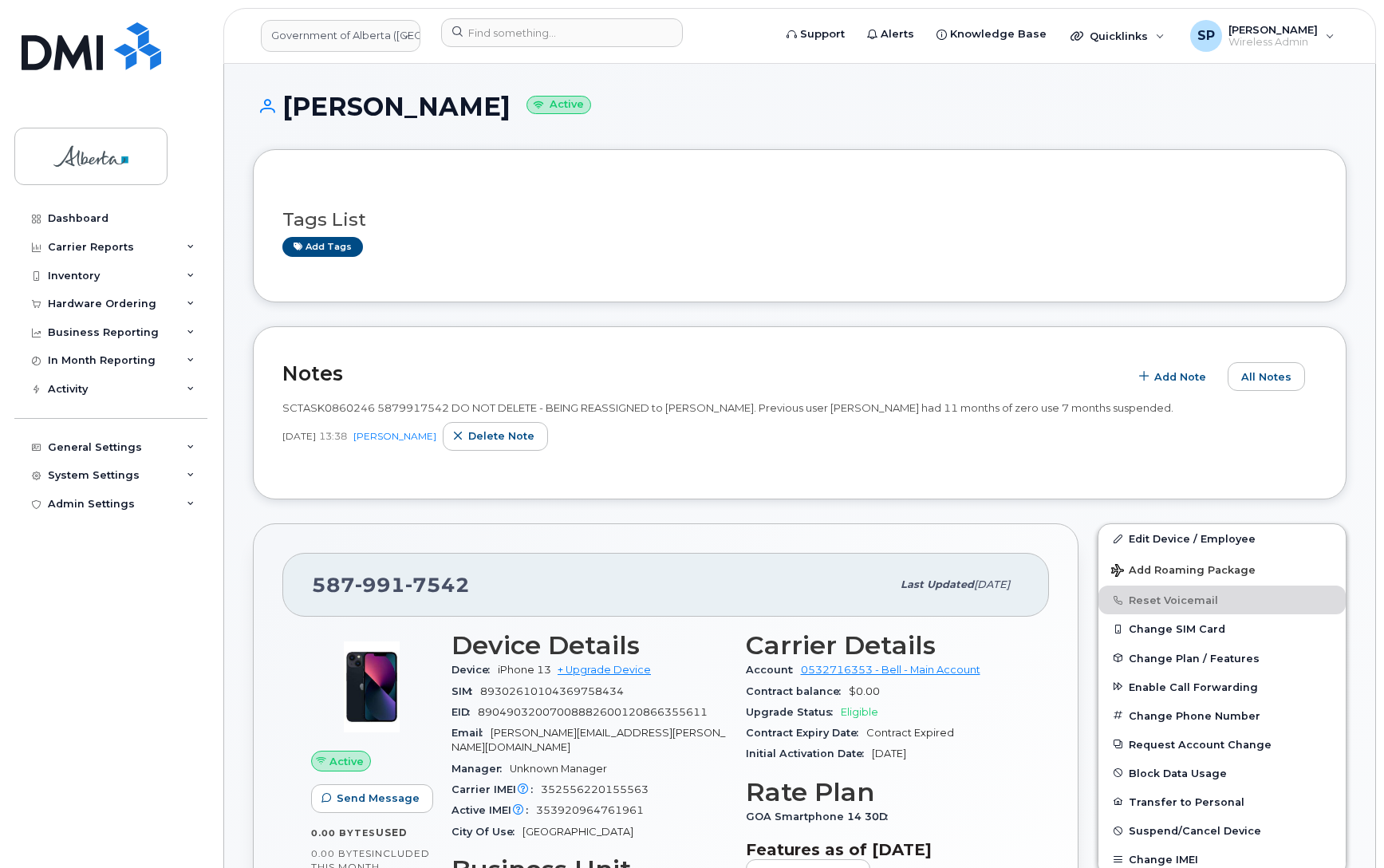
click at [57, 576] on div "Dashboard Carrier Reports Monthly Billing Data Daily Data Pooling Data Behavior…" at bounding box center [113, 524] width 197 height 640
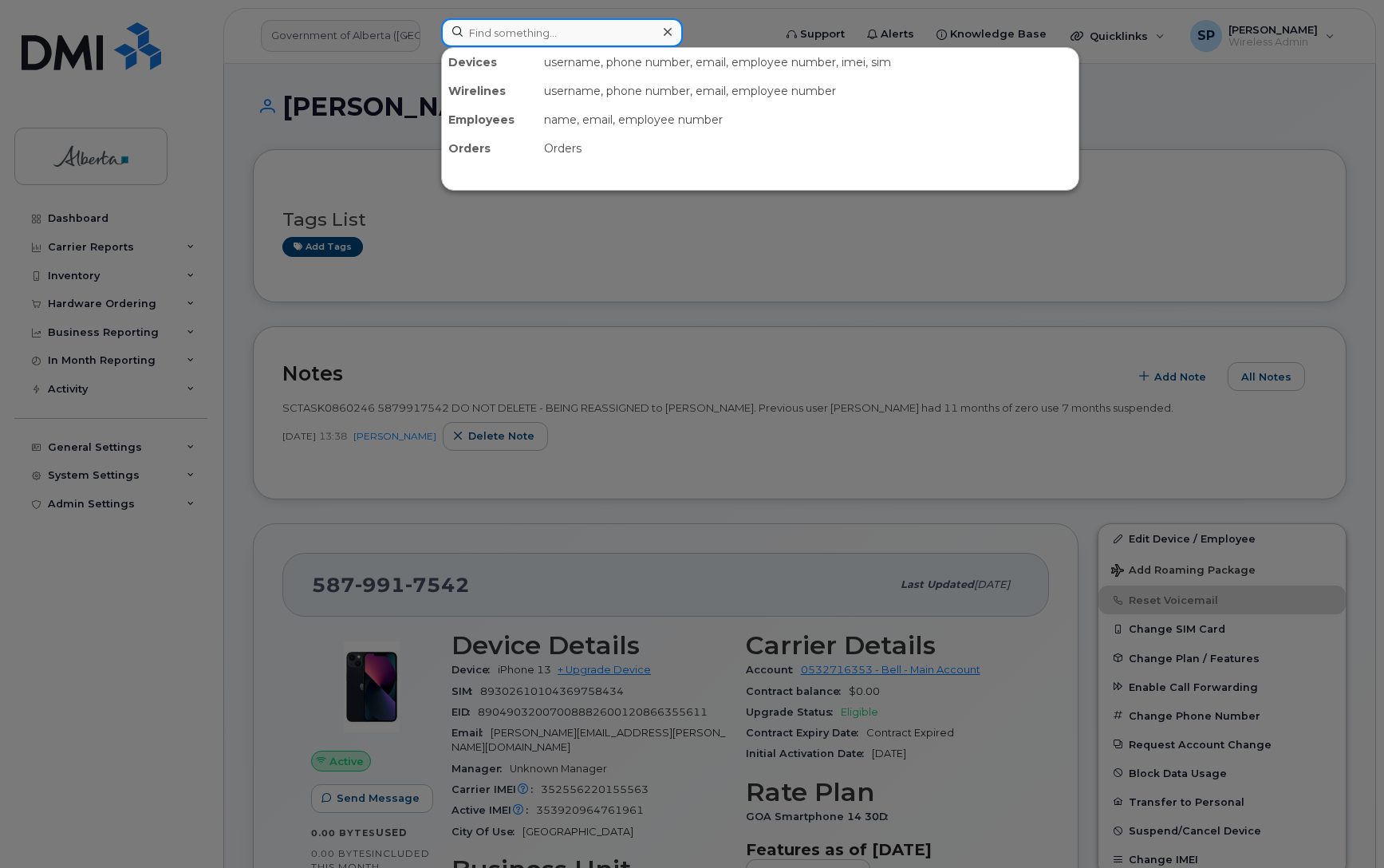
click at [570, 28] on input at bounding box center [562, 32] width 242 height 28
paste input "7802787316"
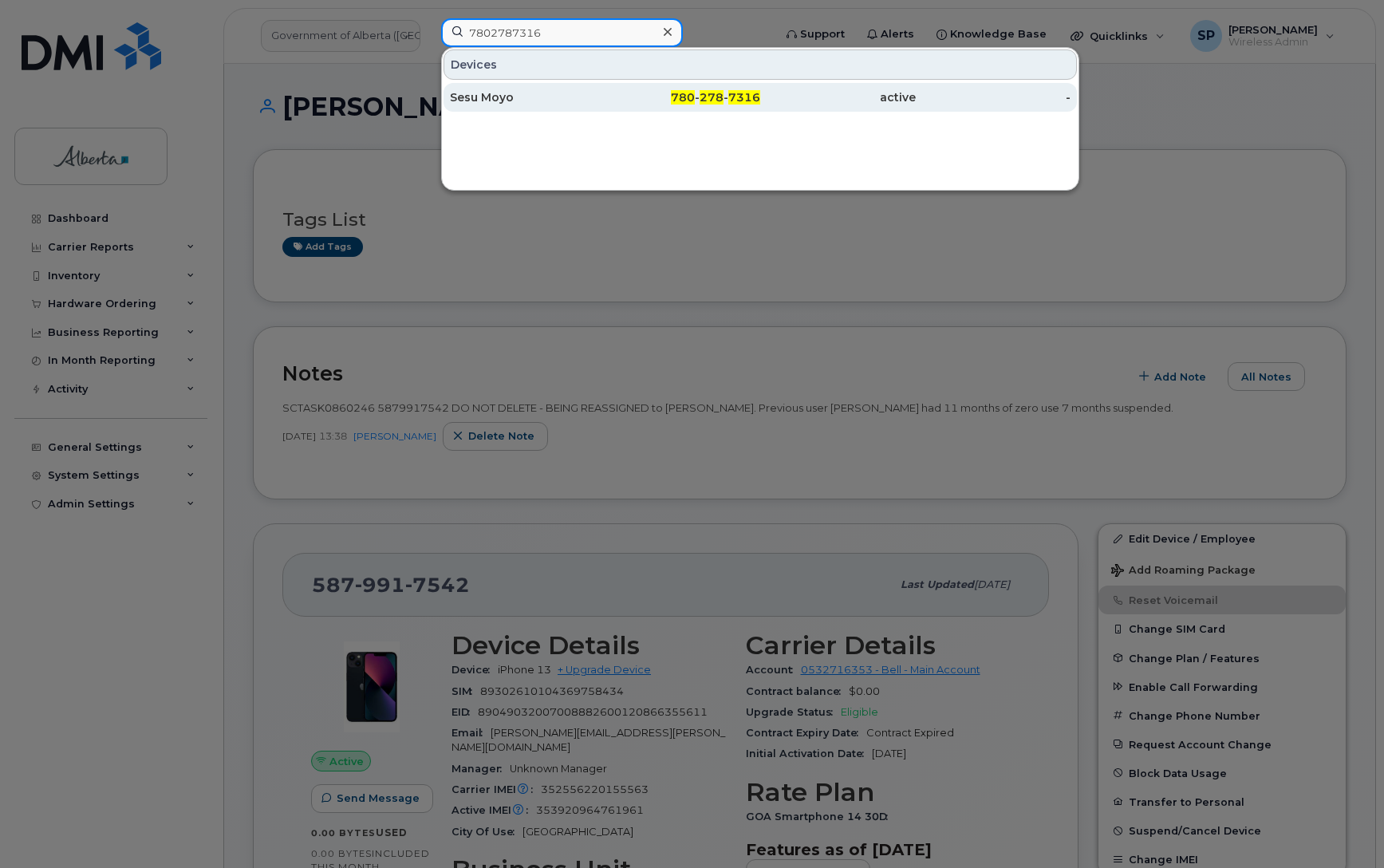
type input "7802787316"
click at [504, 105] on div "Sesu Moyo" at bounding box center [527, 97] width 156 height 16
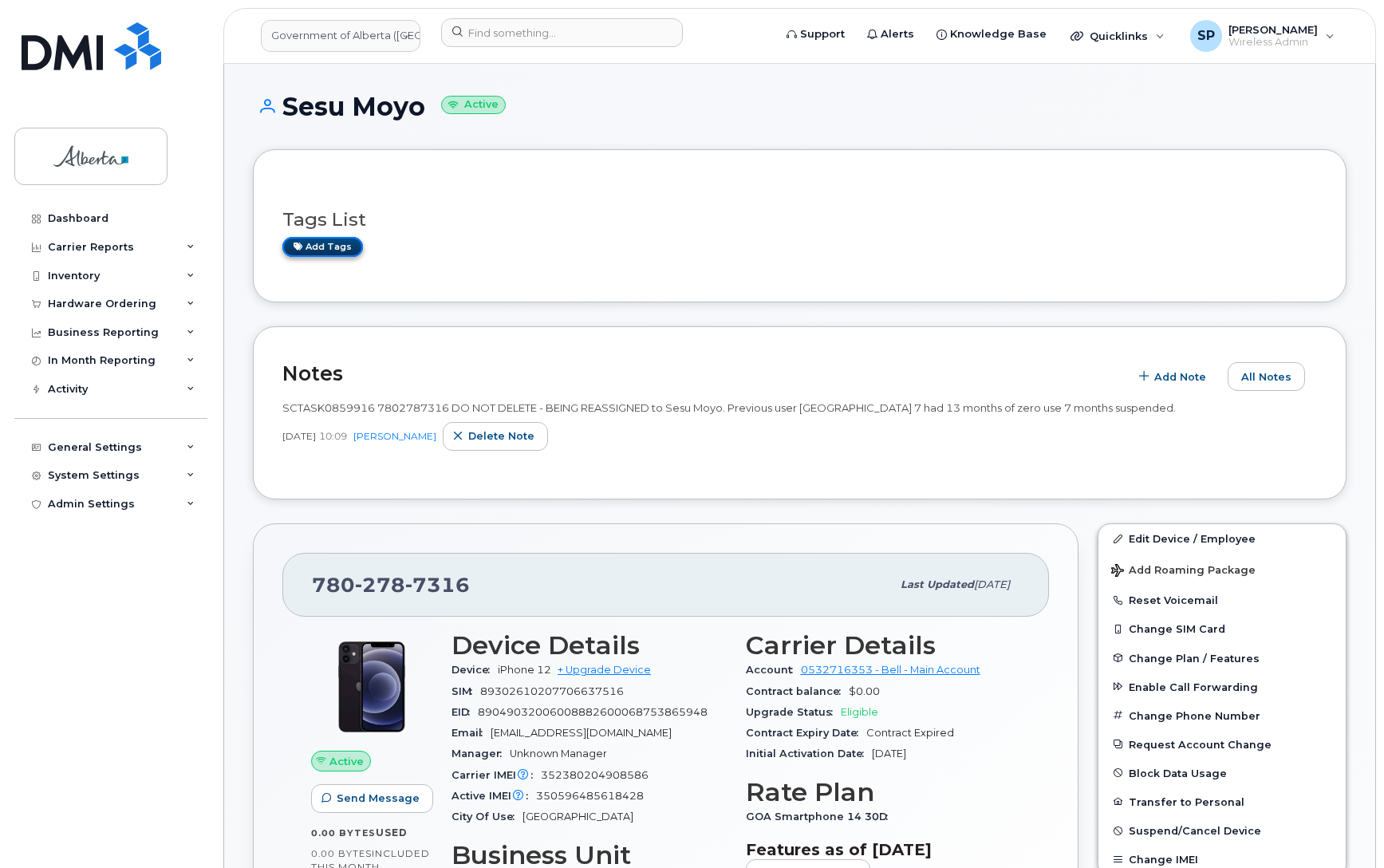
click at [325, 252] on link "Add tags" at bounding box center [323, 247] width 80 height 20
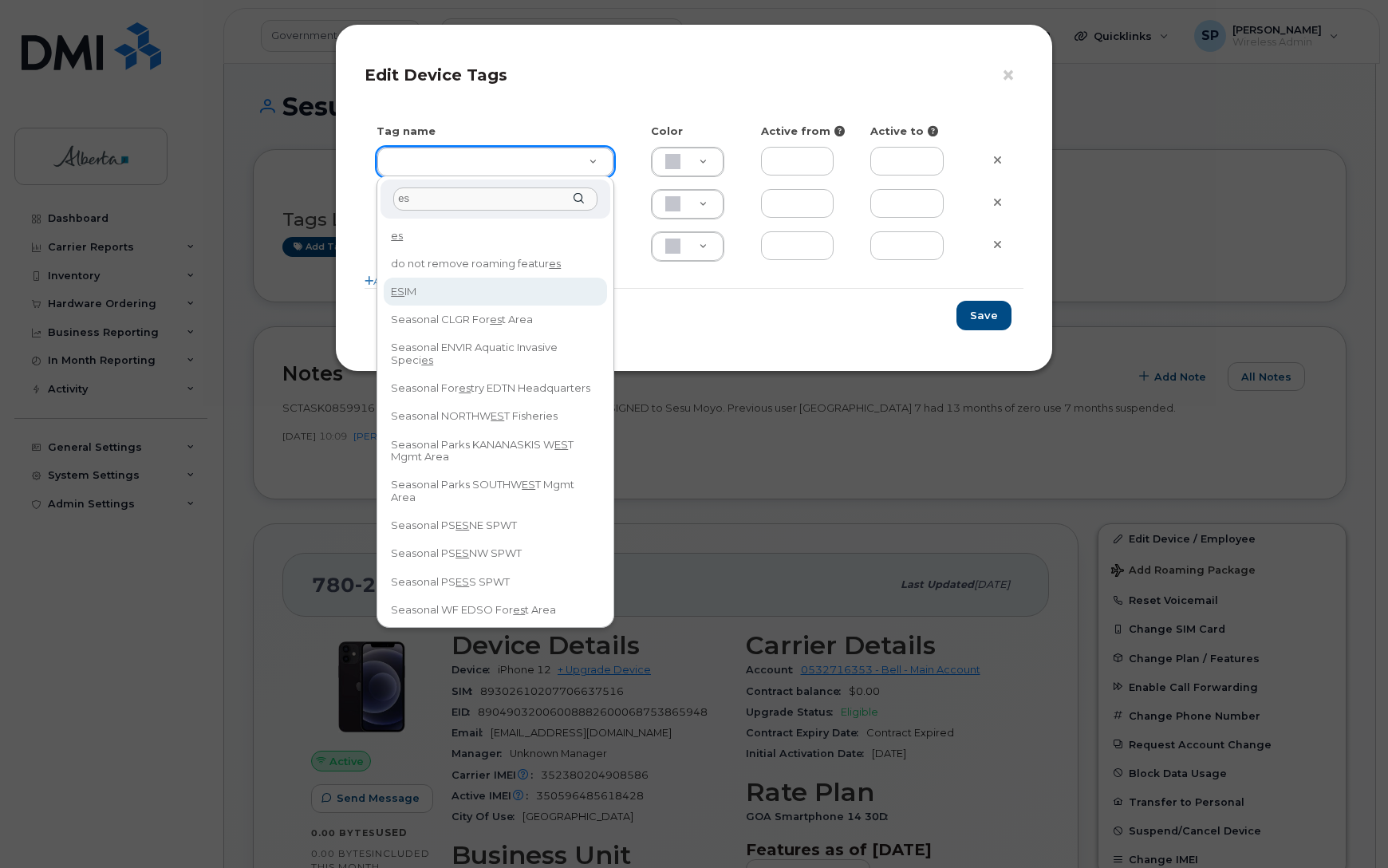
type input "es"
type input "ESIM"
type input "D6CDC1"
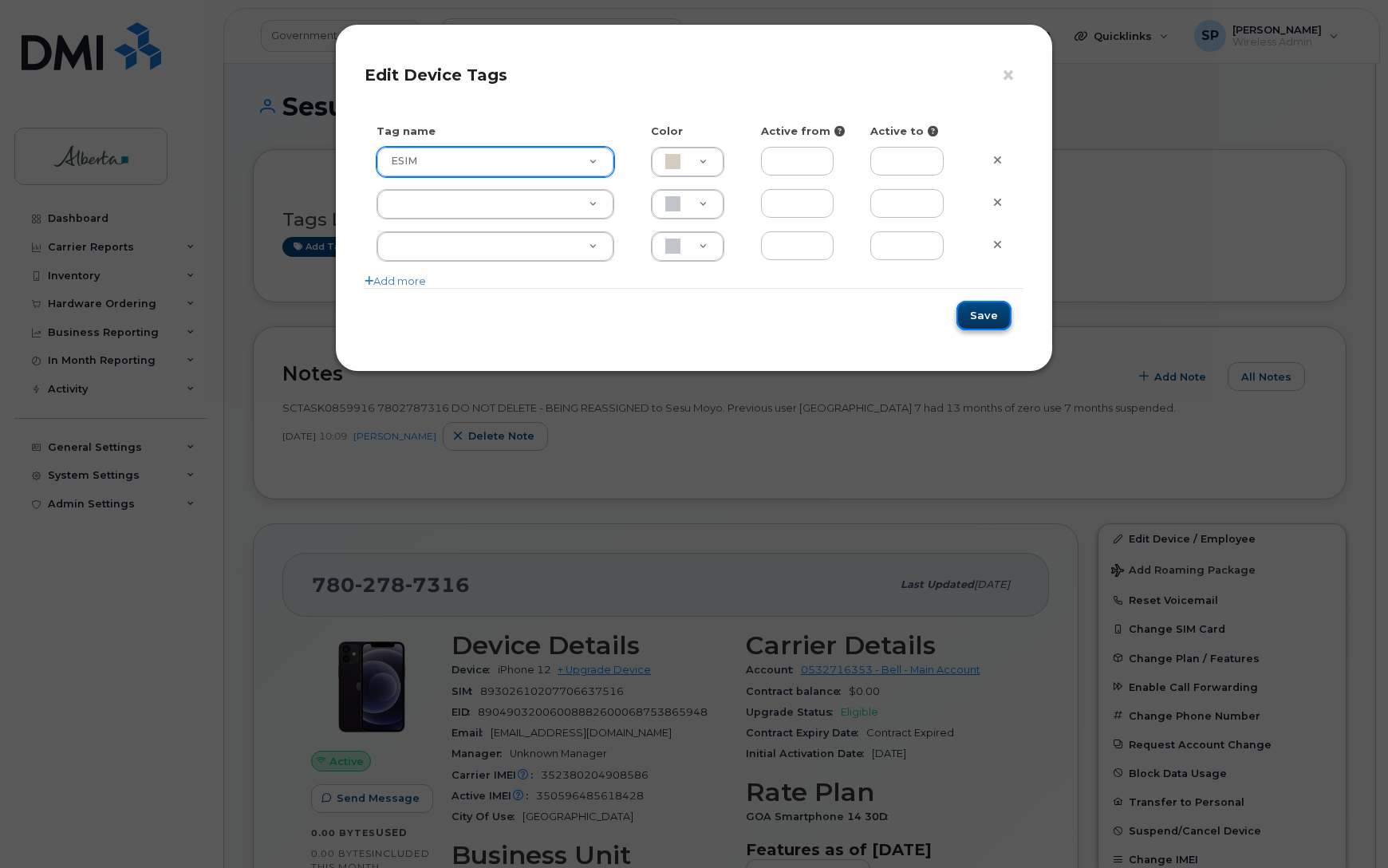
click at [994, 315] on button "Save" at bounding box center [984, 315] width 55 height 29
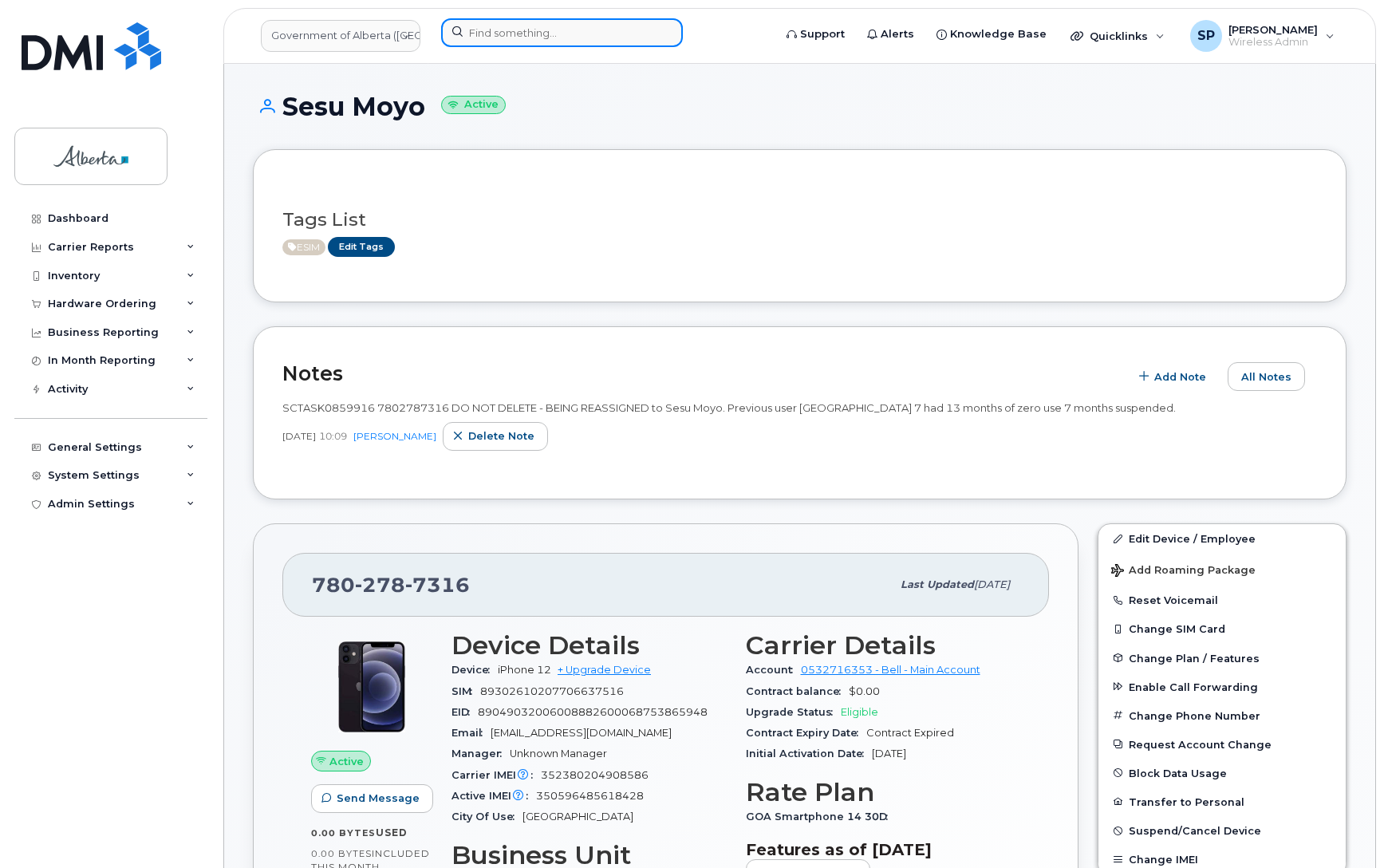
click at [501, 26] on input at bounding box center [562, 32] width 242 height 28
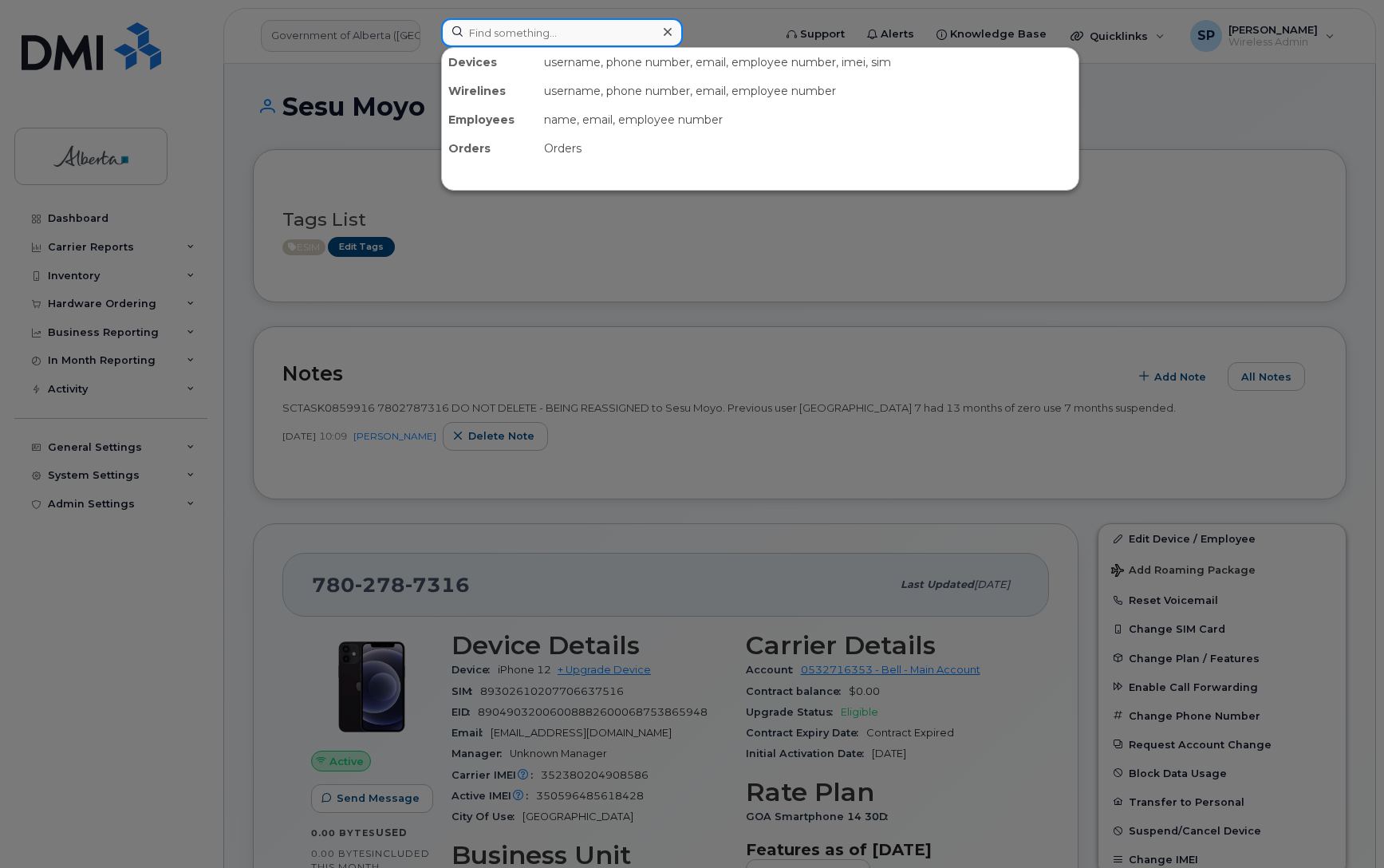
paste input "7809746758"
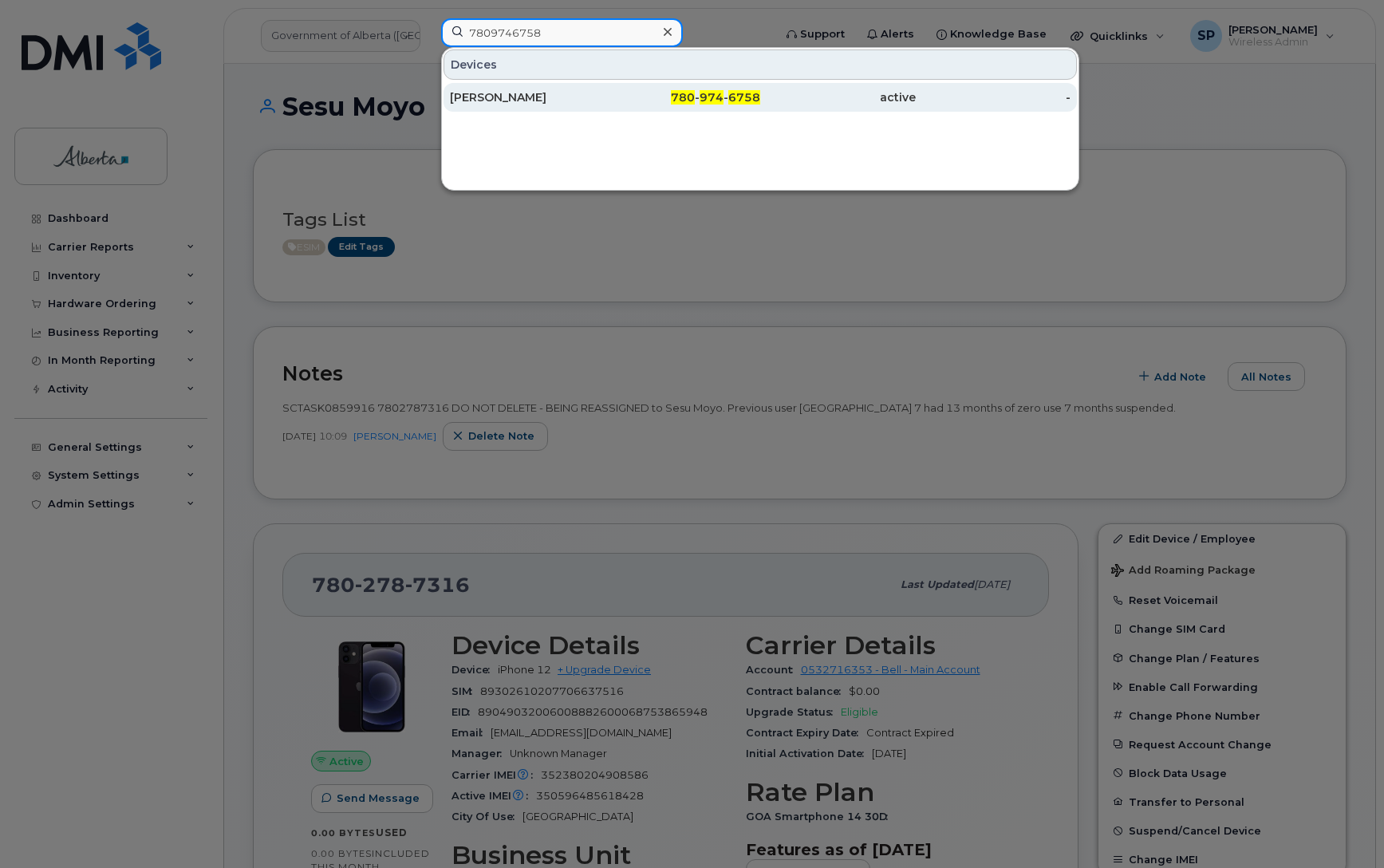
type input "7809746758"
click at [514, 101] on div "[PERSON_NAME]" at bounding box center [527, 97] width 156 height 16
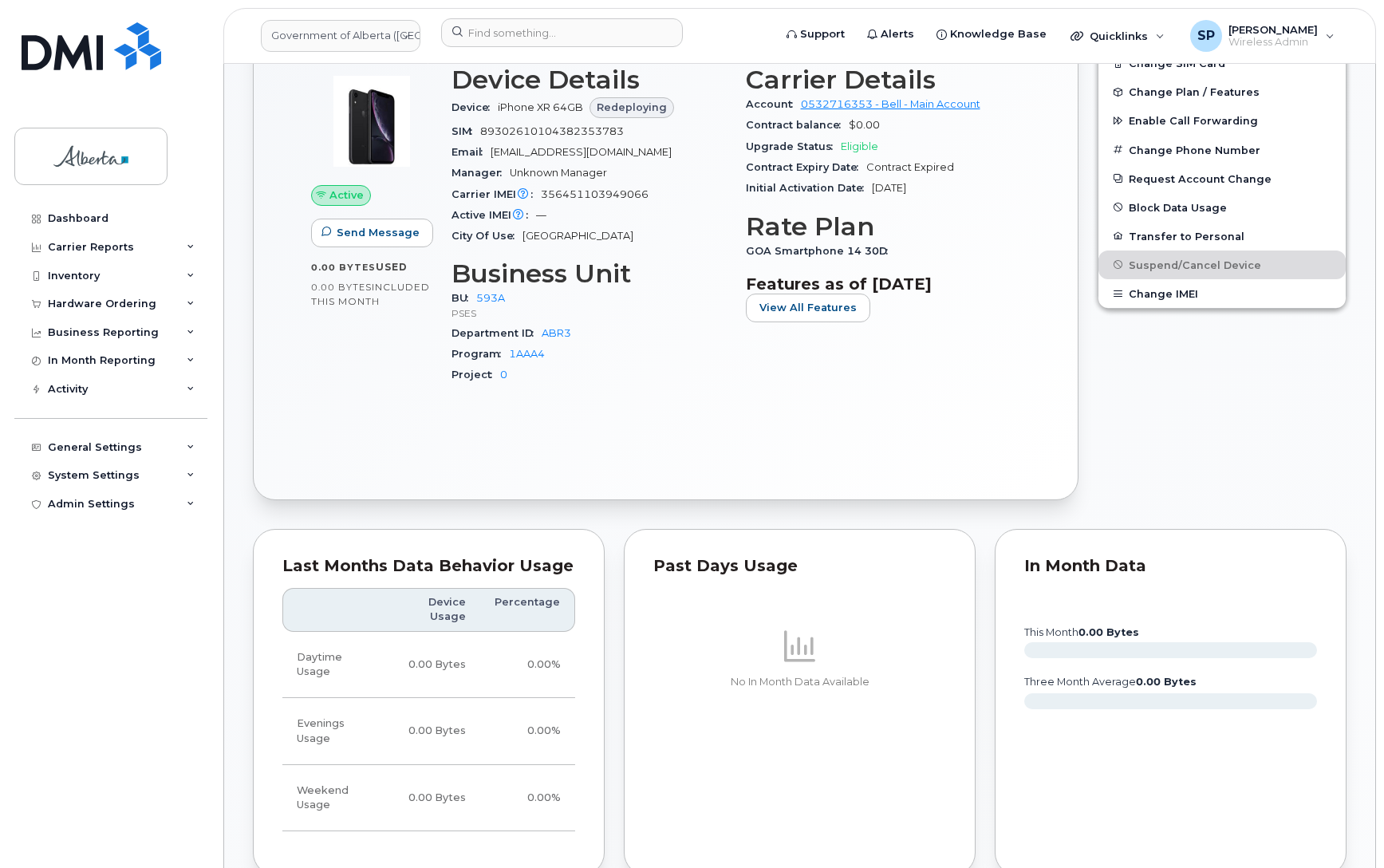
scroll to position [314, 0]
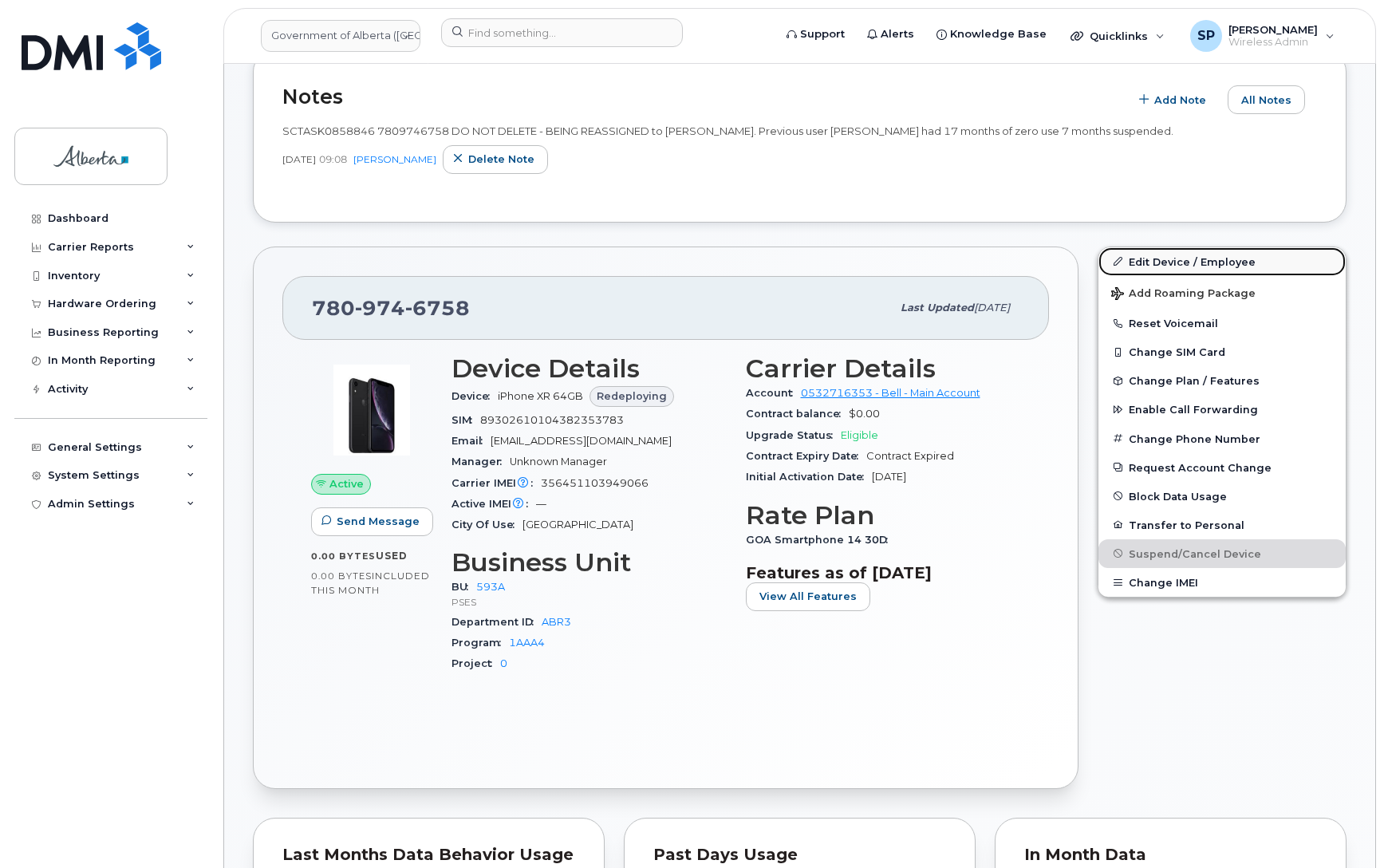
click at [1183, 258] on link "Edit Device / Employee" at bounding box center [1222, 261] width 247 height 28
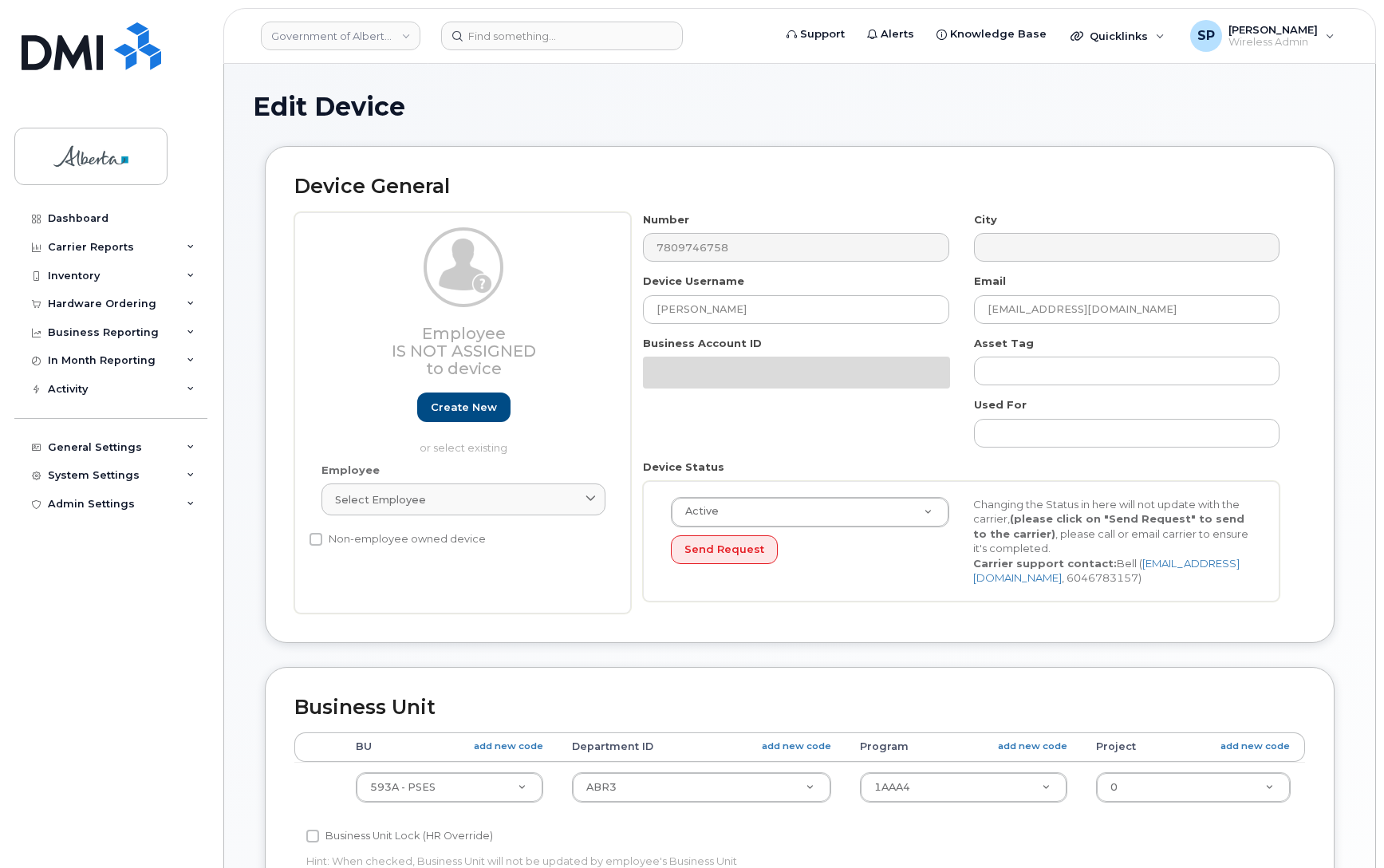
select select "4797682"
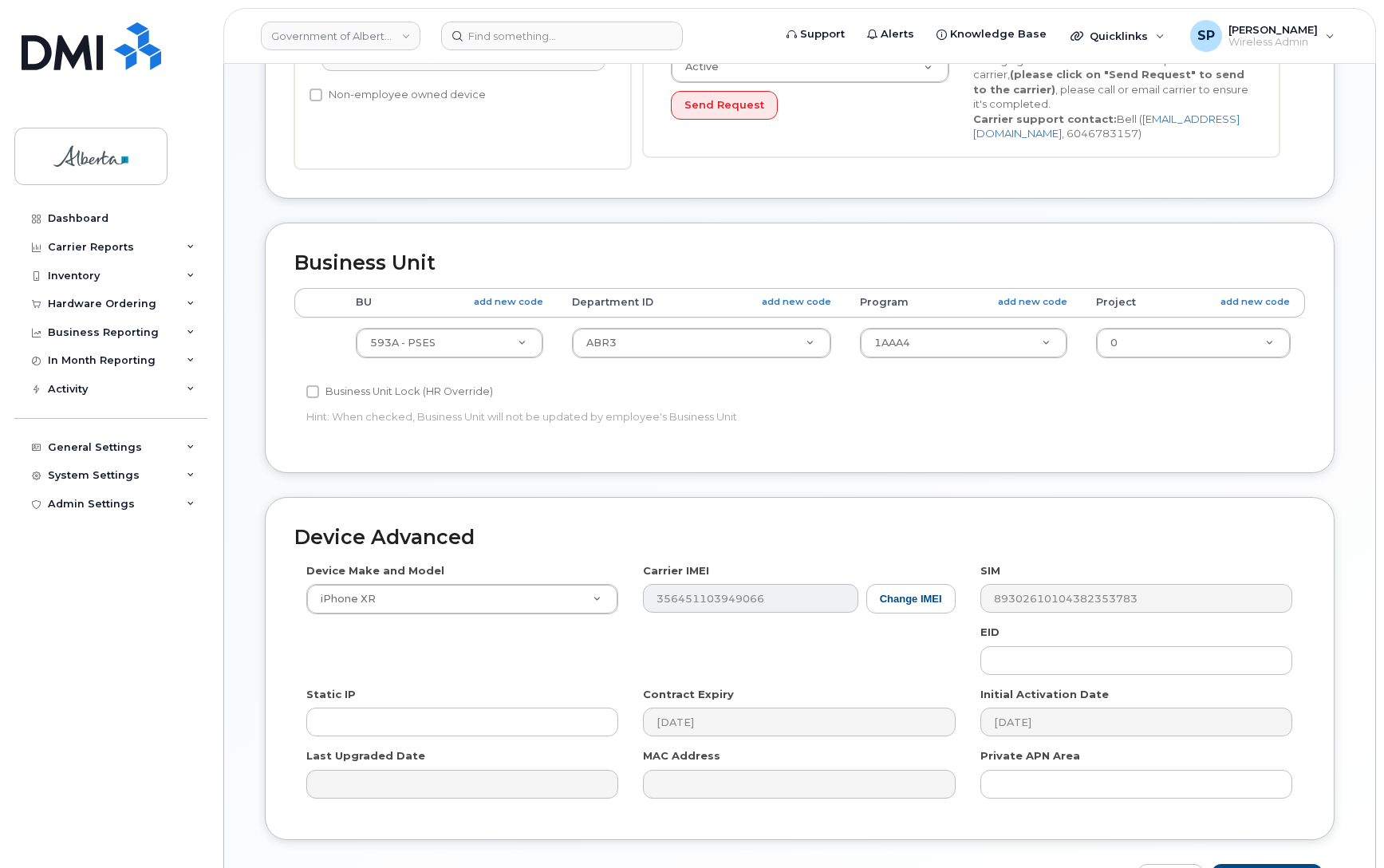
scroll to position [552, 0]
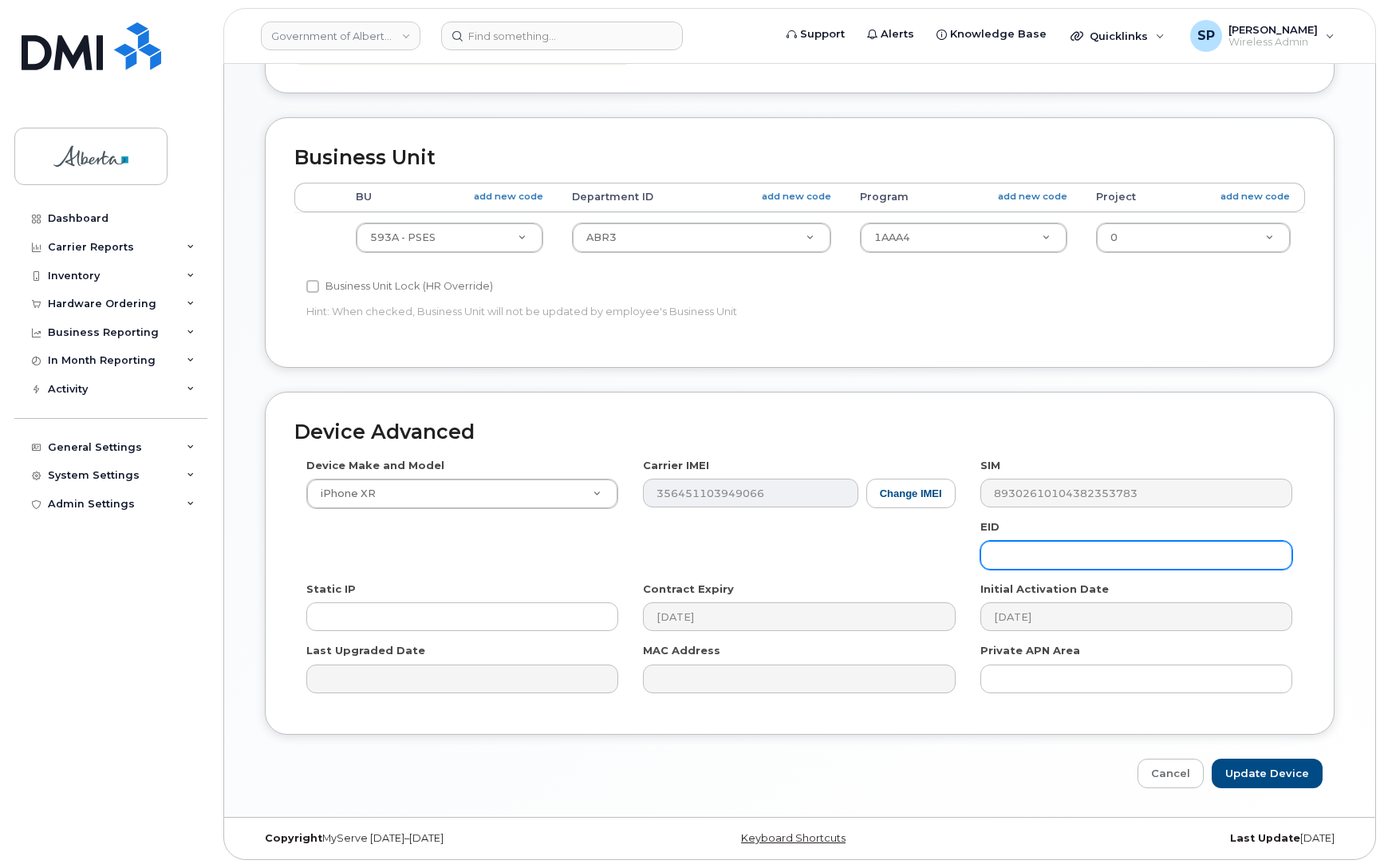
click at [1035, 560] on input "text" at bounding box center [1136, 554] width 312 height 28
paste input "89049032007208882600216442437175"
type input "89049032007208882600216442437175"
click at [1280, 774] on input "Update Device" at bounding box center [1267, 773] width 111 height 29
type input "Saving..."
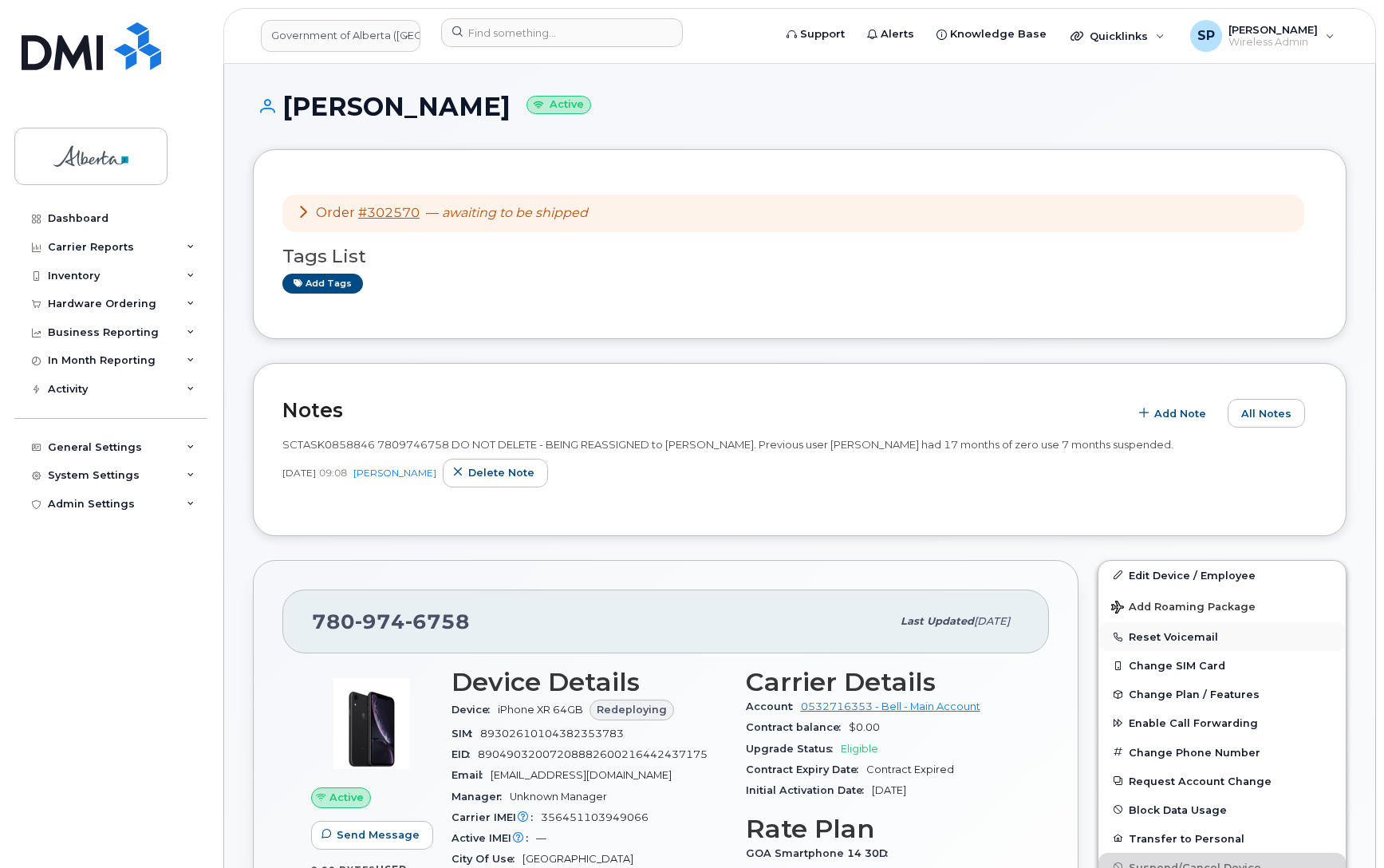
click at [1189, 639] on button "Reset Voicemail" at bounding box center [1222, 636] width 247 height 28
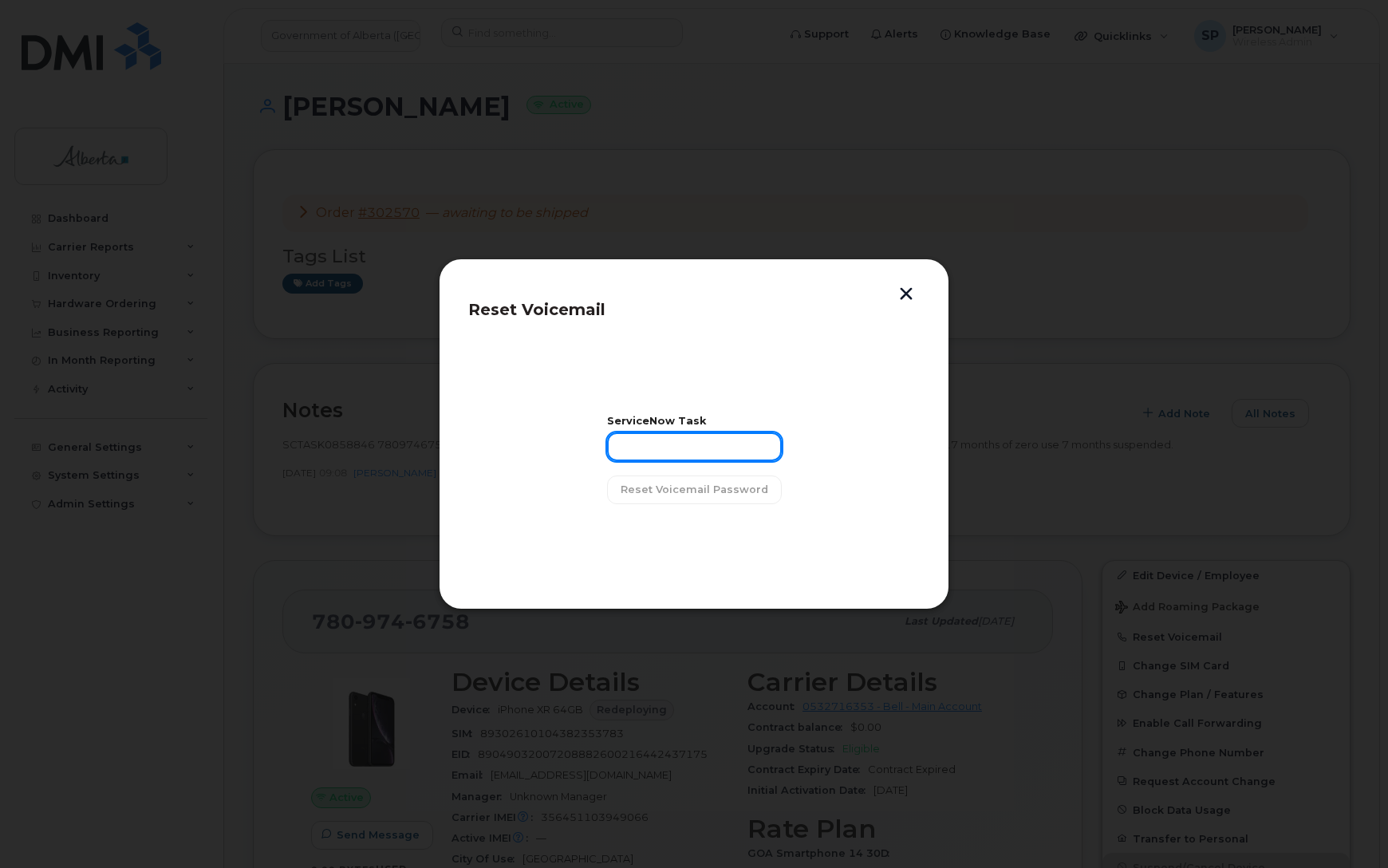
click at [665, 448] on input "text" at bounding box center [695, 446] width 175 height 28
paste input "SCTASK0858846"
type input "SCTASK0858846"
click at [668, 496] on span "Reset Voicemail Password" at bounding box center [695, 489] width 148 height 16
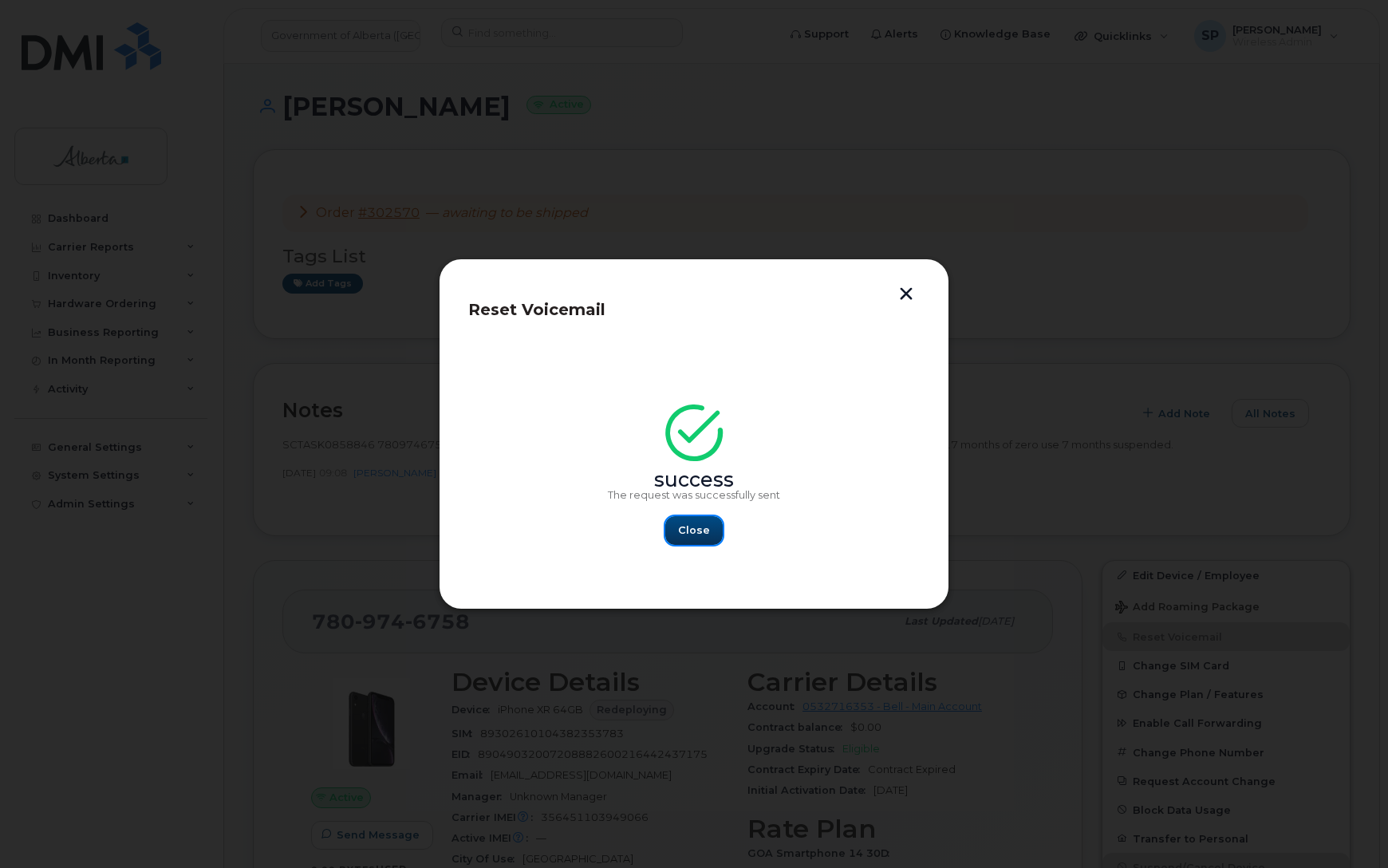
click at [696, 532] on span "Close" at bounding box center [694, 530] width 32 height 16
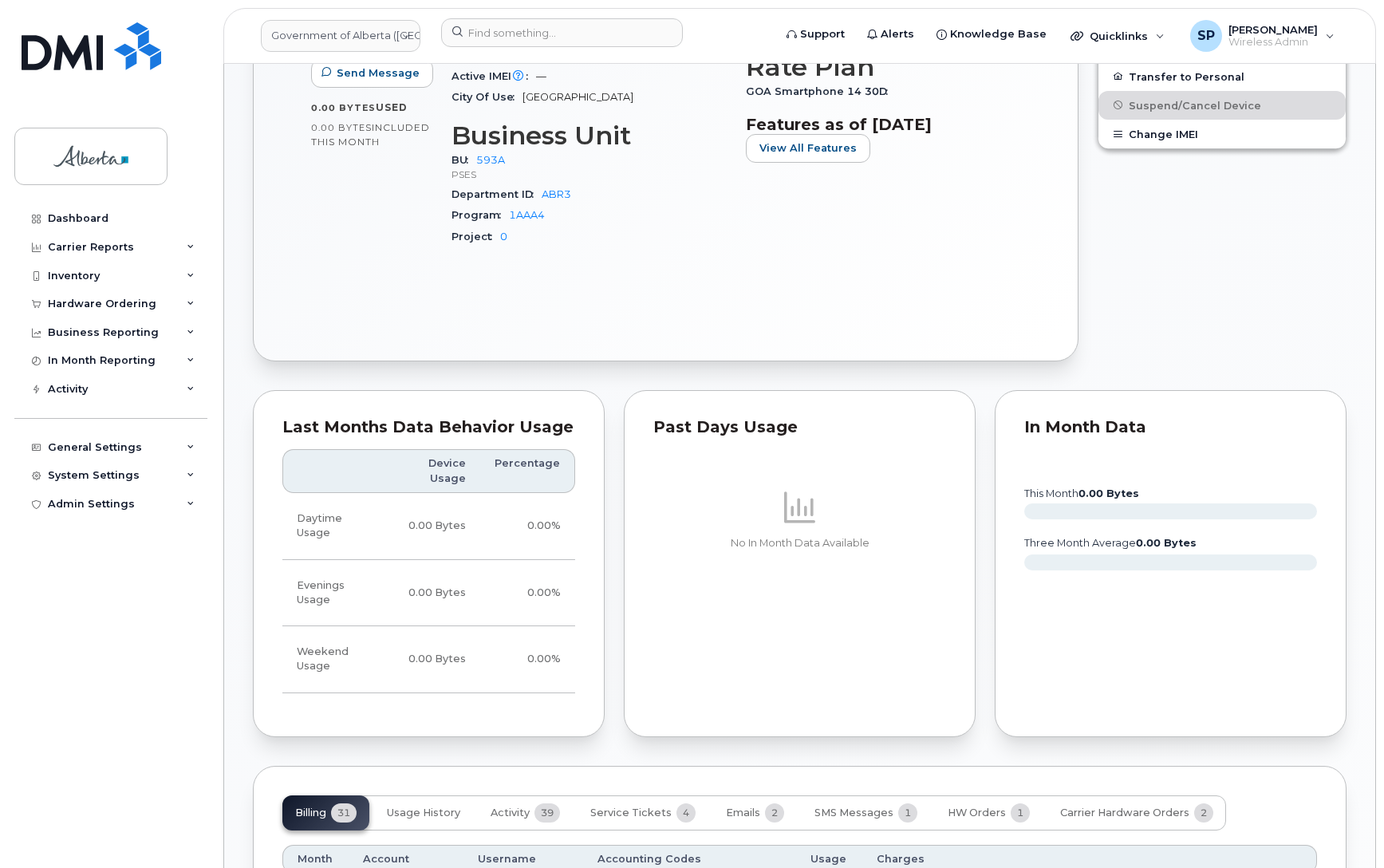
scroll to position [982, 0]
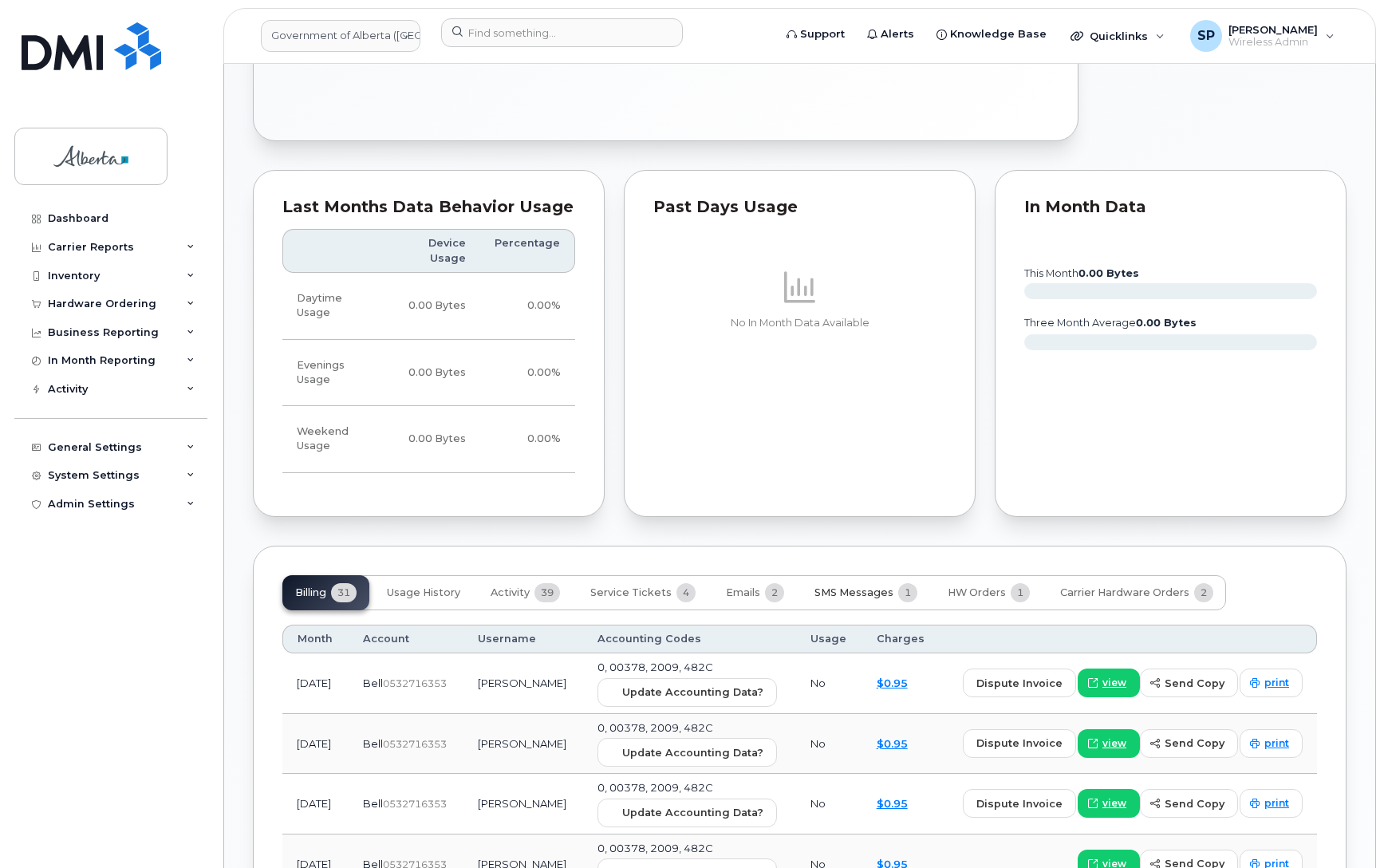
click at [853, 598] on span "SMS Messages" at bounding box center [853, 593] width 79 height 13
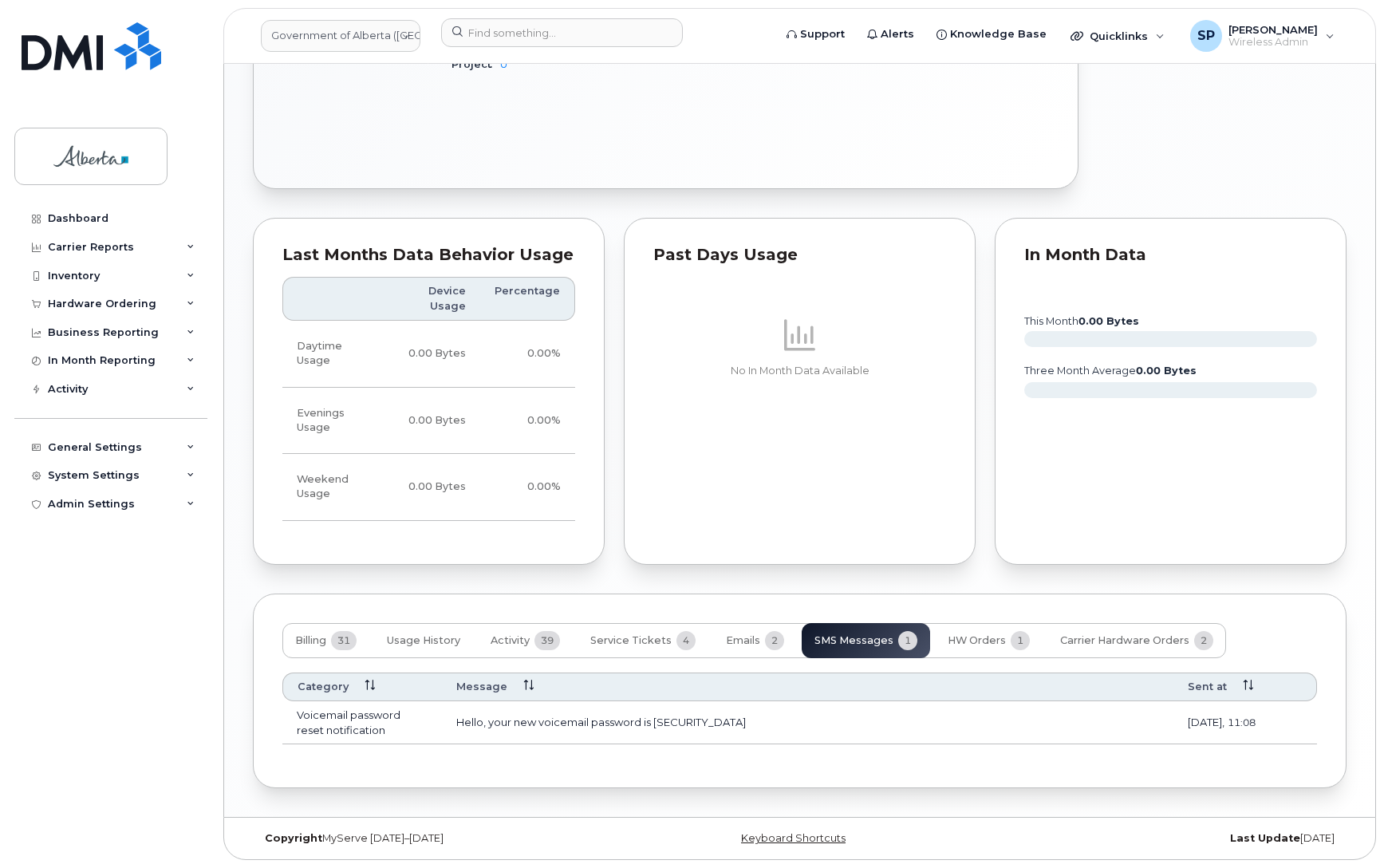
scroll to position [938, 0]
drag, startPoint x: 686, startPoint y: 720, endPoint x: 656, endPoint y: 728, distance: 31.0
click at [656, 728] on td "Hello, your new voicemail password is [SECURITY_DATA]" at bounding box center [808, 722] width 731 height 43
copy td "4174"
click at [37, 604] on div "Dashboard Carrier Reports Monthly Billing Data Daily Data Pooling Data Behavior…" at bounding box center [113, 524] width 197 height 640
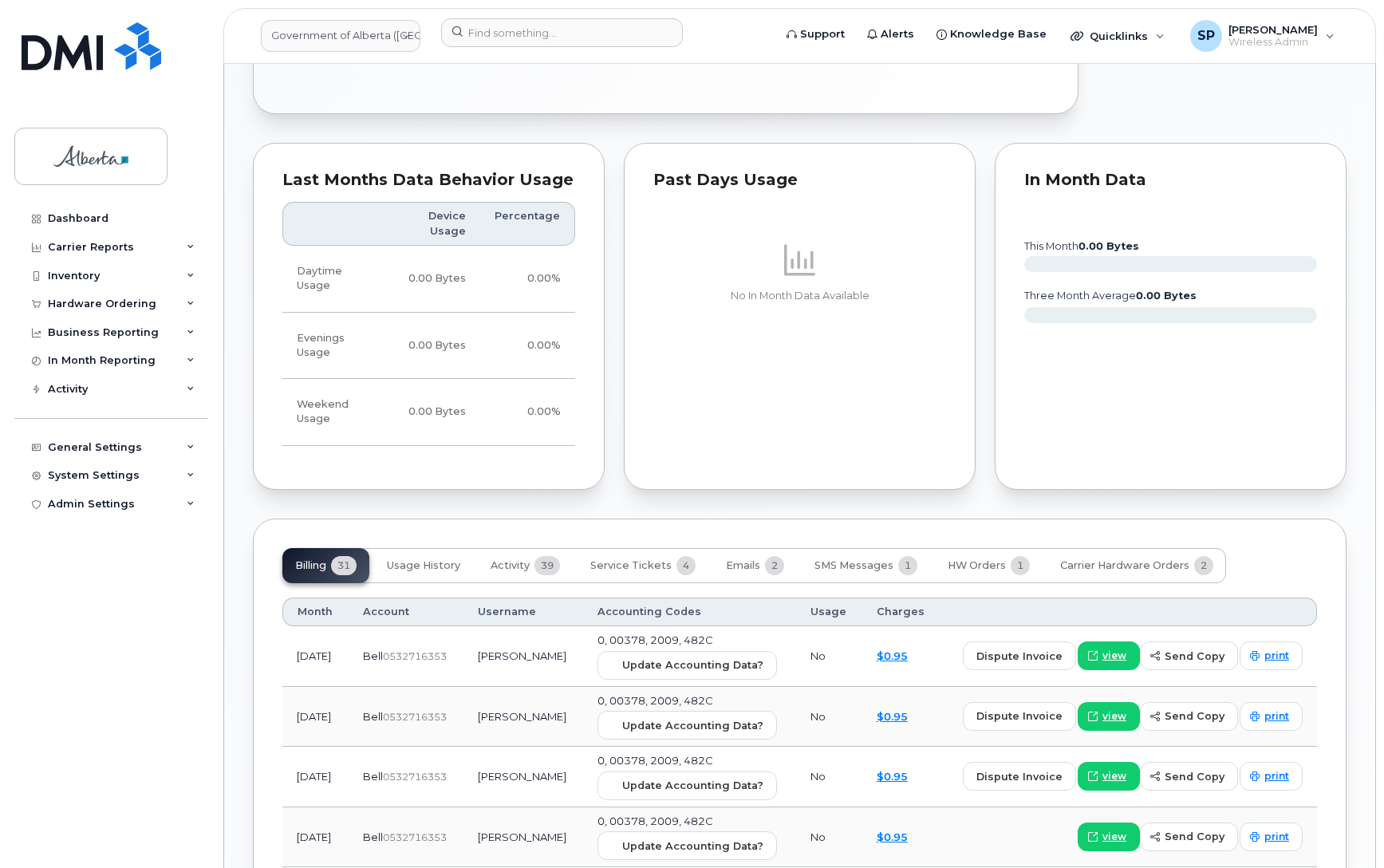
scroll to position [1260, 0]
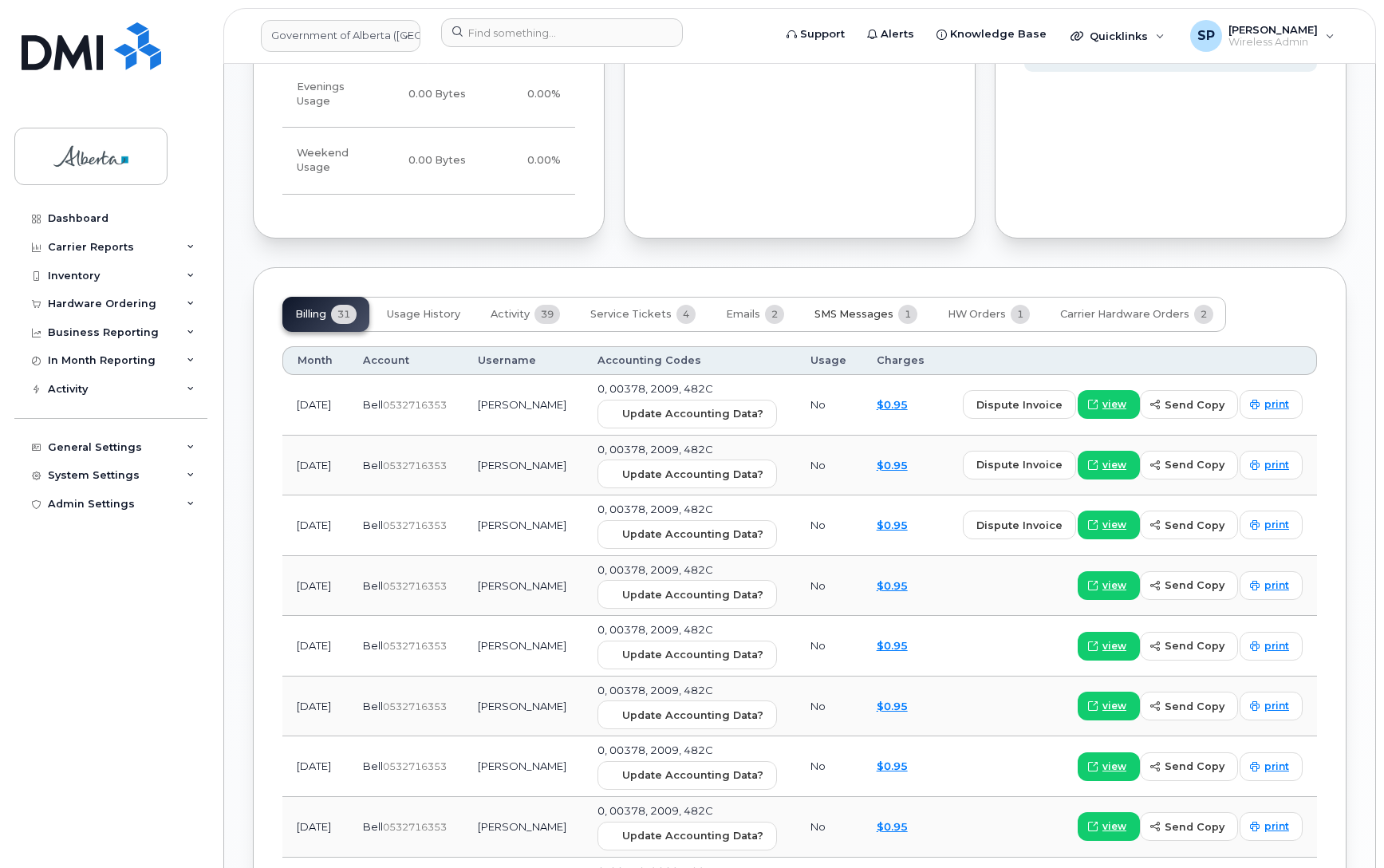
click at [871, 321] on span "SMS Messages" at bounding box center [853, 315] width 79 height 13
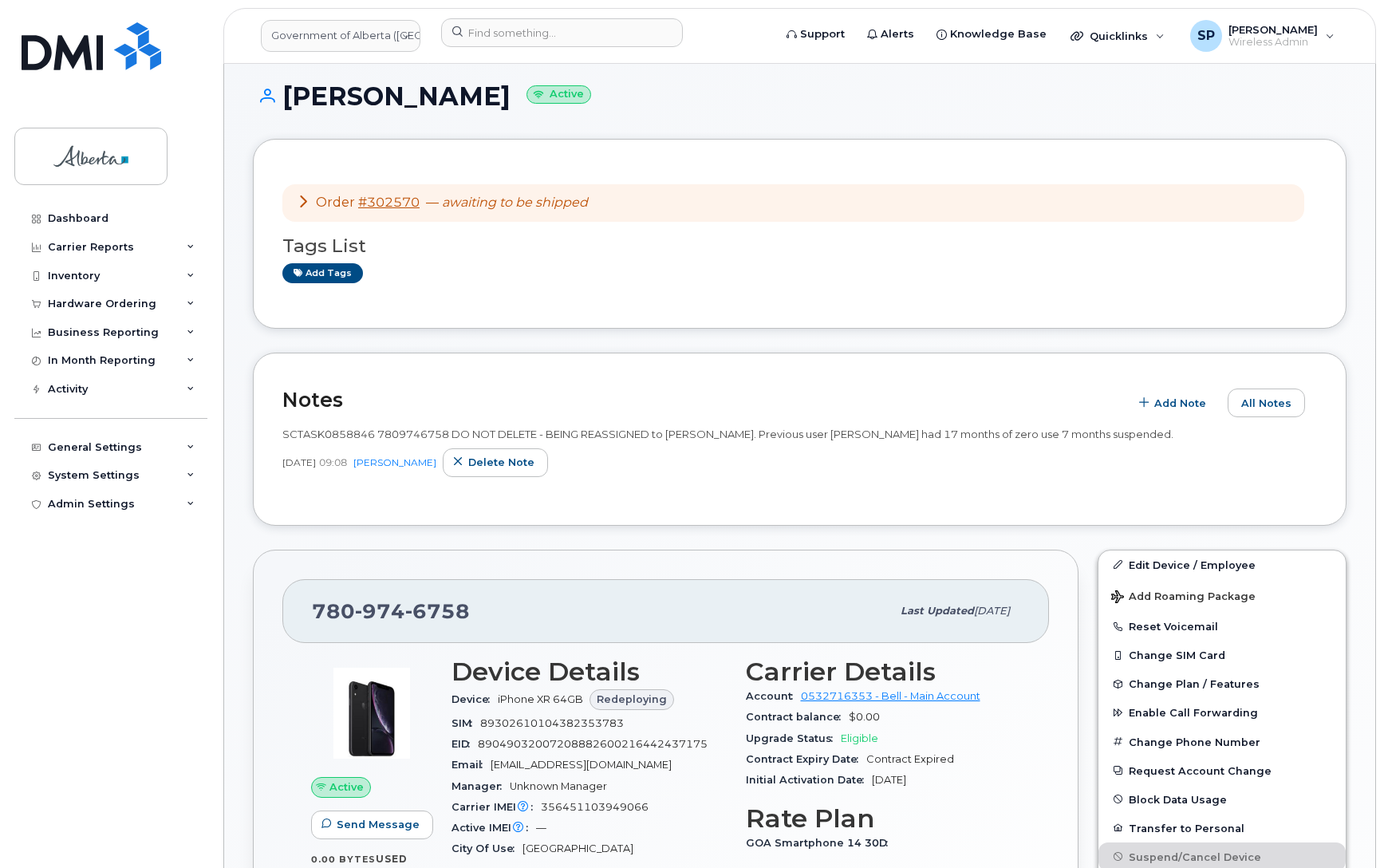
scroll to position [0, 0]
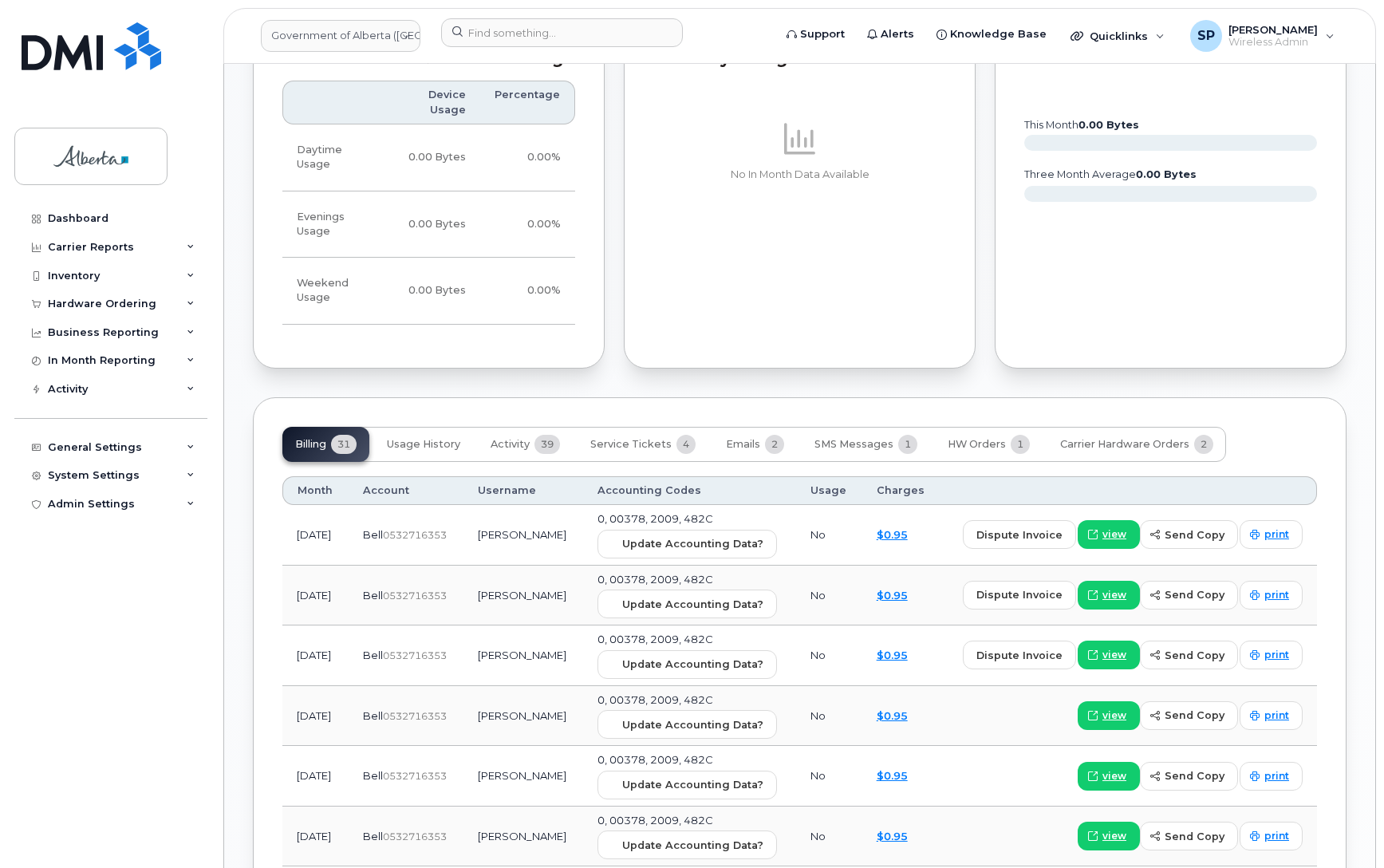
scroll to position [1210, 0]
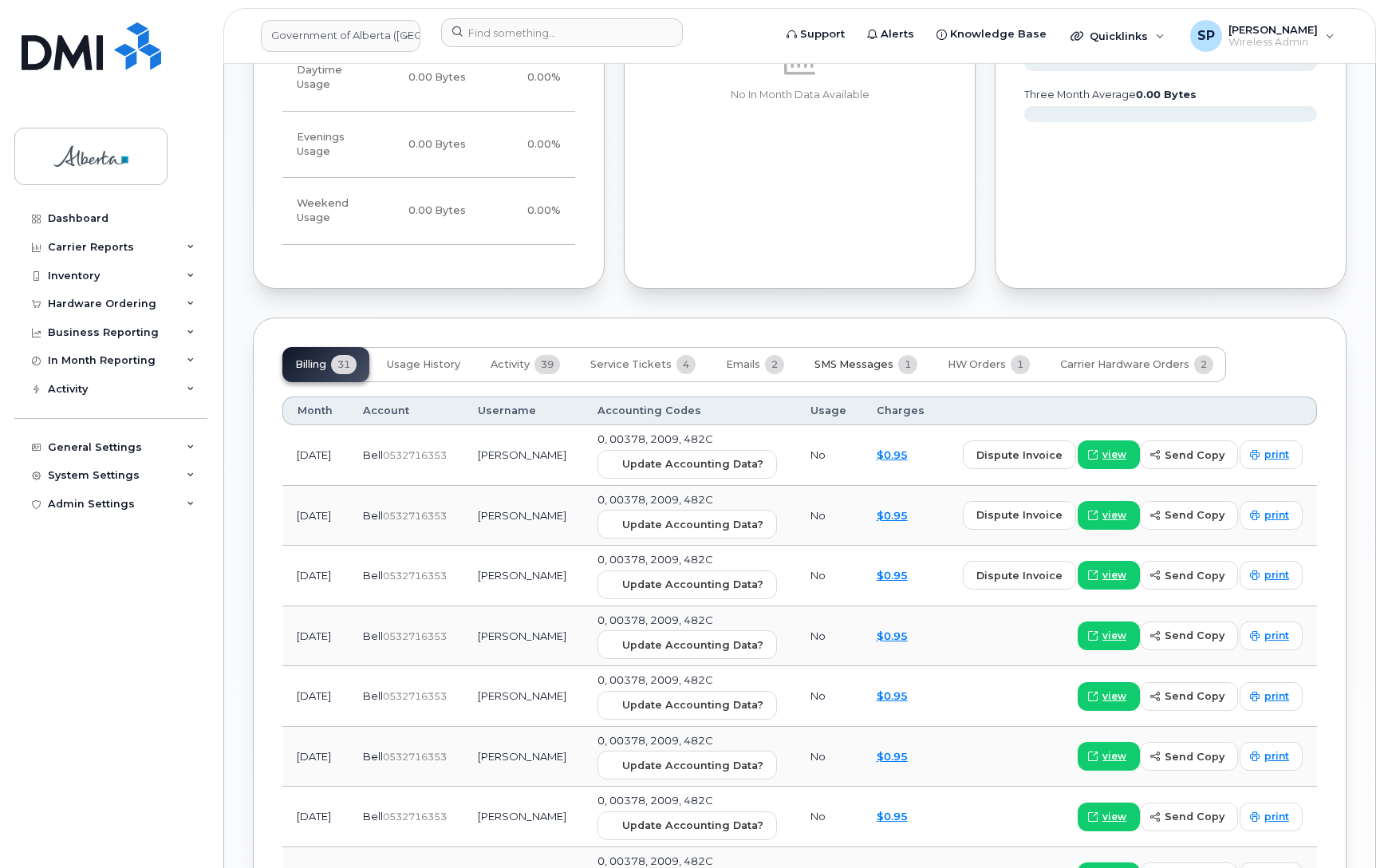
click at [876, 369] on span "SMS Messages" at bounding box center [853, 365] width 79 height 13
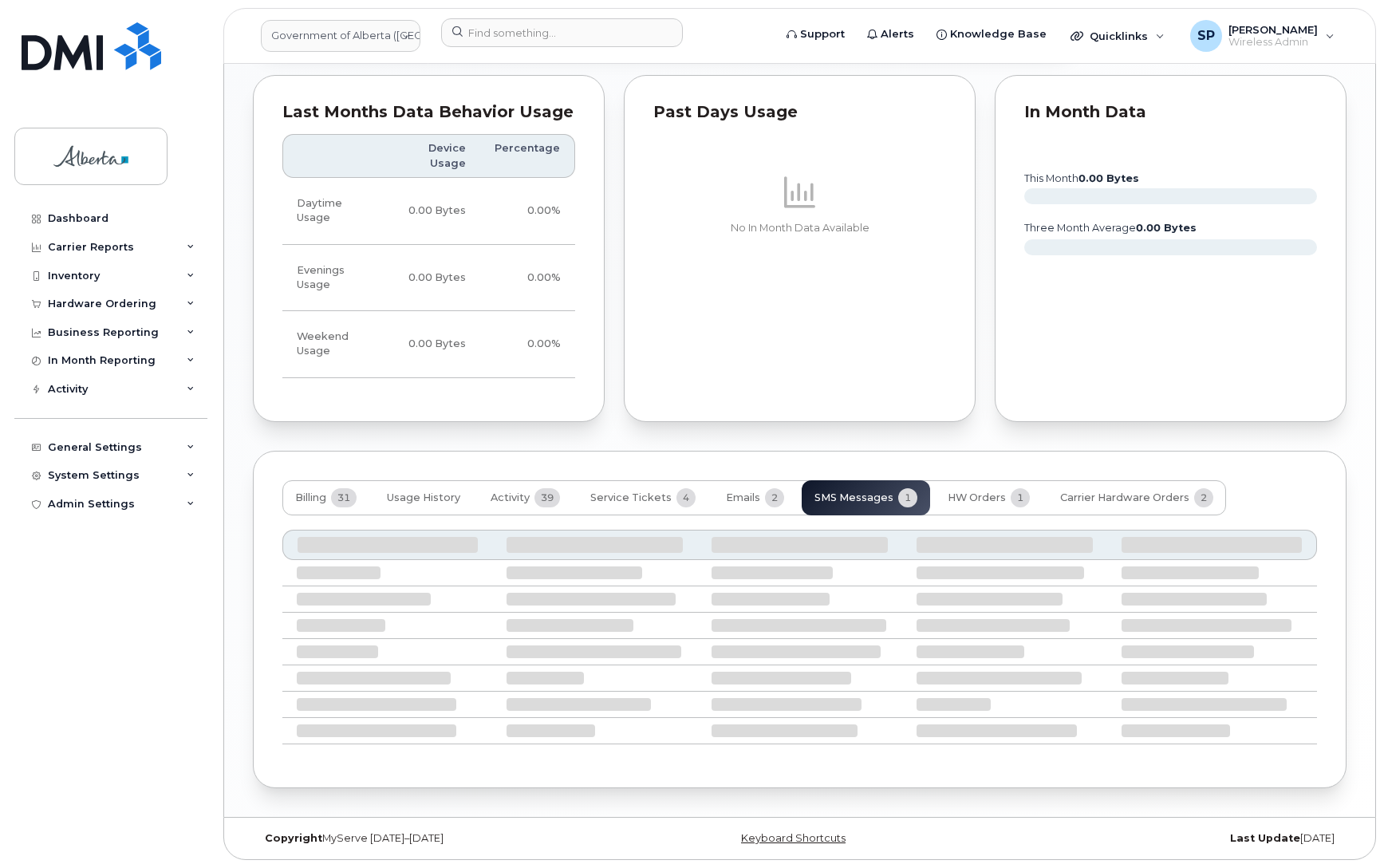
scroll to position [938, 0]
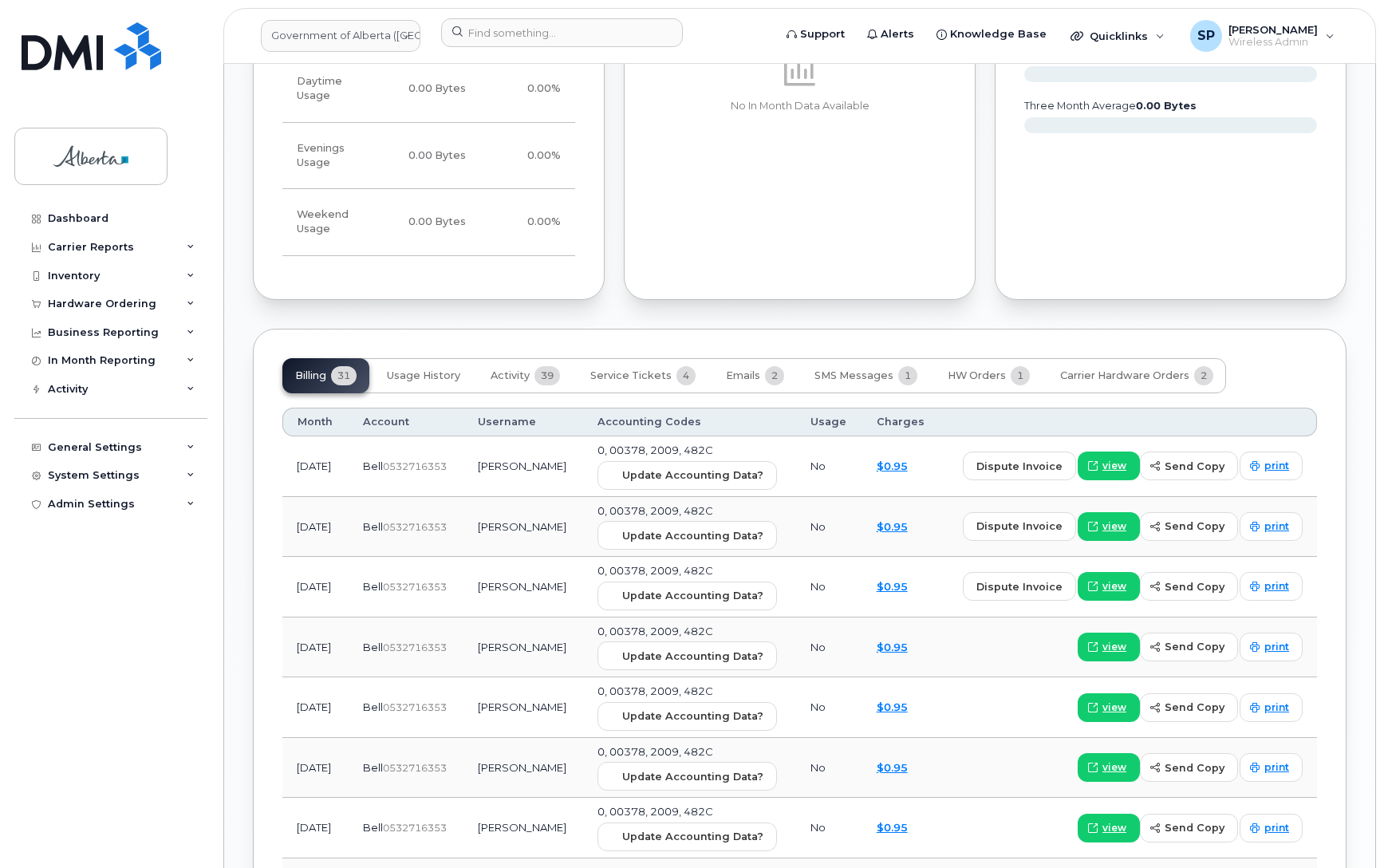
scroll to position [1203, 0]
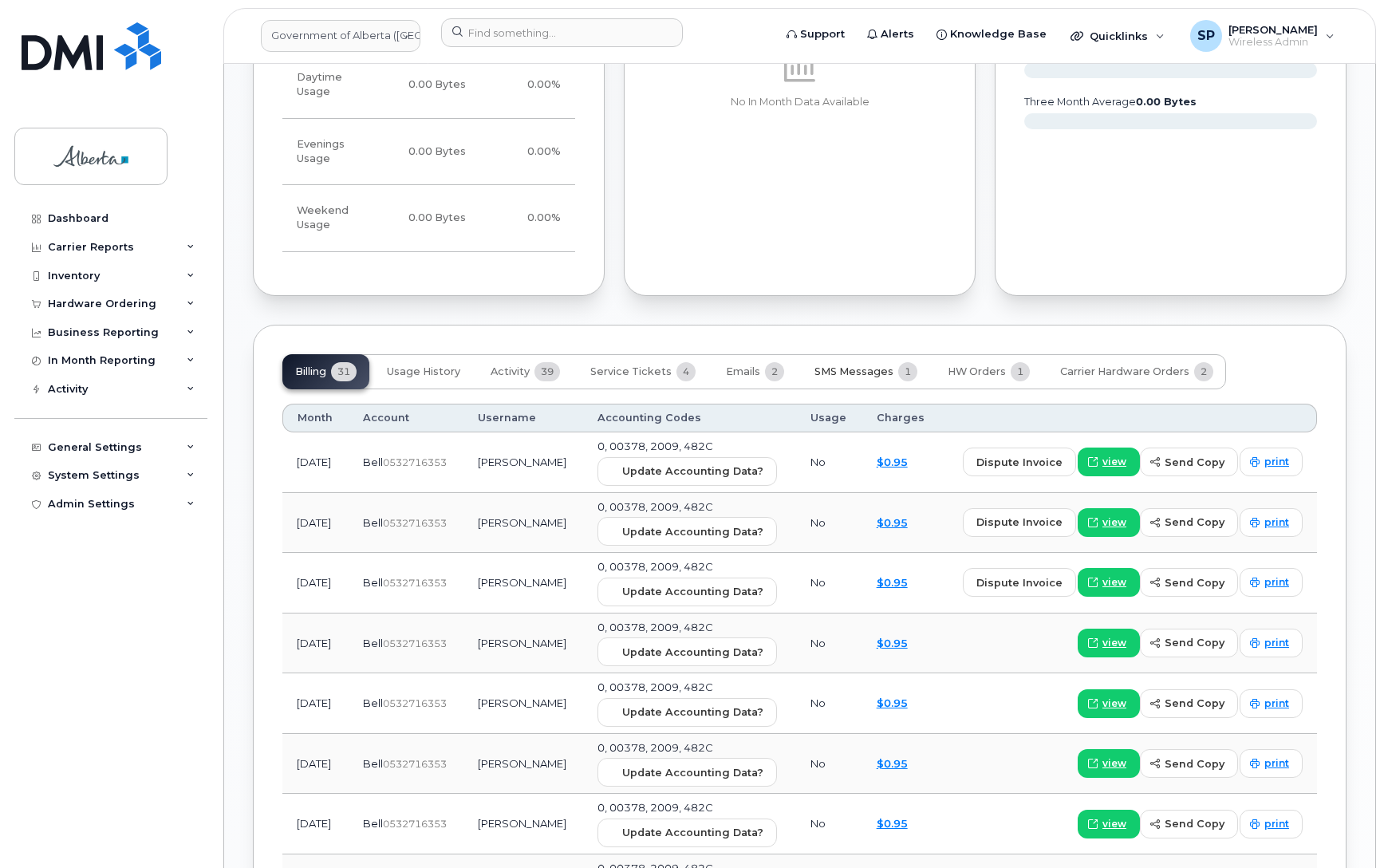
click at [844, 367] on span "SMS Messages" at bounding box center [853, 372] width 79 height 13
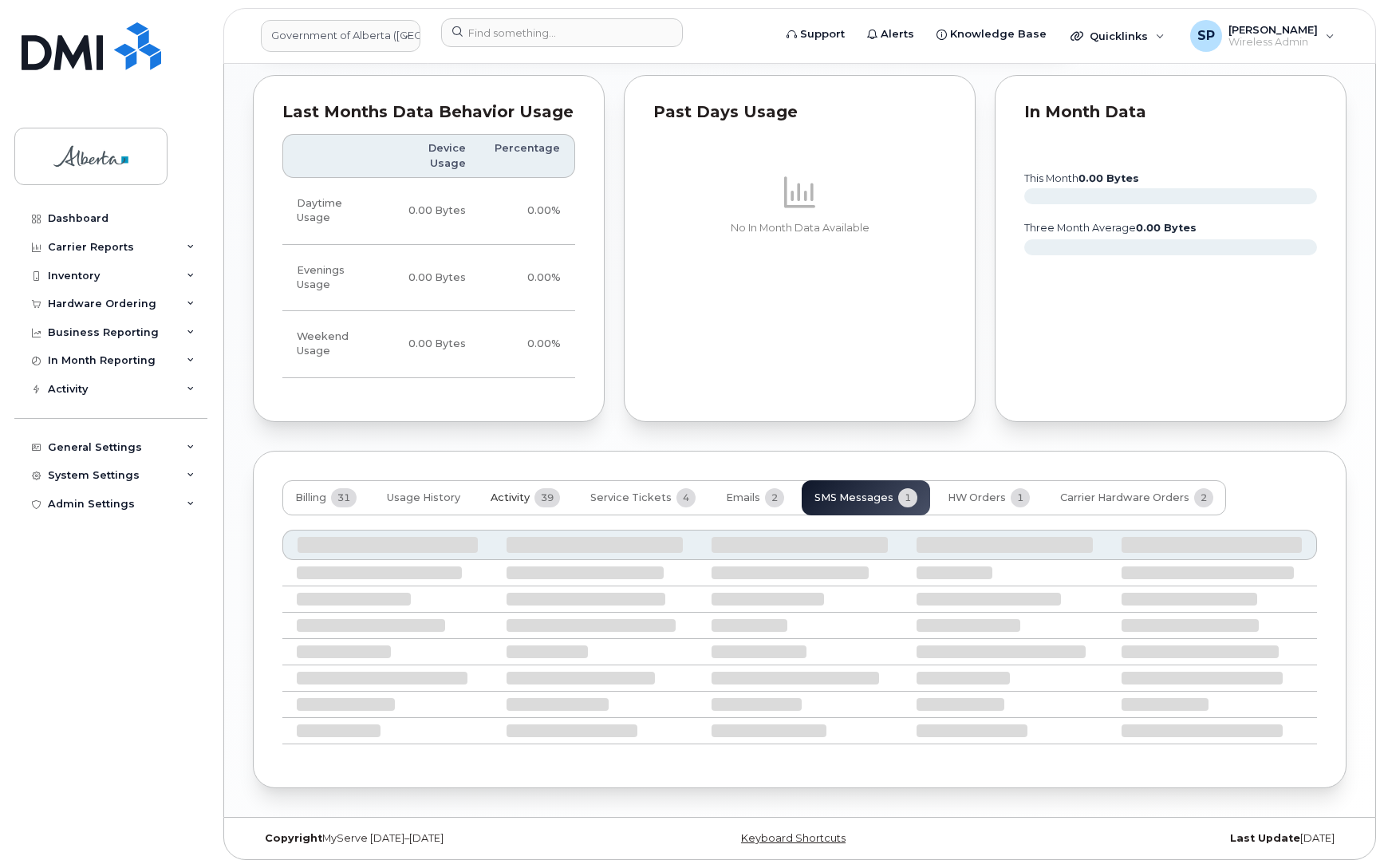
scroll to position [938, 0]
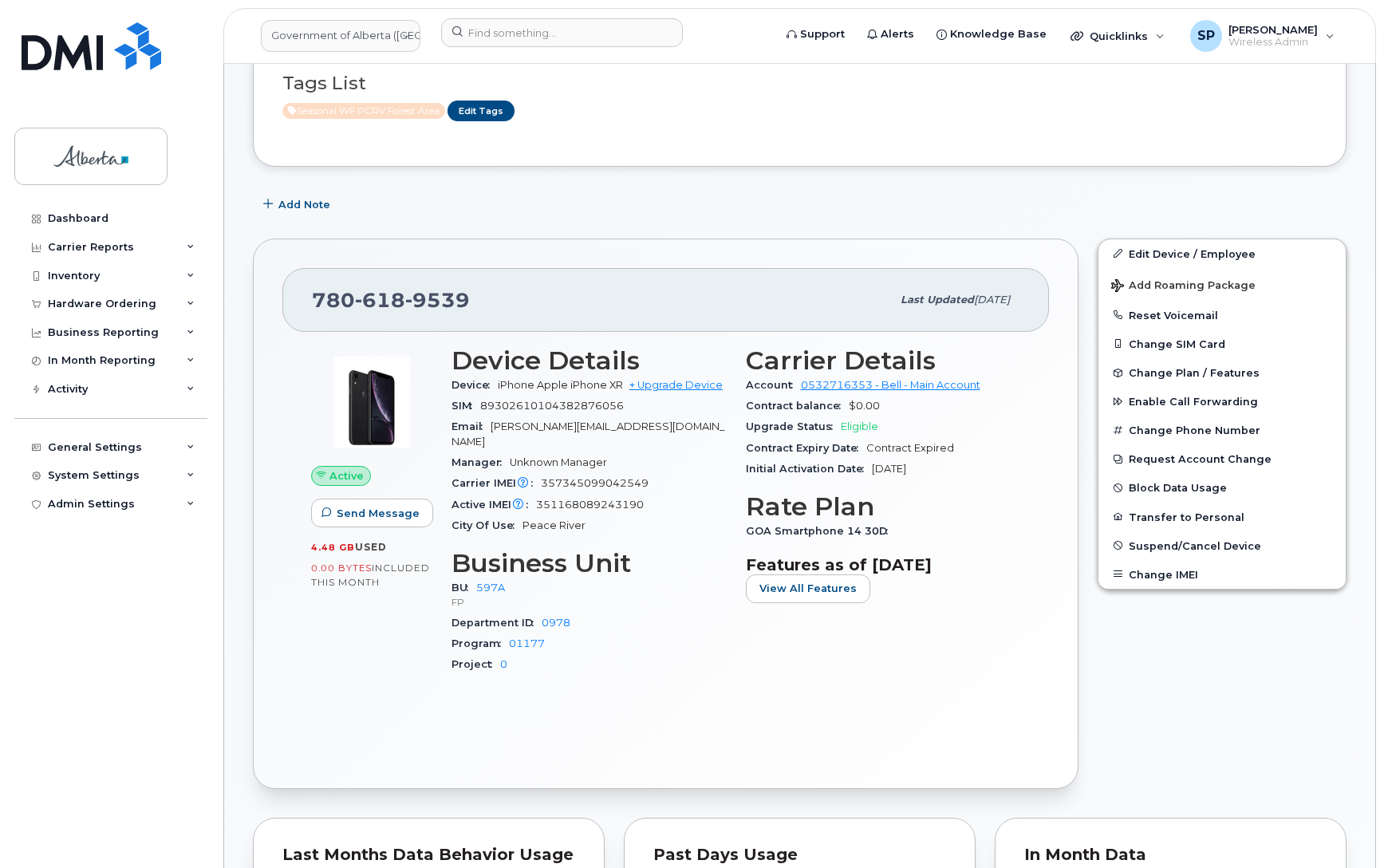
scroll to position [368, 0]
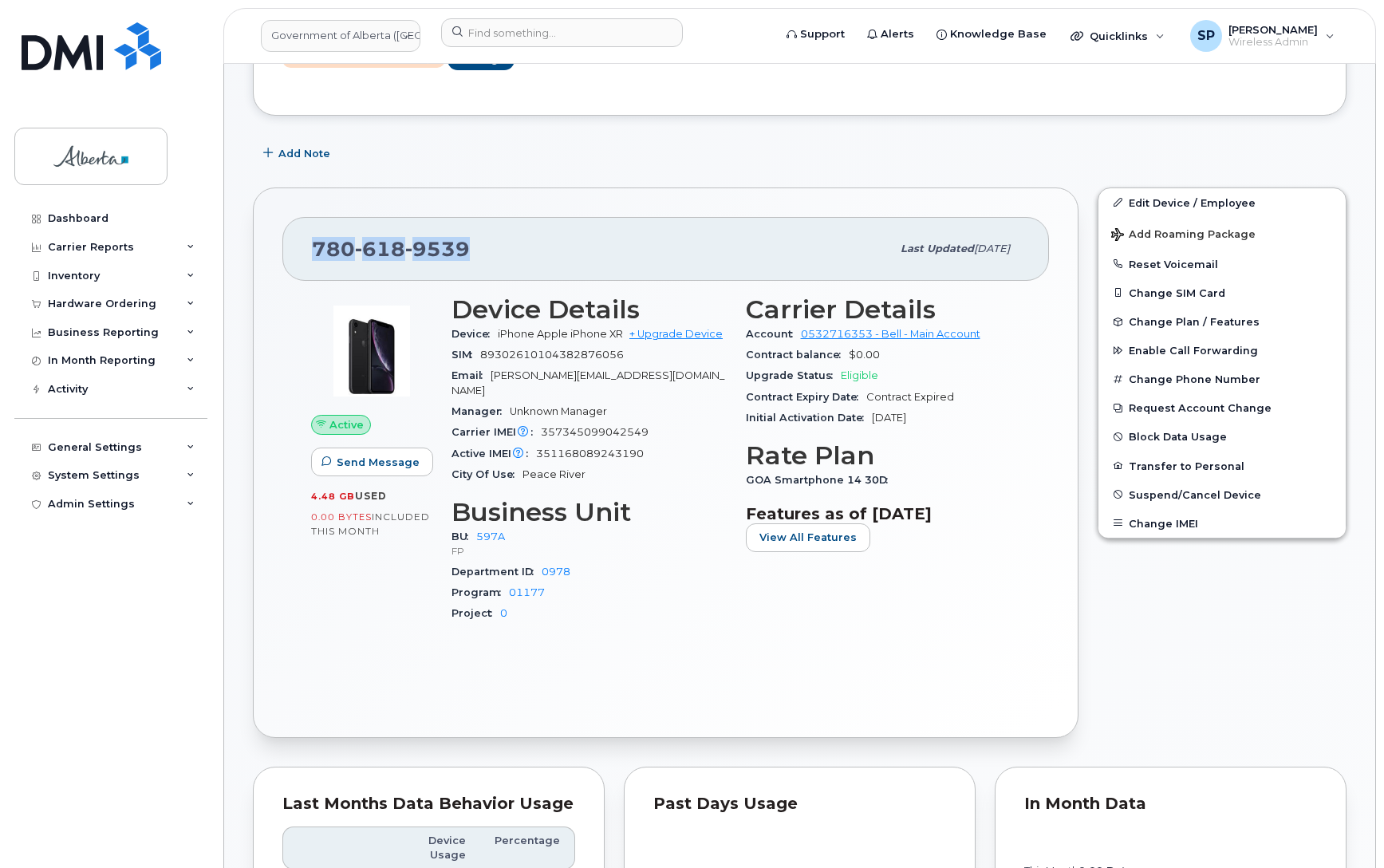
drag, startPoint x: 487, startPoint y: 243, endPoint x: 312, endPoint y: 244, distance: 175.0
click at [312, 244] on div "[PHONE_NUMBER]" at bounding box center [601, 249] width 579 height 34
copy span "[PHONE_NUMBER]"
